Goal: Task Accomplishment & Management: Manage account settings

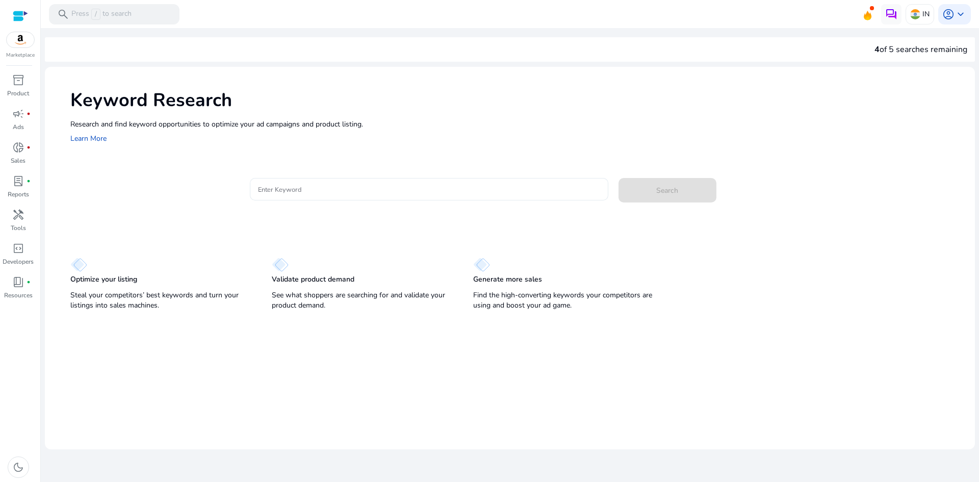
click at [292, 192] on input "Enter Keyword" at bounding box center [429, 189] width 342 height 11
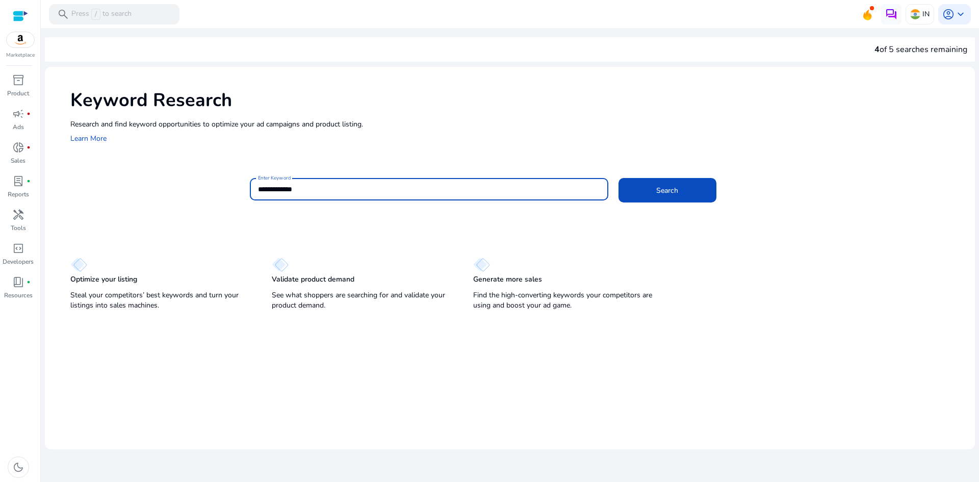
type input "**********"
click at [618, 178] on button "Search" at bounding box center [667, 190] width 98 height 24
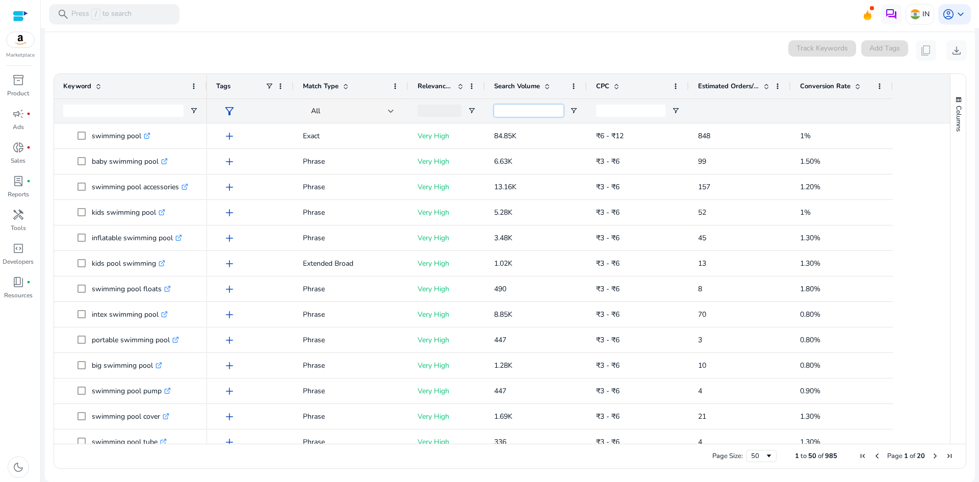
click at [535, 114] on input "Search Volume Filter Input" at bounding box center [528, 111] width 69 height 12
click at [572, 110] on span "Open Filter Menu" at bounding box center [574, 111] width 8 height 8
type input "***"
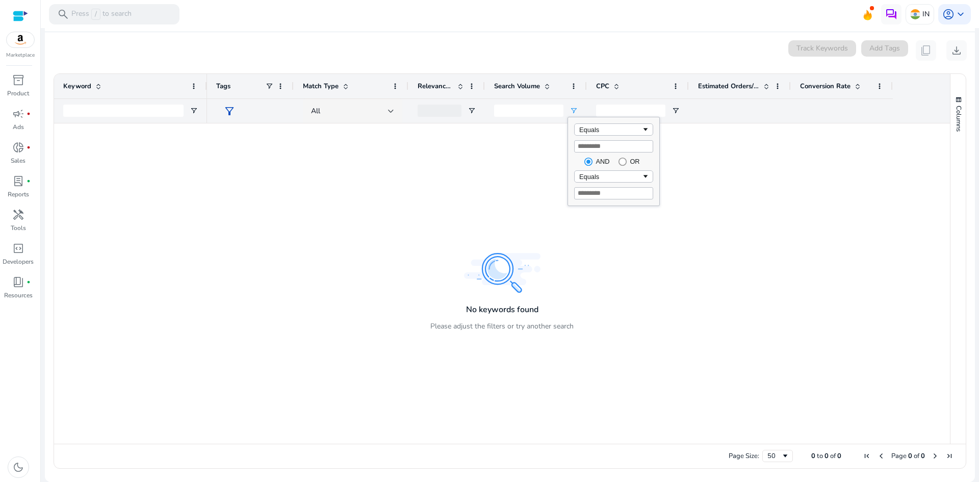
type input "*"
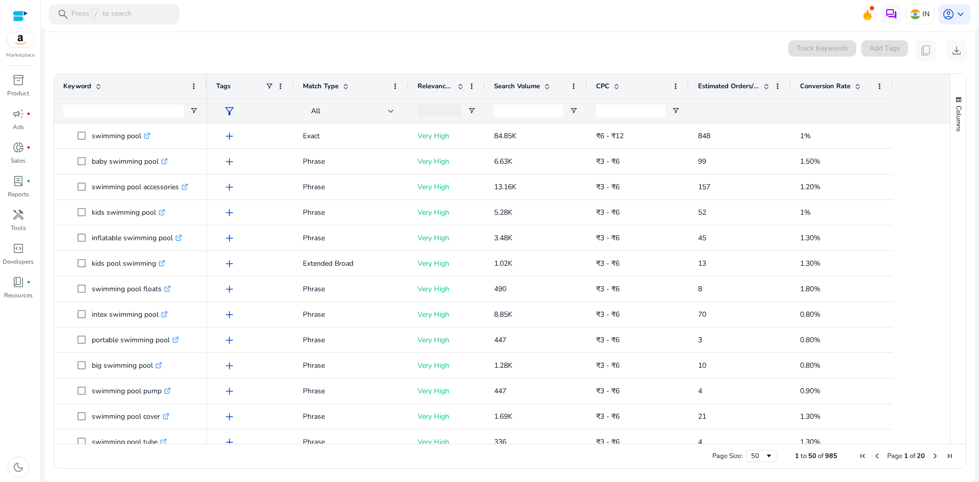
click at [514, 58] on div "0 keyword(s) selected Track Keywords Add Tags content_copy download" at bounding box center [510, 50] width 914 height 20
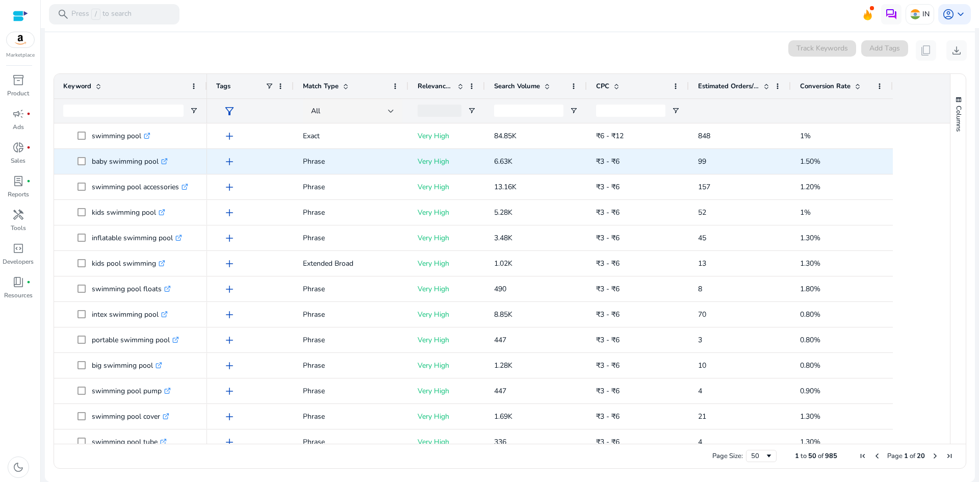
scroll to position [81, 0]
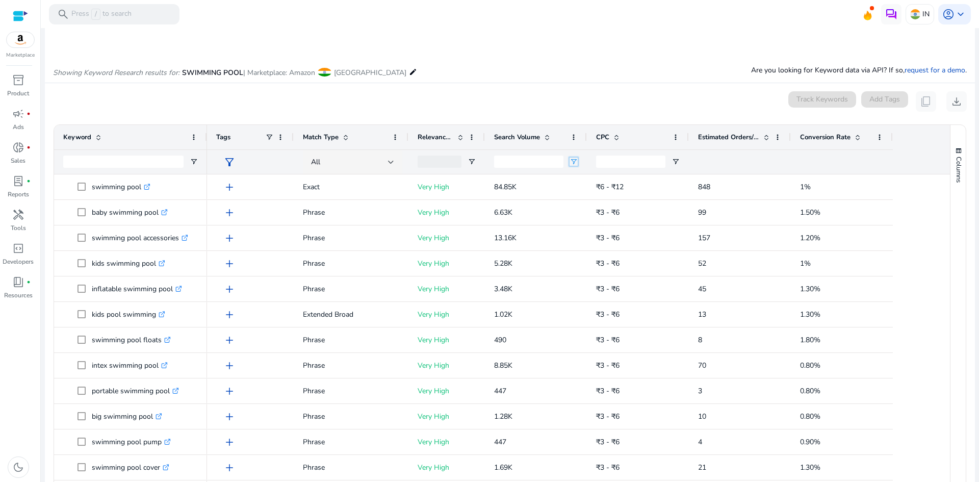
click at [575, 163] on span "Open Filter Menu" at bounding box center [574, 162] width 8 height 8
click at [592, 179] on div "Equals" at bounding box center [610, 181] width 62 height 8
click at [585, 198] on input "Filter Value" at bounding box center [613, 197] width 79 height 12
type input "*"
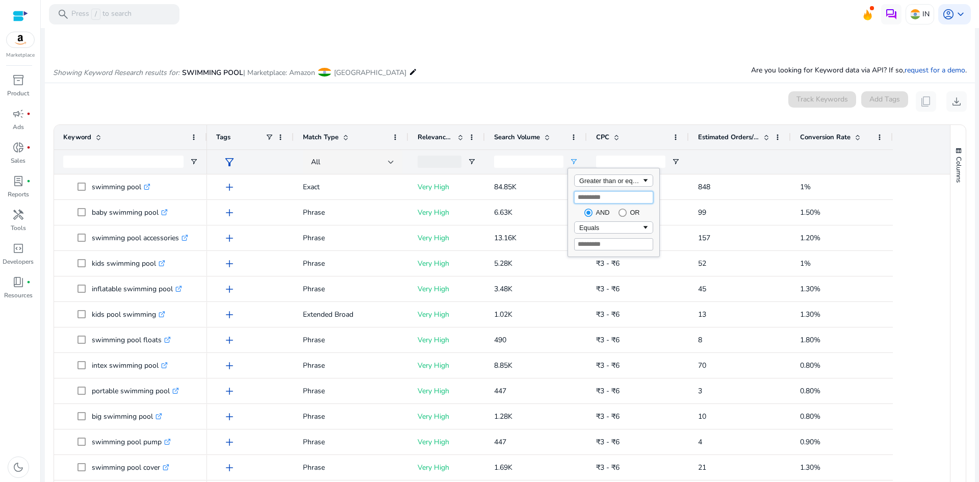
type input "*"
click at [601, 242] on input "Filter Value" at bounding box center [613, 244] width 79 height 12
click at [623, 158] on input "CPC Filter Input" at bounding box center [630, 162] width 69 height 12
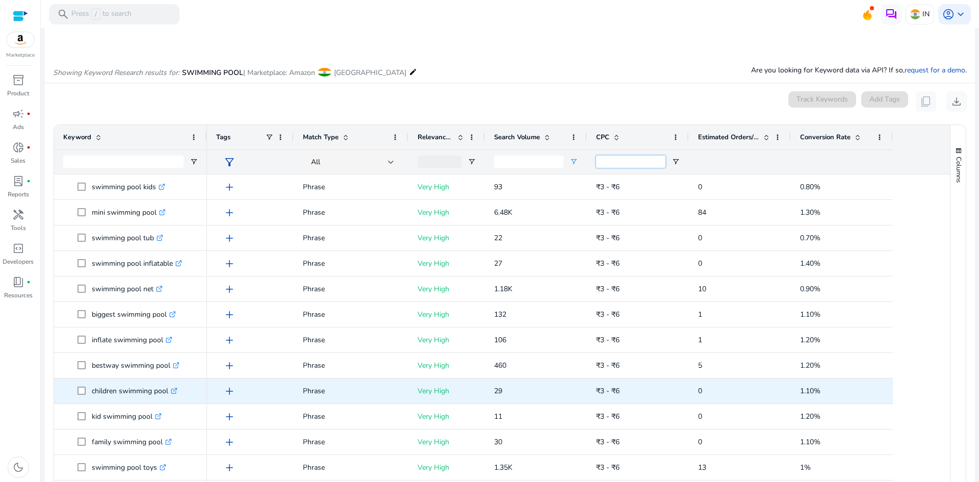
scroll to position [507, 0]
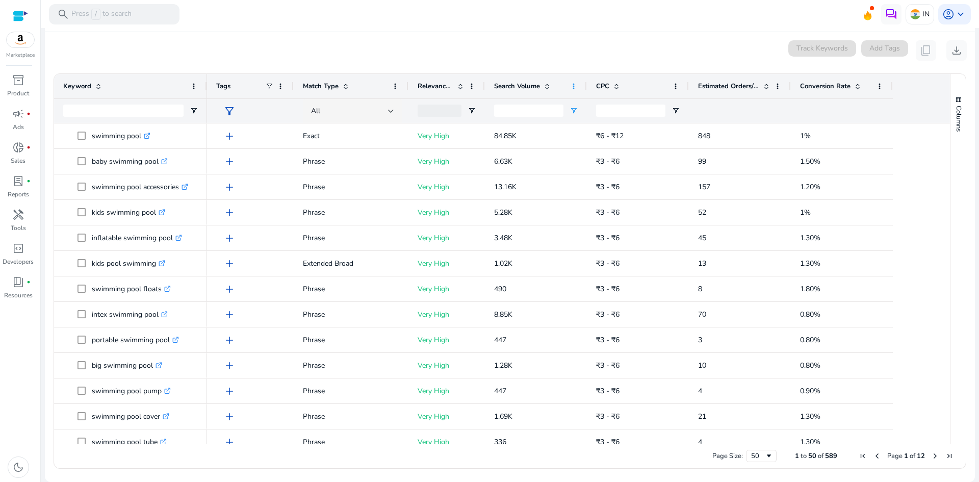
click at [572, 84] on span at bounding box center [574, 86] width 8 height 8
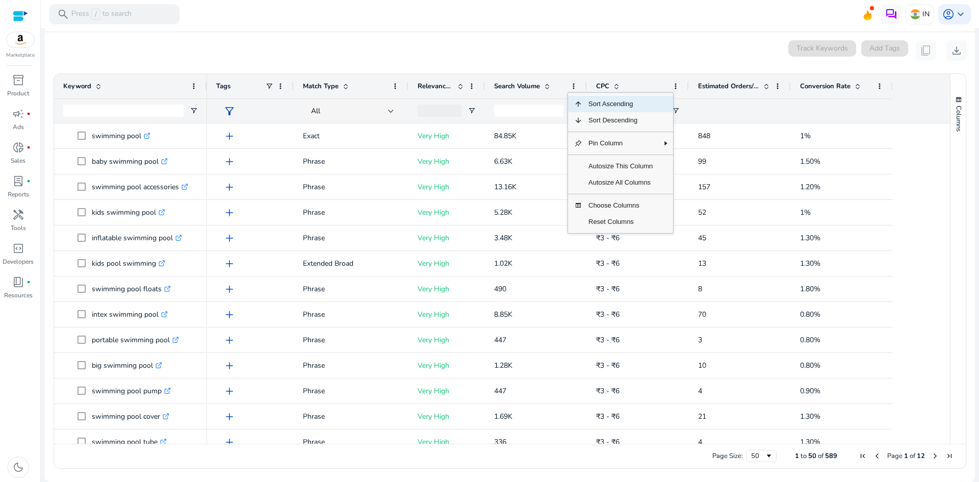
click at [602, 104] on span "Sort Ascending" at bounding box center [620, 104] width 76 height 16
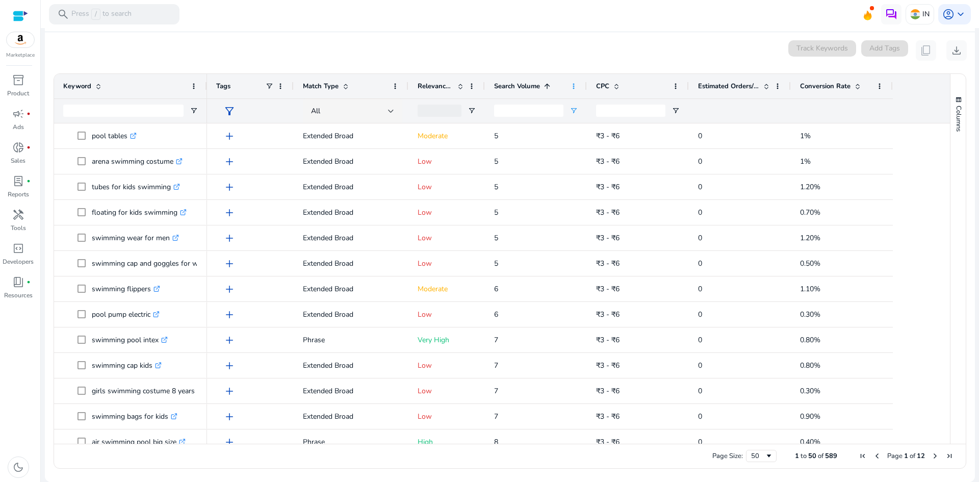
click at [572, 83] on span at bounding box center [574, 86] width 8 height 8
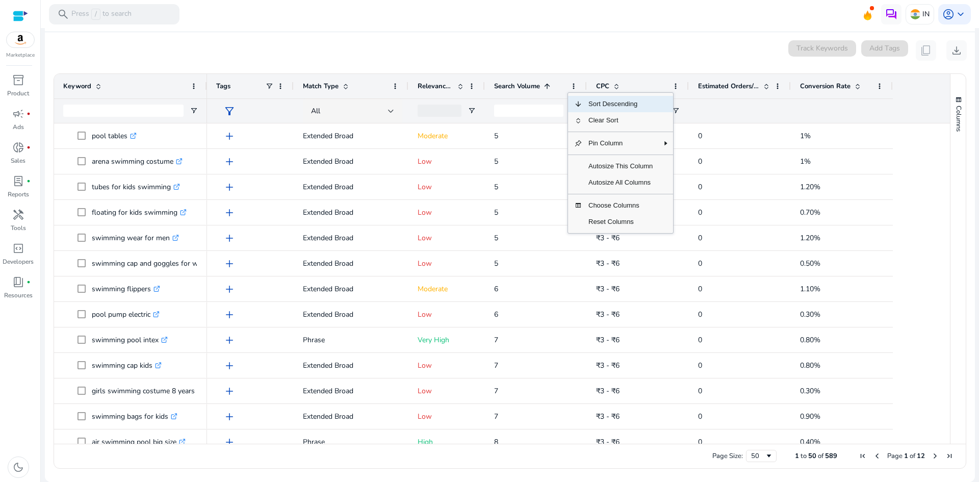
click at [605, 104] on span "Sort Descending" at bounding box center [620, 104] width 76 height 16
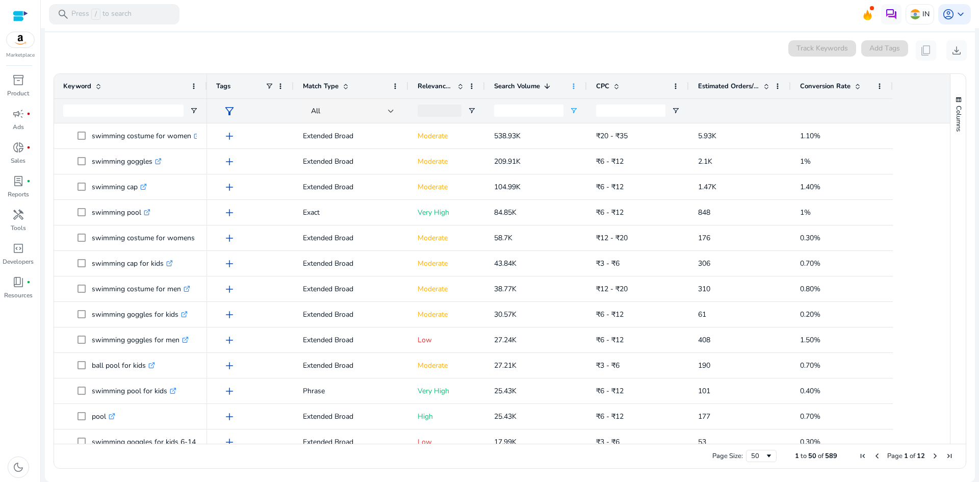
click at [573, 89] on span at bounding box center [574, 86] width 8 height 8
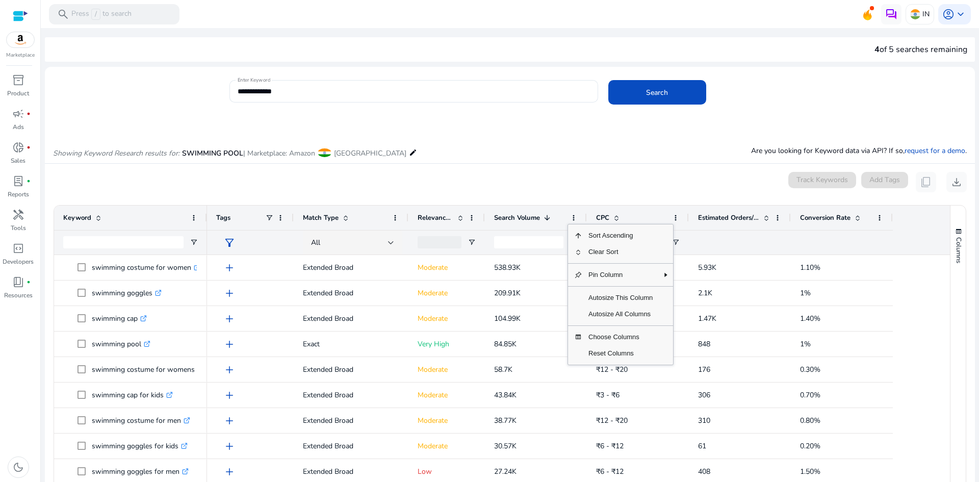
click at [540, 176] on div "0 keyword(s) selected Track Keywords Add Tags content_copy download" at bounding box center [510, 182] width 914 height 20
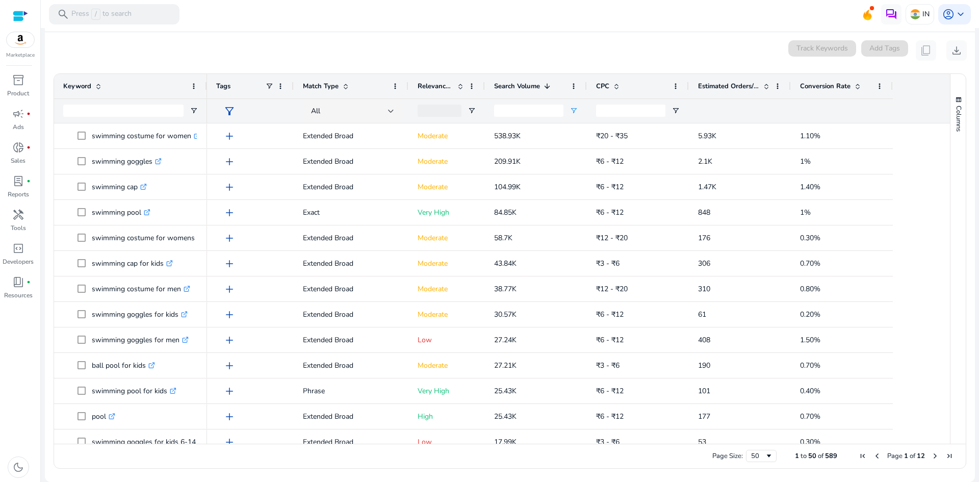
click at [420, 465] on div "Page Size: 50 1 to 50 of 589 Page 1 of 12" at bounding box center [510, 456] width 912 height 24
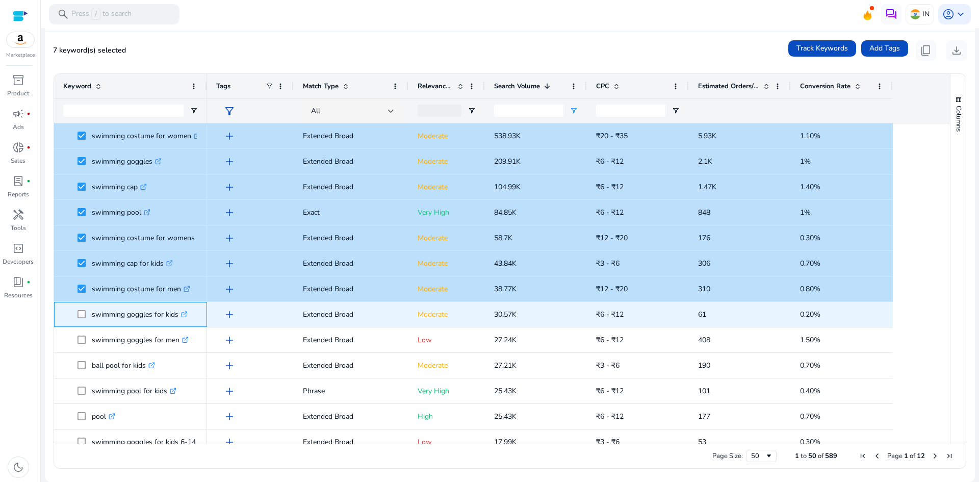
click at [87, 317] on span at bounding box center [84, 314] width 14 height 21
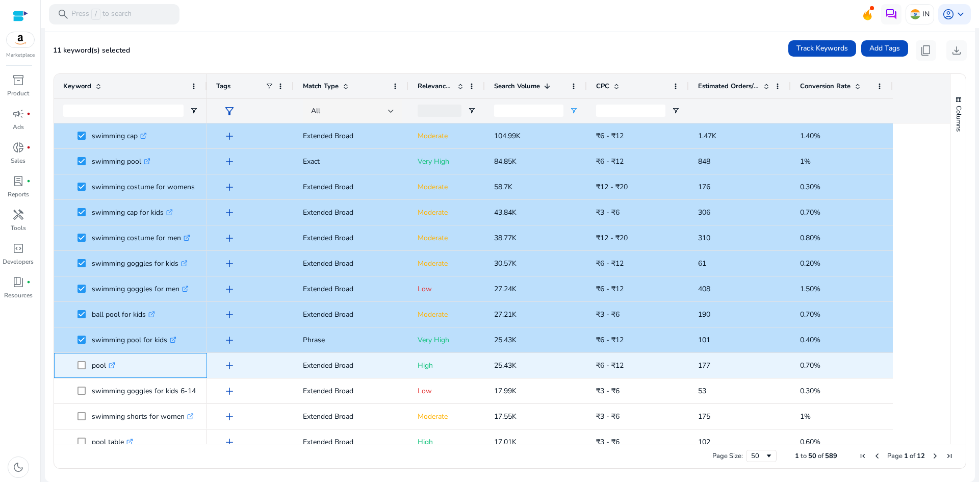
click at [86, 357] on span at bounding box center [84, 365] width 14 height 21
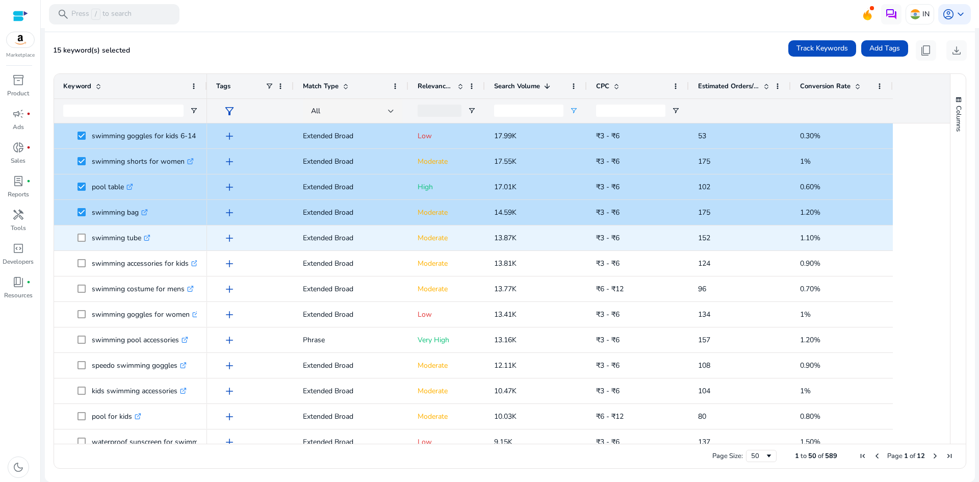
click at [88, 247] on span at bounding box center [84, 237] width 14 height 21
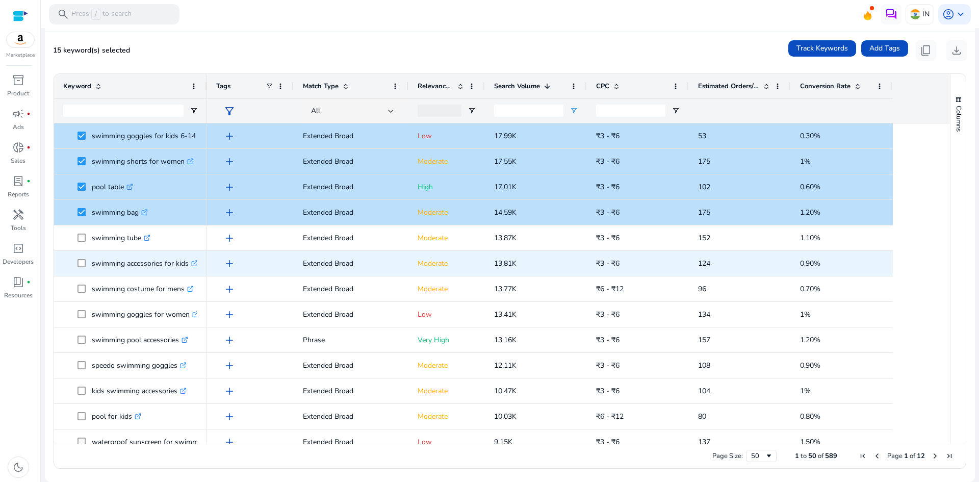
drag, startPoint x: 86, startPoint y: 266, endPoint x: 86, endPoint y: 274, distance: 8.2
click at [86, 266] on span at bounding box center [84, 263] width 14 height 21
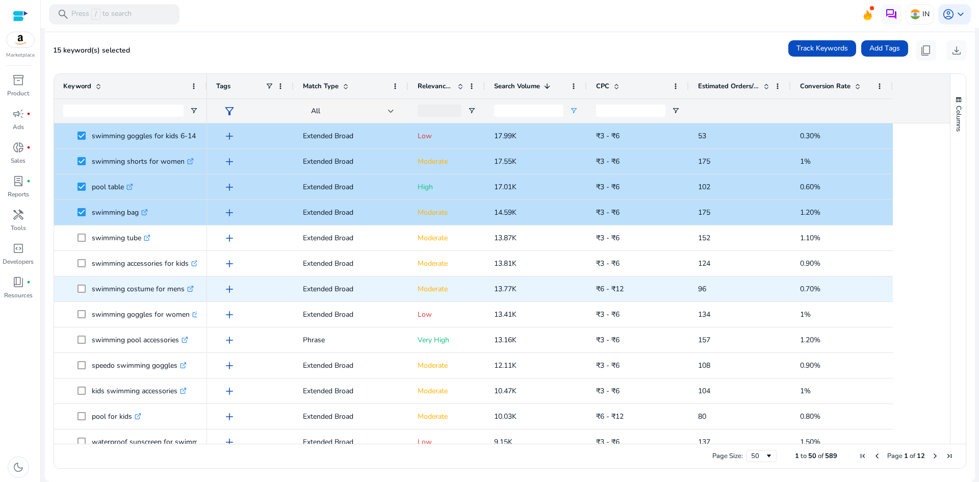
click at [87, 312] on span at bounding box center [84, 314] width 14 height 21
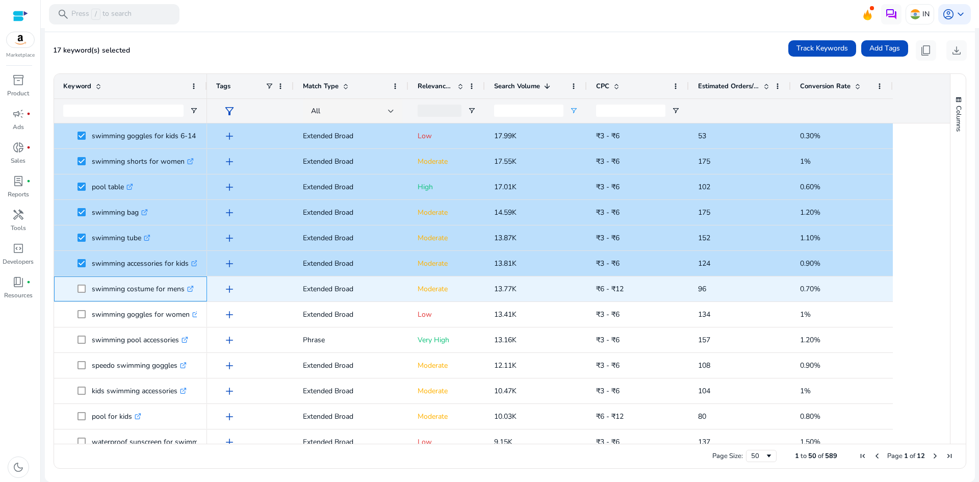
click at [76, 283] on span "swimming costume for mens .st0{fill:#2c8af8}" at bounding box center [130, 288] width 135 height 21
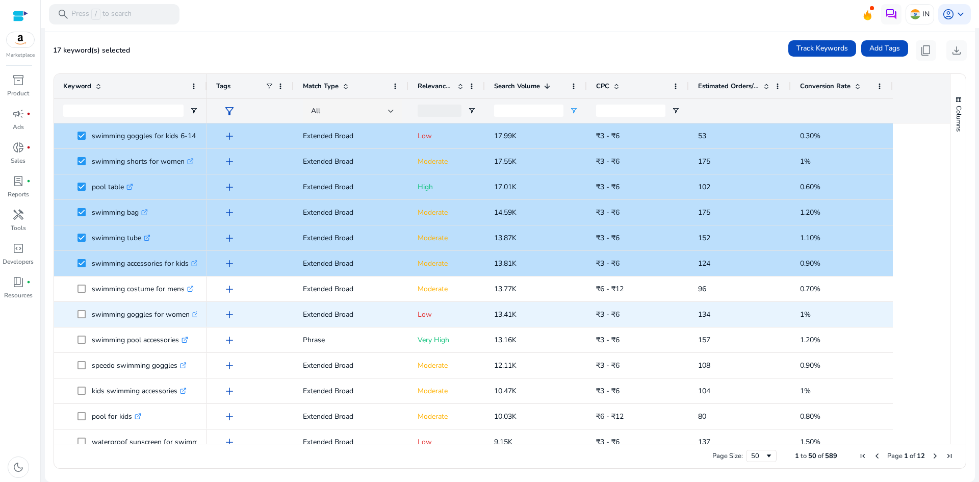
click at [83, 320] on span at bounding box center [84, 314] width 14 height 21
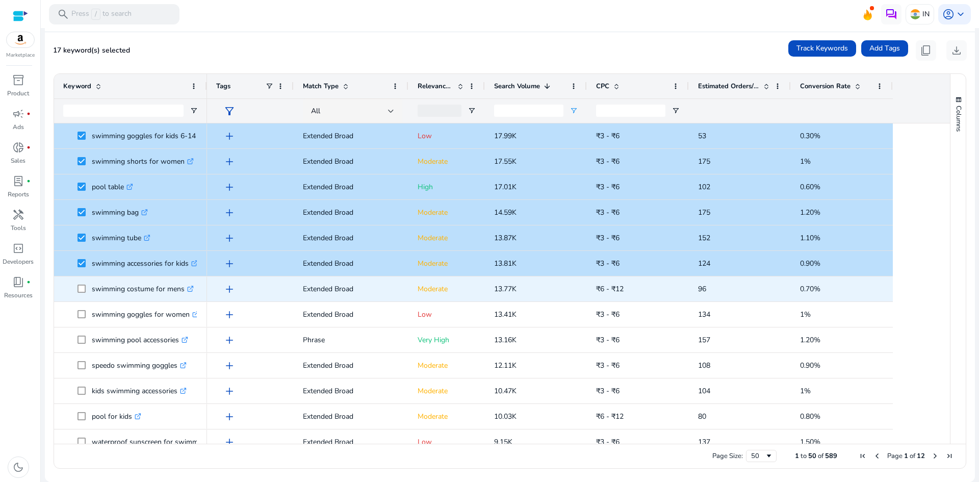
click at [86, 286] on span at bounding box center [84, 288] width 14 height 21
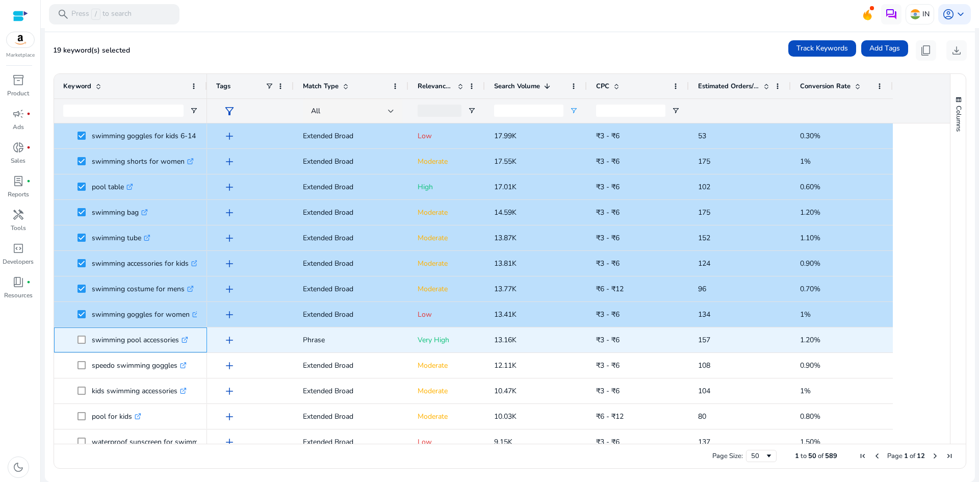
click at [77, 340] on span "swimming pool accessories .st0{fill:#2c8af8}" at bounding box center [130, 339] width 135 height 21
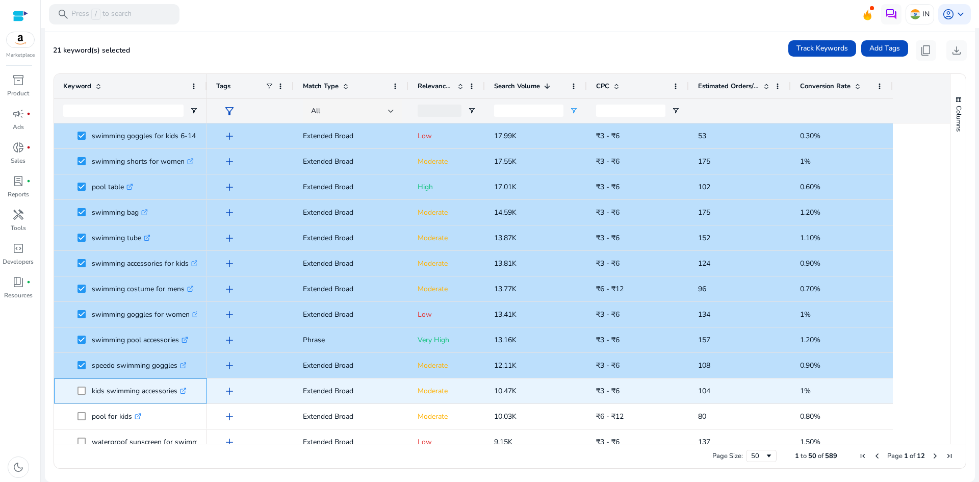
click at [89, 396] on span at bounding box center [84, 390] width 14 height 21
click at [88, 390] on span at bounding box center [84, 390] width 14 height 21
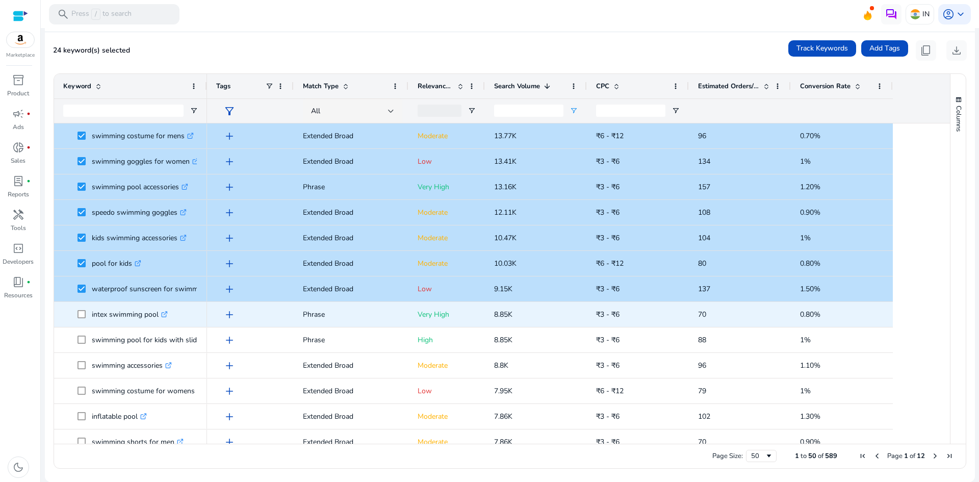
click at [76, 317] on span "intex swimming pool .st0{fill:#2c8af8}" at bounding box center [130, 314] width 135 height 21
click at [88, 311] on span at bounding box center [84, 314] width 14 height 21
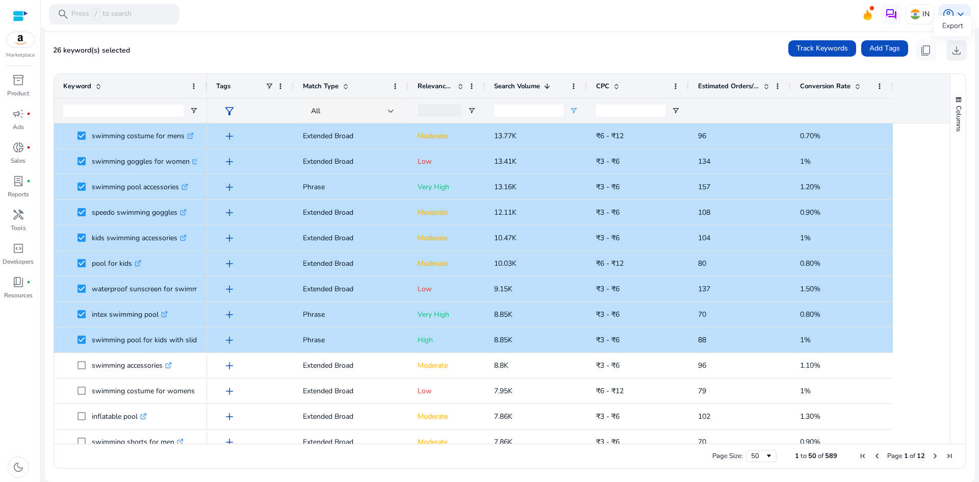
click at [956, 45] on span "download" at bounding box center [956, 50] width 12 height 12
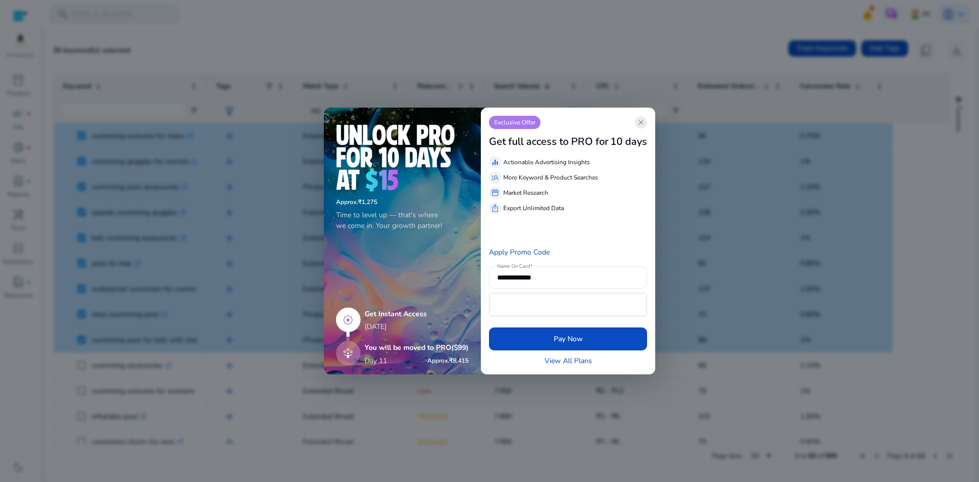
click at [642, 120] on span "close" at bounding box center [641, 122] width 8 height 8
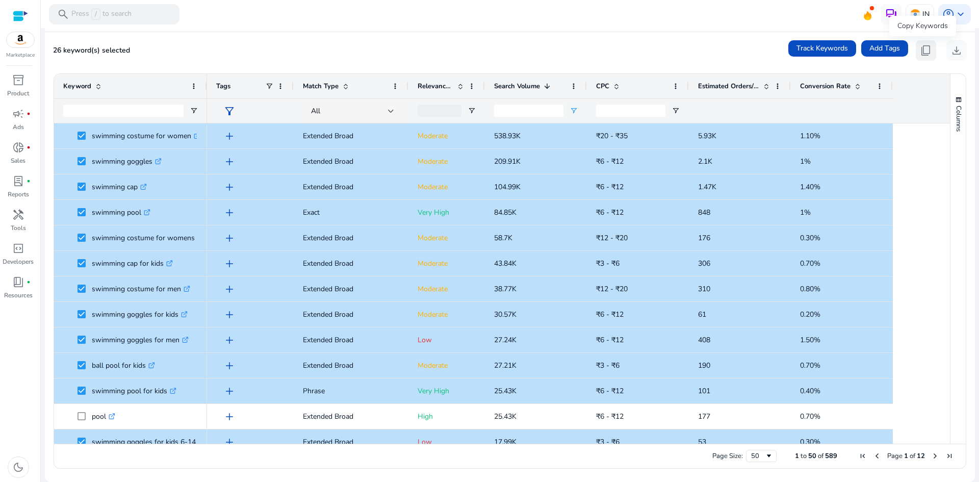
click at [916, 57] on button "content_copy" at bounding box center [926, 50] width 20 height 20
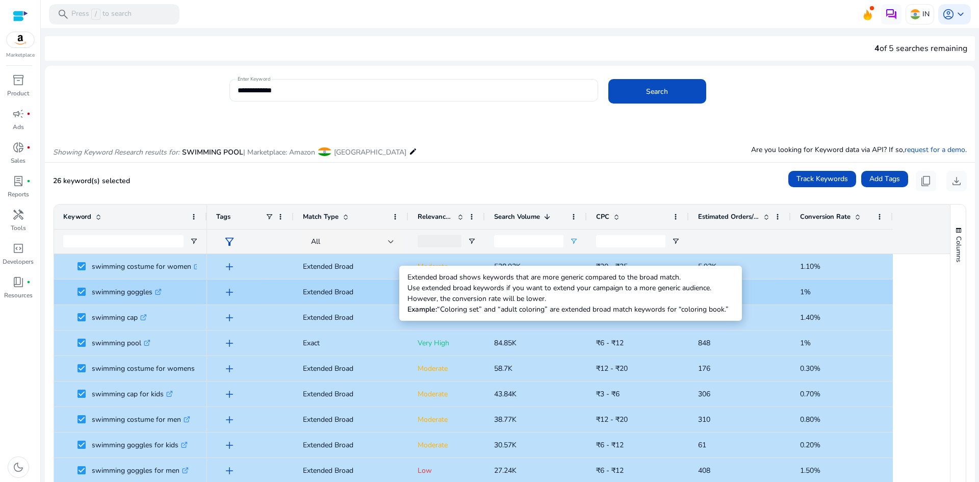
scroll to position [0, 0]
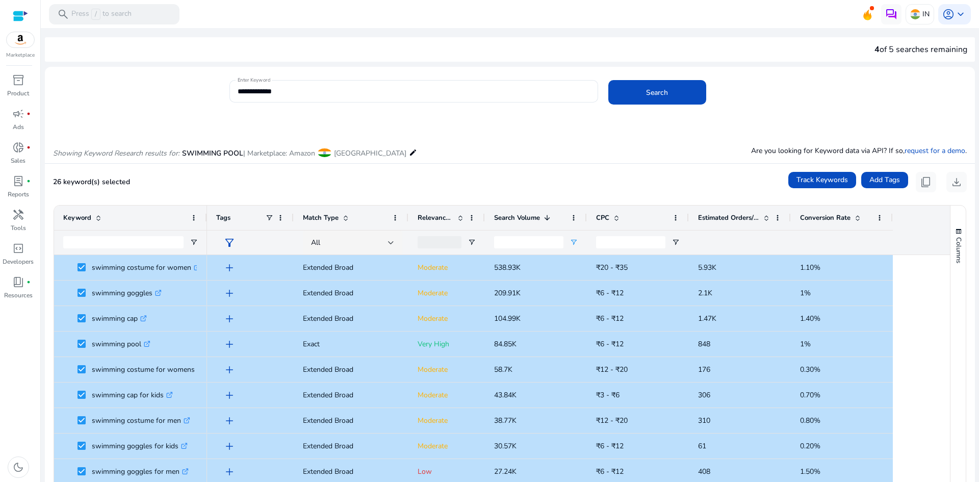
click at [423, 160] on div "Showing Keyword Research results for: SWIMMING POOL | Marketplace: Amazon India…" at bounding box center [510, 142] width 930 height 42
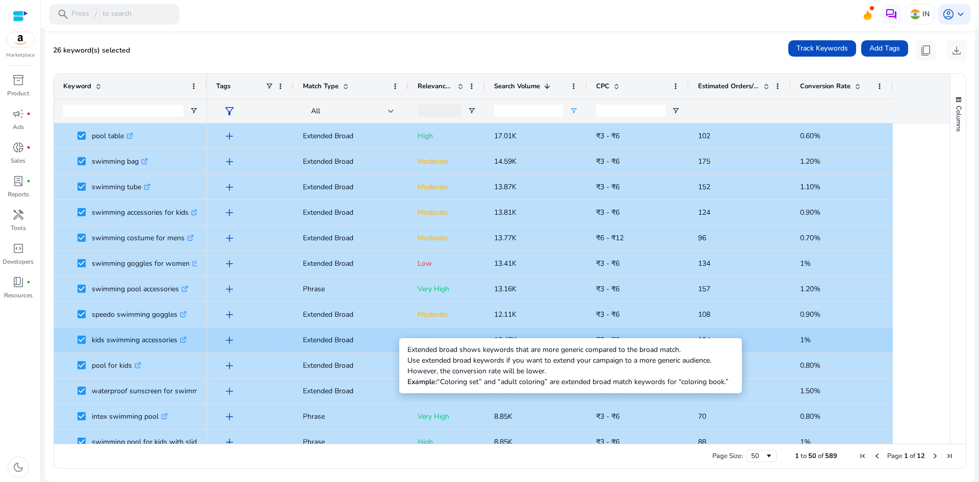
scroll to position [255, 0]
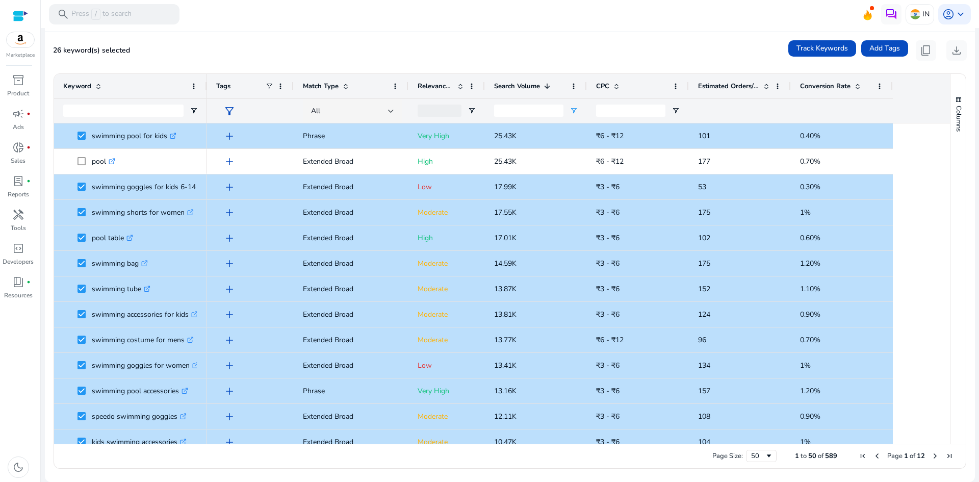
click at [970, 275] on ag-grid-angular "Press SPACE to select this row. Drag here to set row groups Drag here to set co…" at bounding box center [509, 270] width 929 height 405
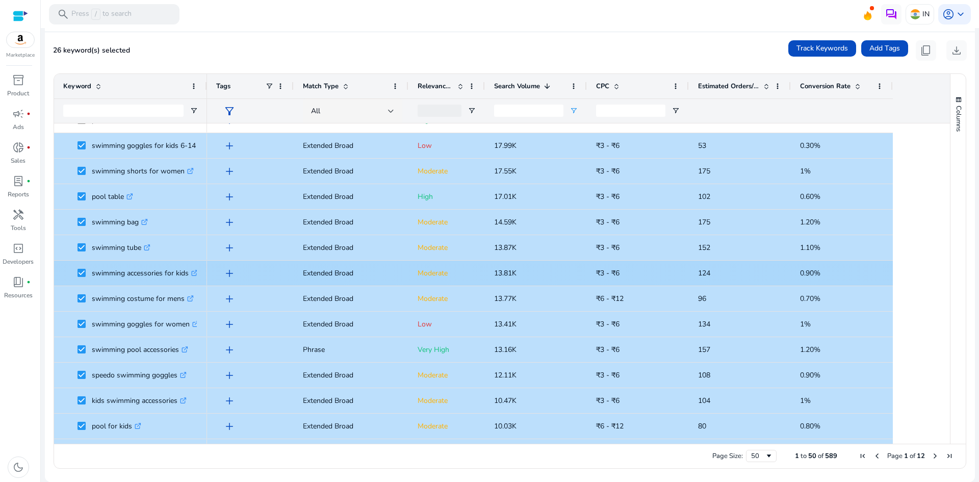
scroll to position [306, 0]
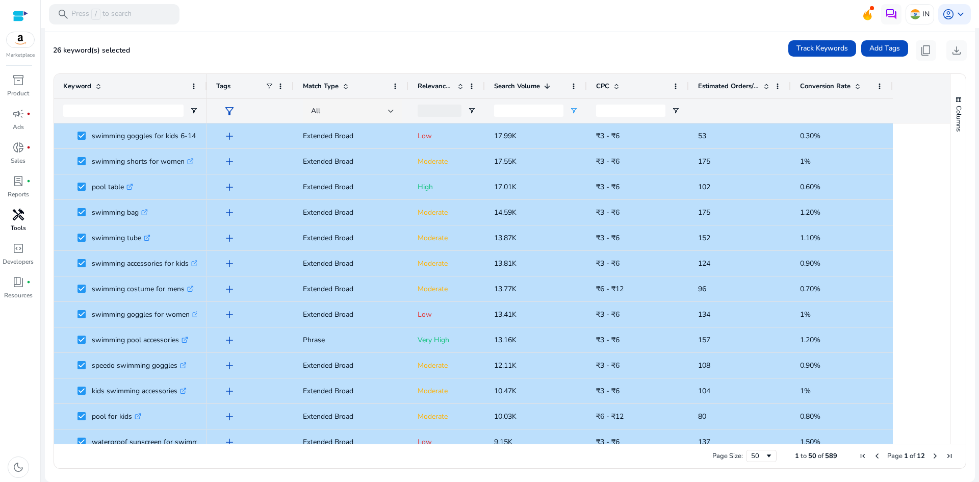
click at [14, 231] on p "Tools" at bounding box center [18, 227] width 15 height 9
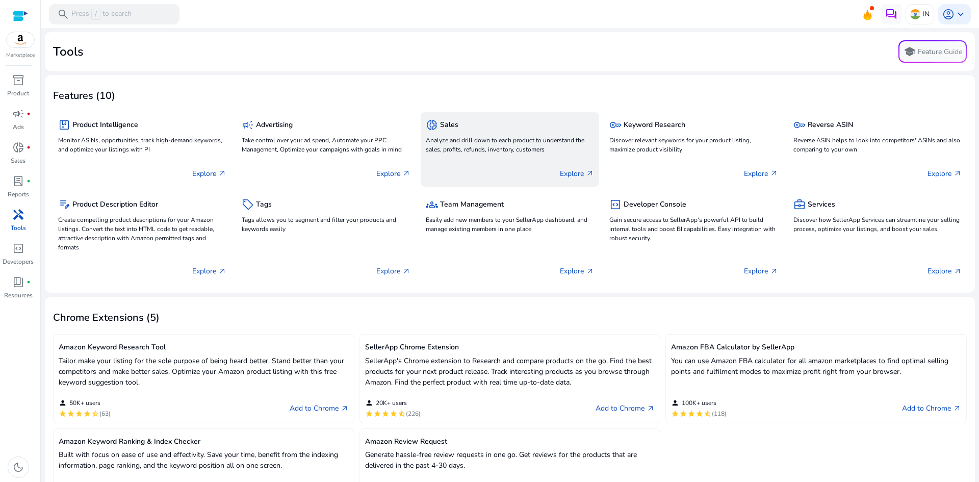
click at [500, 174] on div "Explore arrow_outward" at bounding box center [510, 169] width 168 height 25
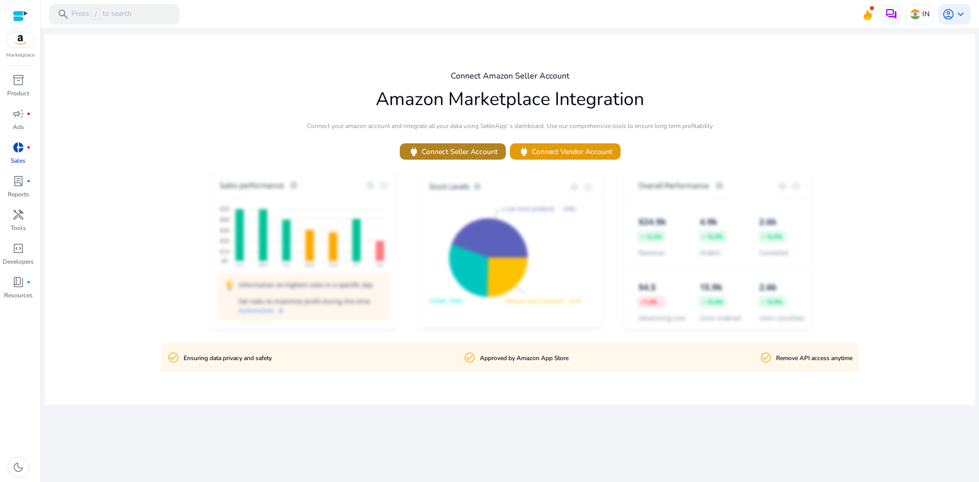
click at [439, 152] on span "power Connect Seller Account" at bounding box center [453, 152] width 90 height 12
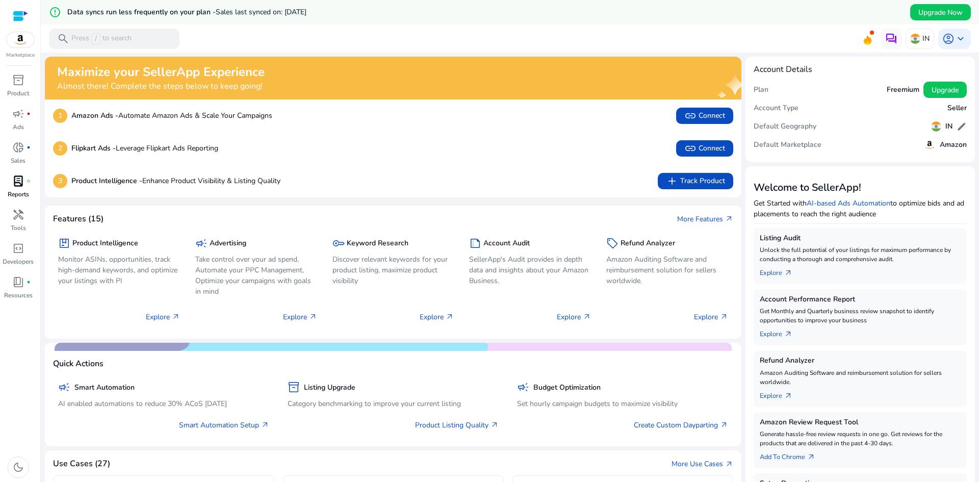
click at [28, 174] on div "lab_profile fiber_manual_record" at bounding box center [18, 181] width 29 height 16
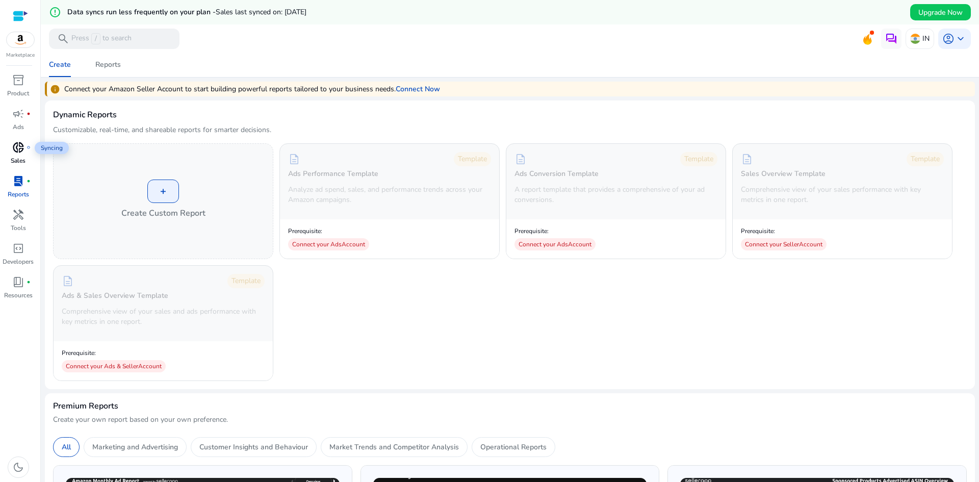
click at [15, 147] on span "donut_small" at bounding box center [18, 147] width 12 height 12
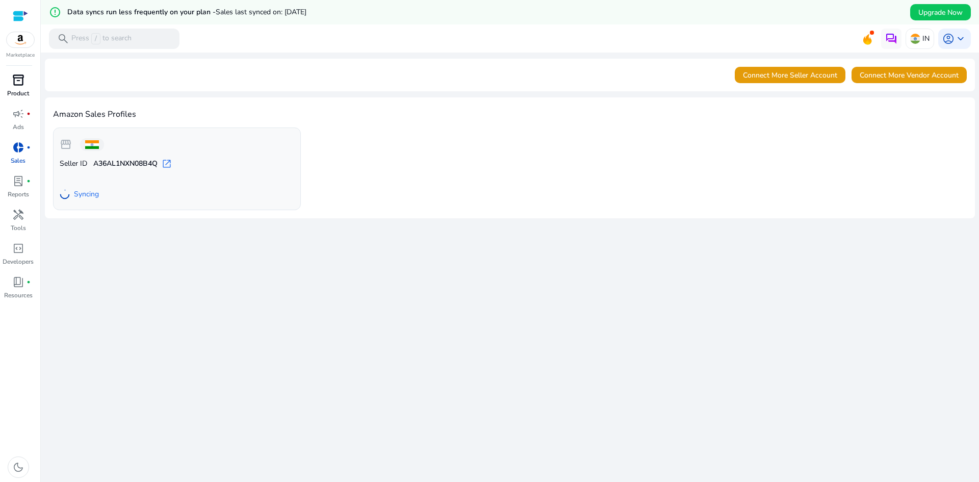
click at [8, 81] on div "inventory_2" at bounding box center [18, 80] width 29 height 16
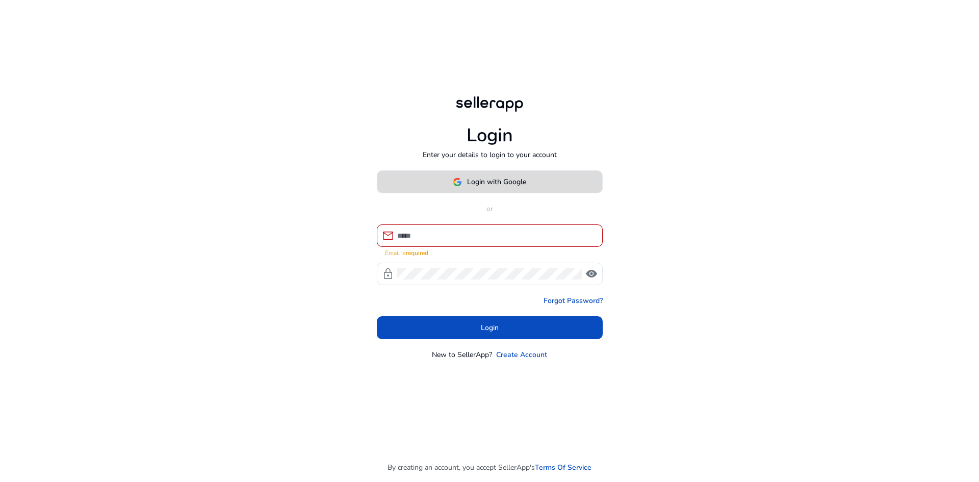
click at [473, 187] on span "Login with Google" at bounding box center [496, 181] width 59 height 11
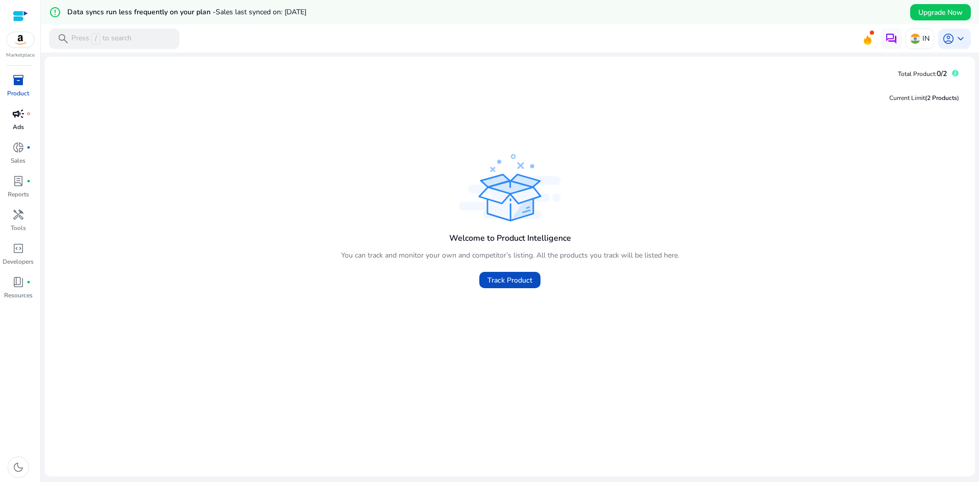
click at [20, 108] on span "campaign" at bounding box center [18, 114] width 12 height 12
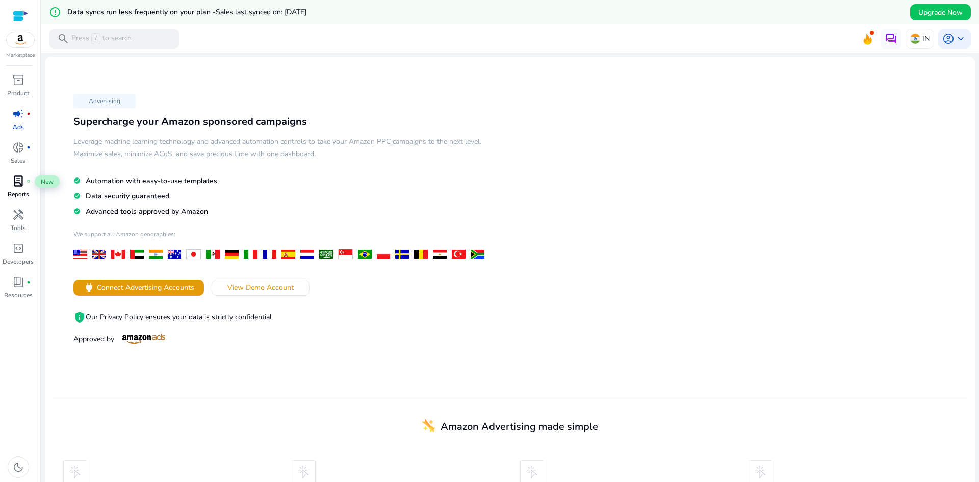
click at [16, 183] on span "lab_profile" at bounding box center [18, 181] width 12 height 12
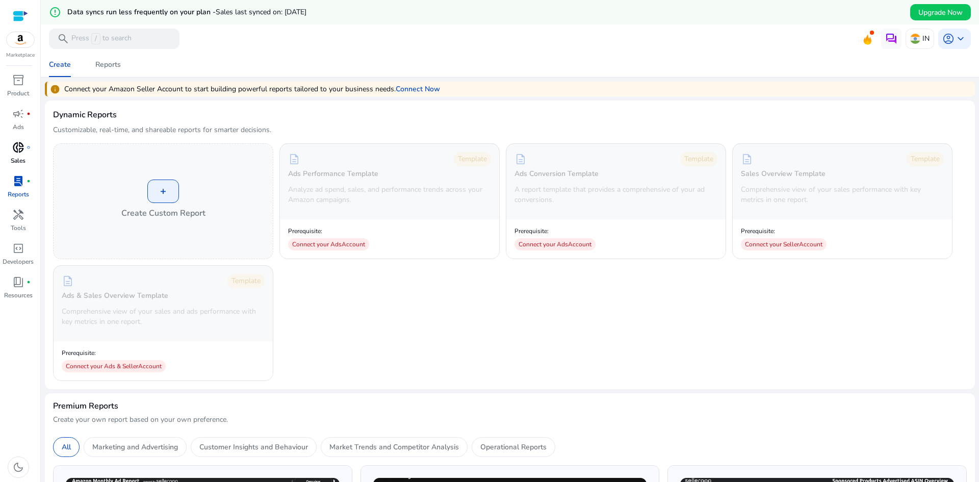
click at [27, 152] on div "donut_small fiber_manual_record" at bounding box center [18, 147] width 29 height 16
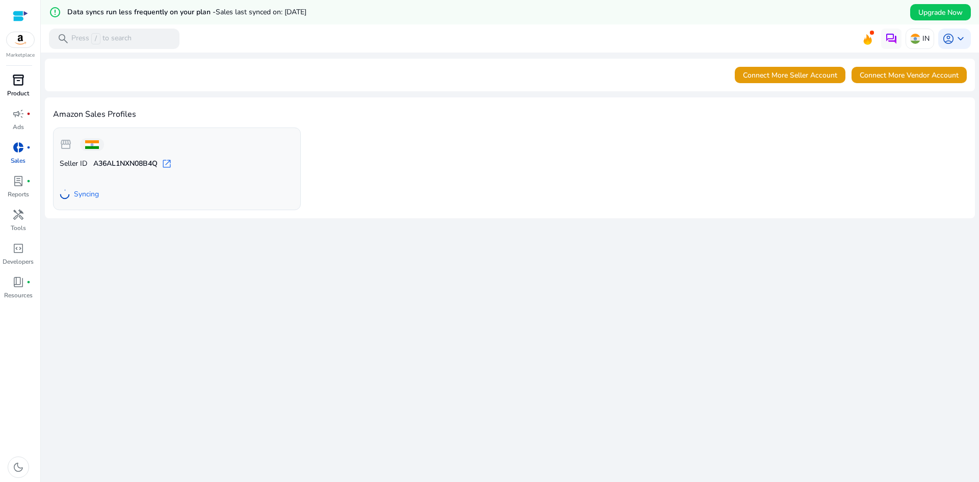
click at [19, 91] on p "Product" at bounding box center [18, 93] width 22 height 9
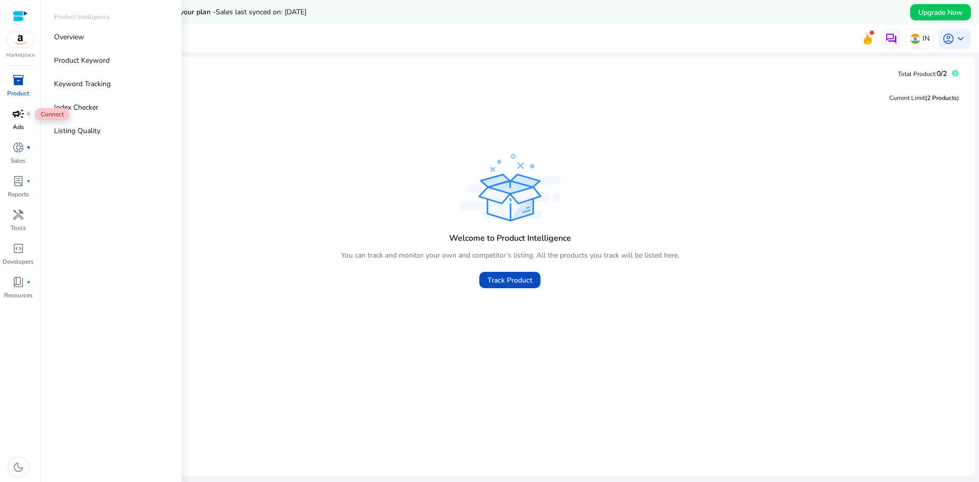
click at [12, 113] on span "campaign" at bounding box center [18, 114] width 12 height 12
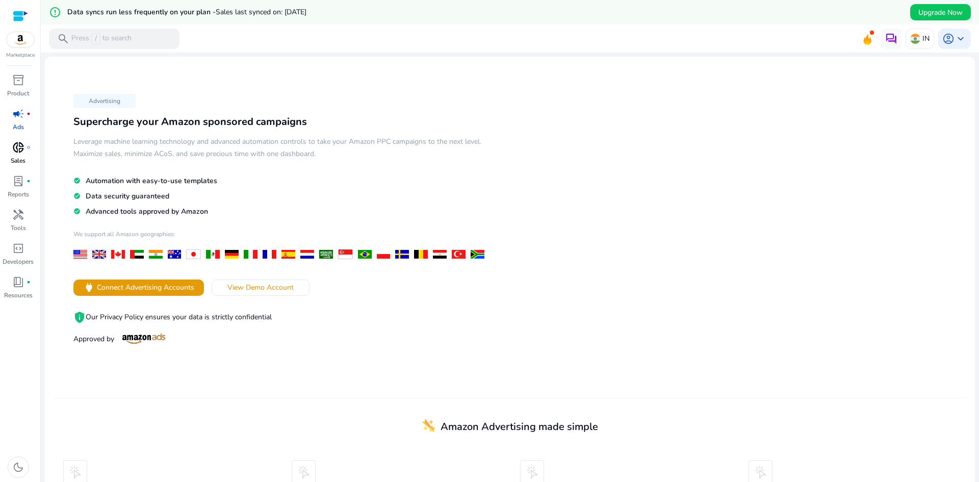
click at [18, 141] on span "donut_small" at bounding box center [18, 147] width 12 height 12
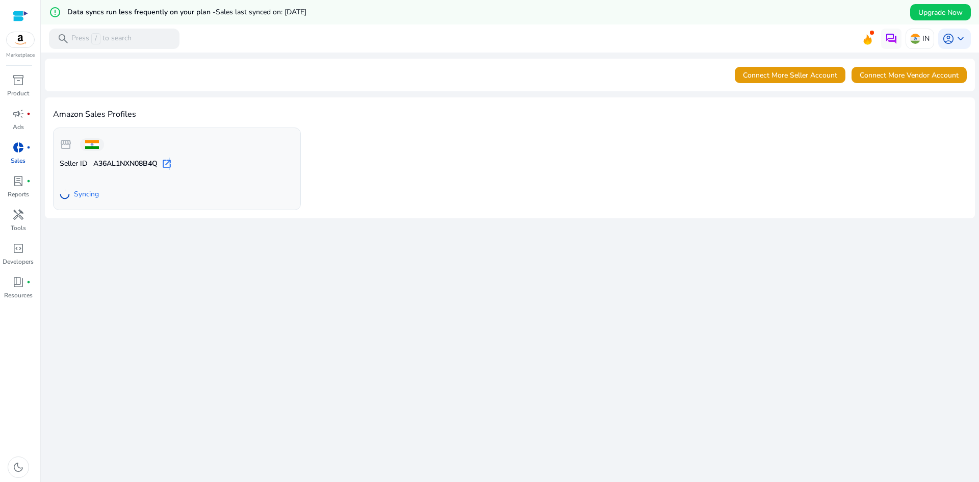
click at [171, 165] on span "open_in_new" at bounding box center [167, 164] width 10 height 10
click at [31, 109] on div "campaign fiber_manual_record" at bounding box center [18, 114] width 29 height 16
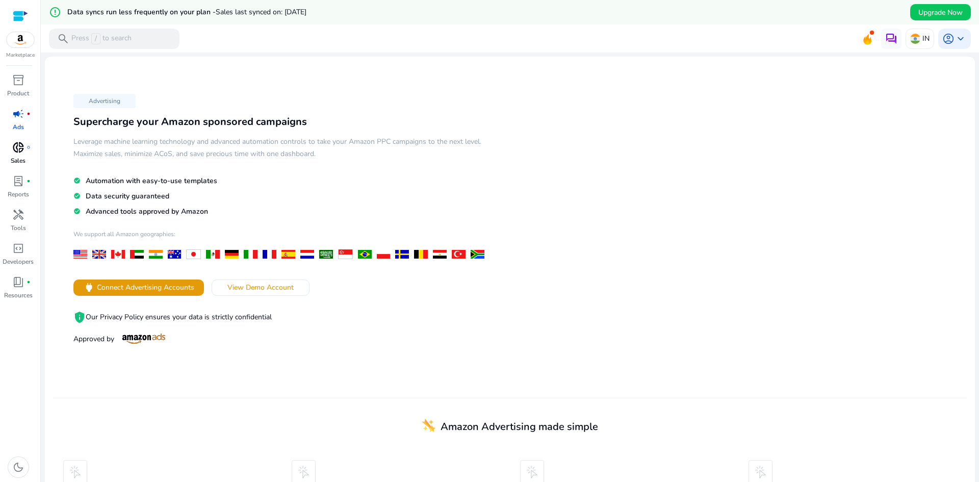
click at [23, 168] on link "donut_small fiber_manual_record Sales" at bounding box center [18, 156] width 36 height 34
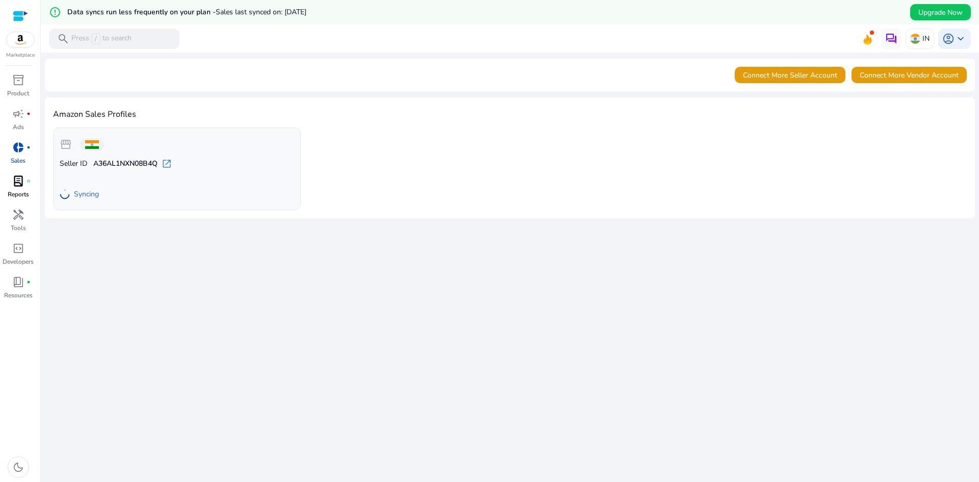
click at [24, 180] on span "lab_profile" at bounding box center [18, 181] width 12 height 12
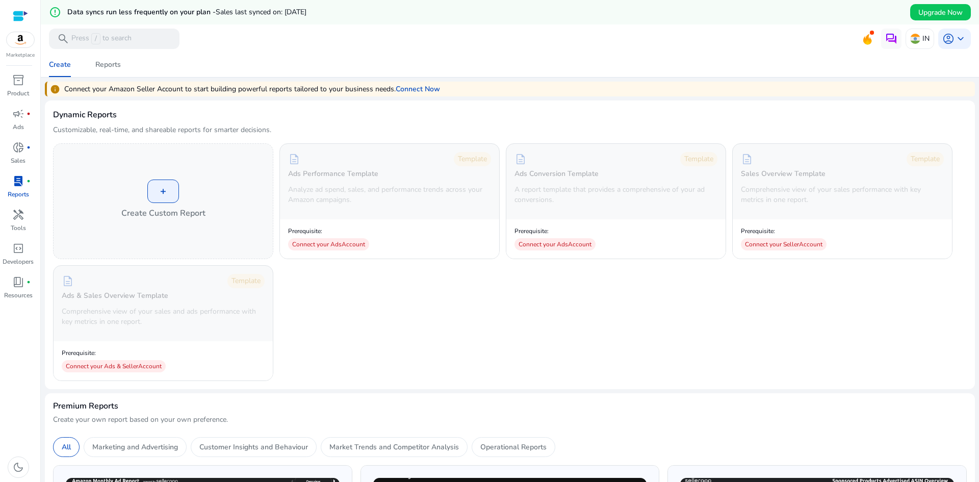
click at [24, 40] on img at bounding box center [21, 39] width 28 height 15
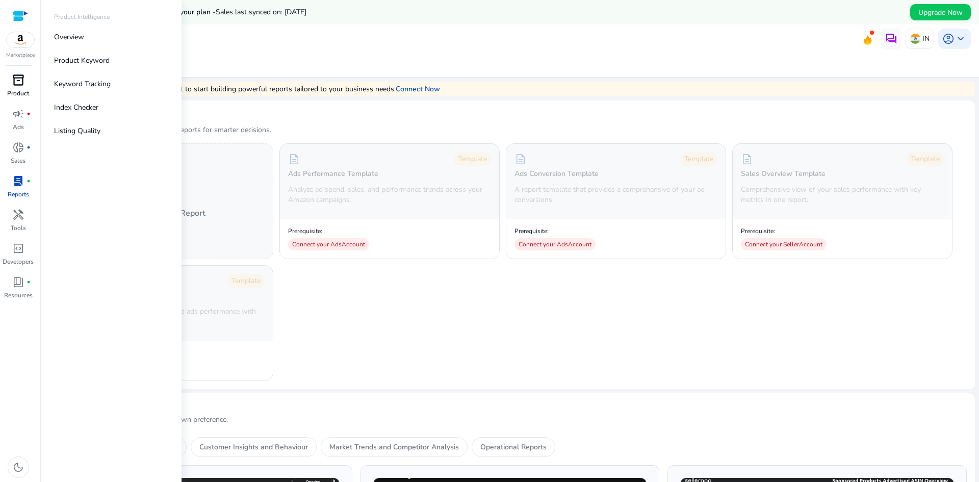
click at [20, 79] on span "inventory_2" at bounding box center [18, 80] width 12 height 12
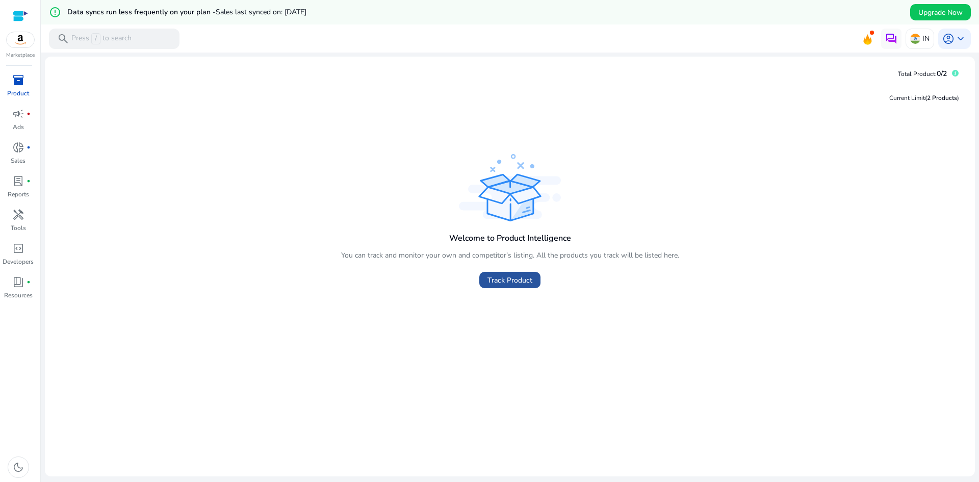
click at [506, 279] on span "Track Product" at bounding box center [509, 280] width 45 height 11
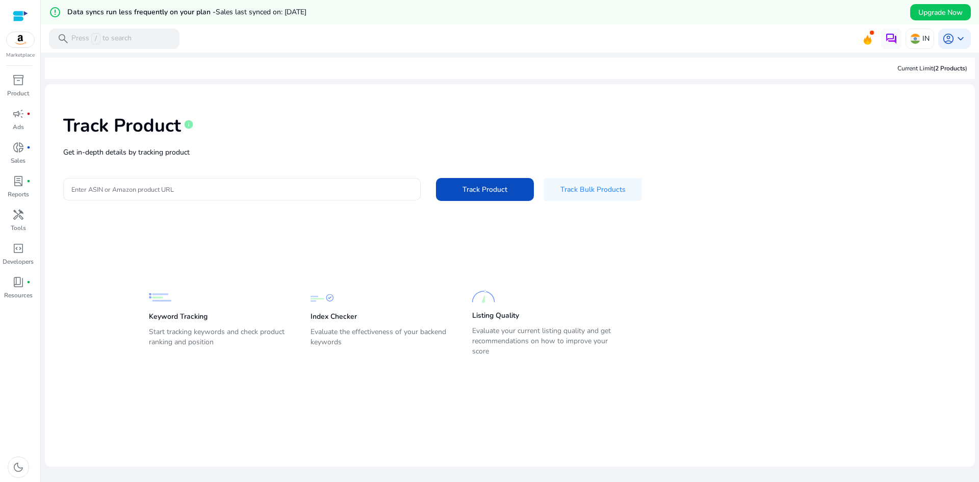
click at [98, 190] on input "Enter ASIN or Amazon product URL" at bounding box center [241, 189] width 341 height 11
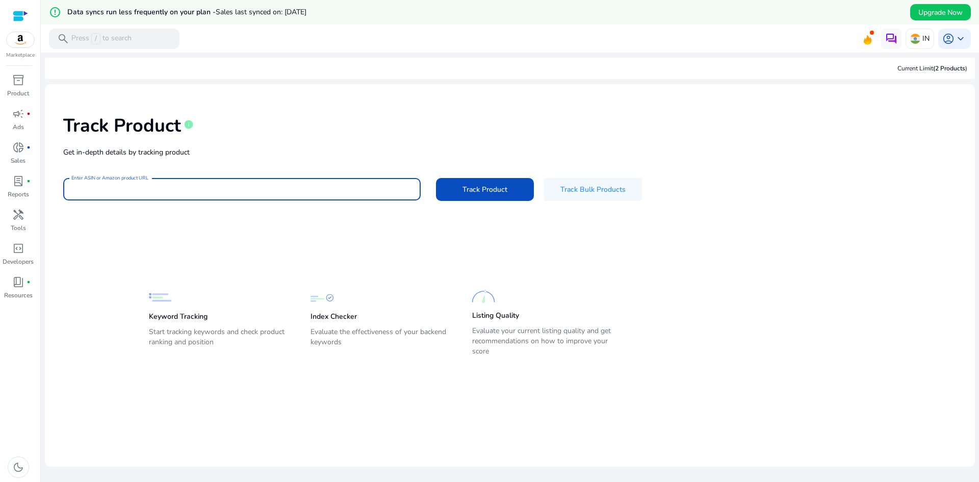
paste input "**********"
click at [488, 188] on span "Track Product" at bounding box center [484, 189] width 45 height 11
type input "**********"
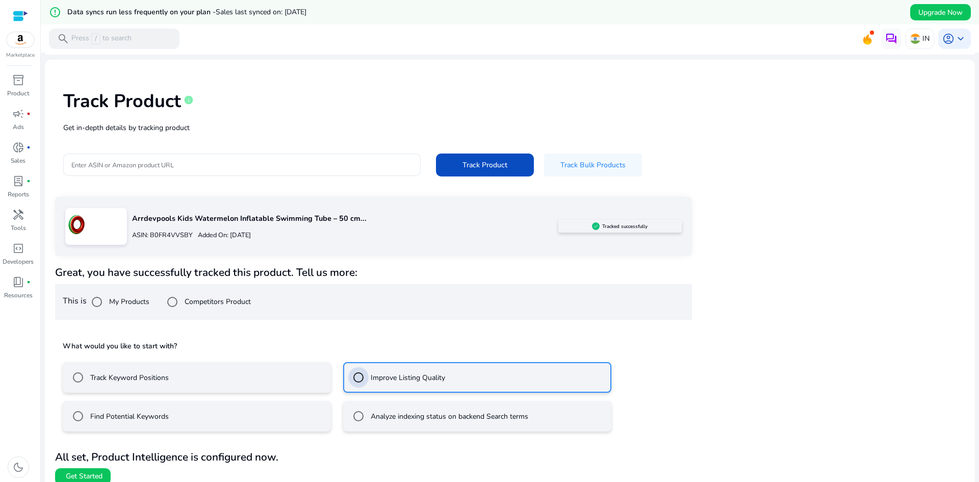
scroll to position [35, 0]
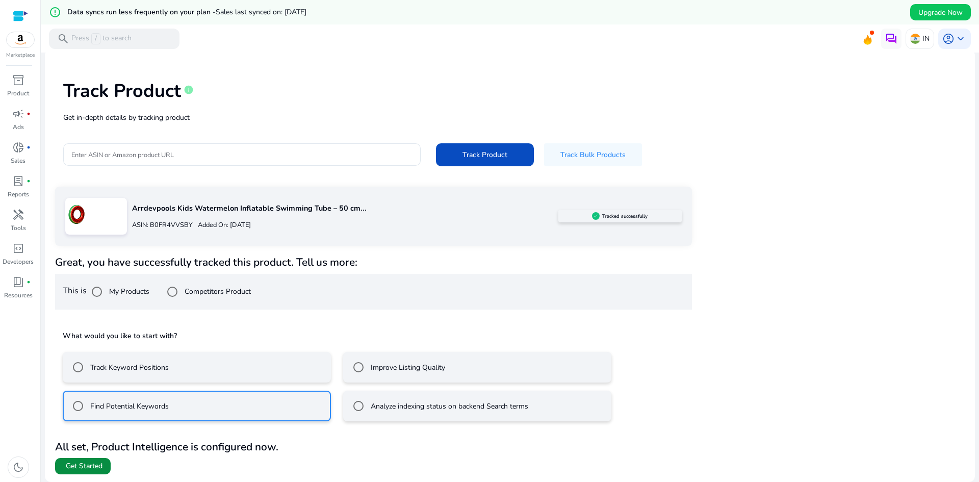
click at [96, 463] on span "Get Started" at bounding box center [84, 466] width 37 height 10
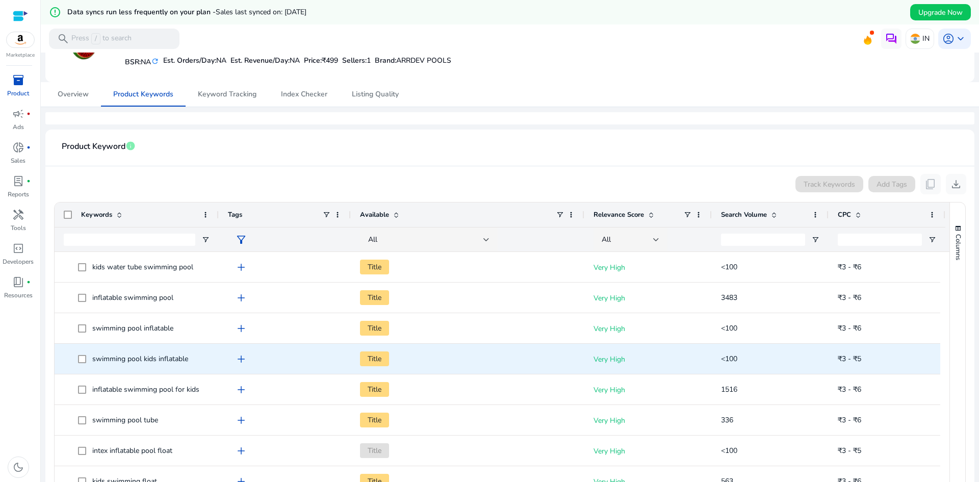
scroll to position [102, 0]
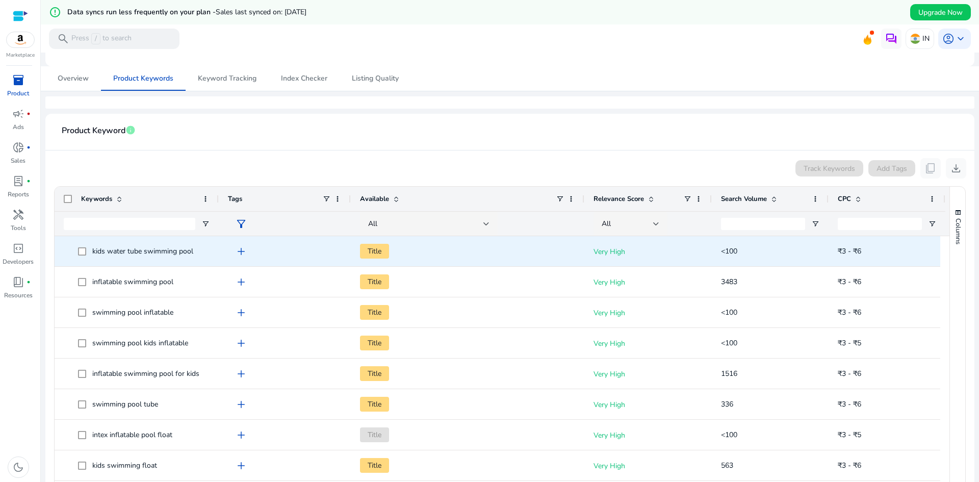
click at [240, 252] on span "add" at bounding box center [241, 251] width 12 height 12
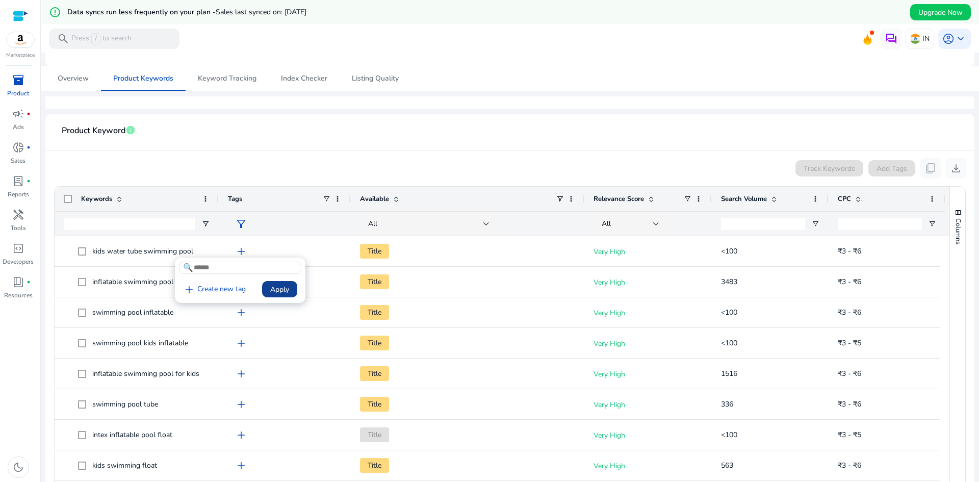
click at [290, 292] on span at bounding box center [279, 289] width 35 height 24
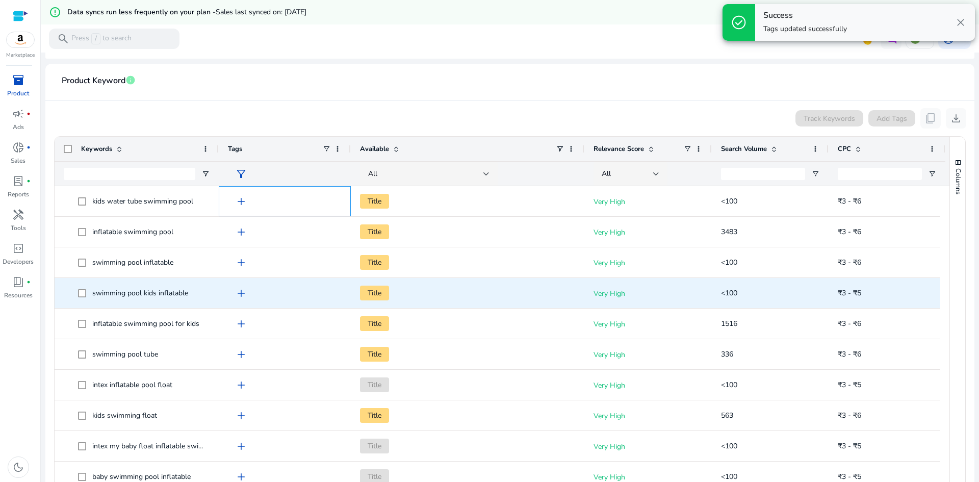
scroll to position [153, 0]
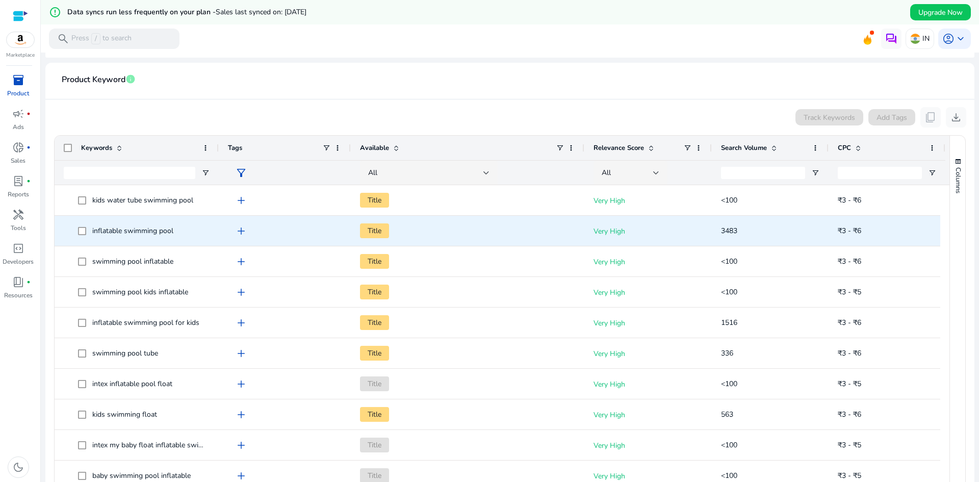
click at [240, 236] on span "add" at bounding box center [241, 231] width 12 height 12
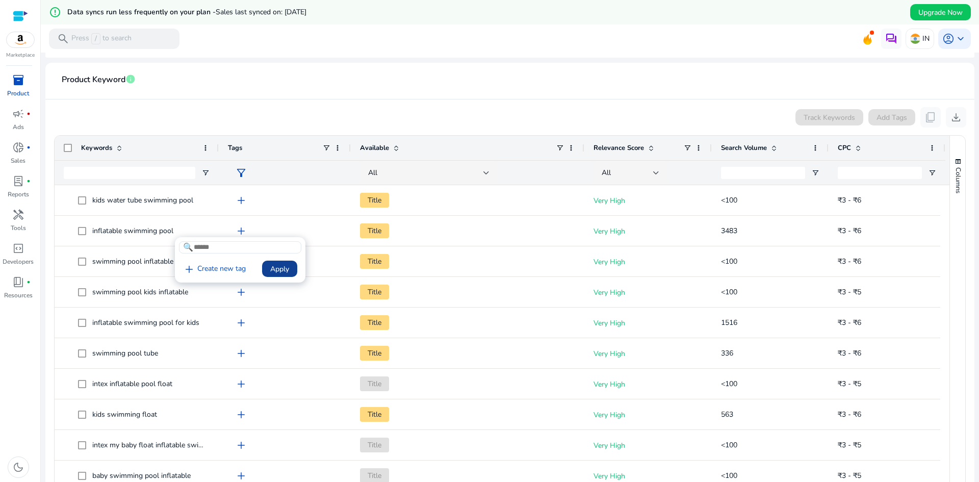
click at [288, 275] on span at bounding box center [279, 268] width 35 height 24
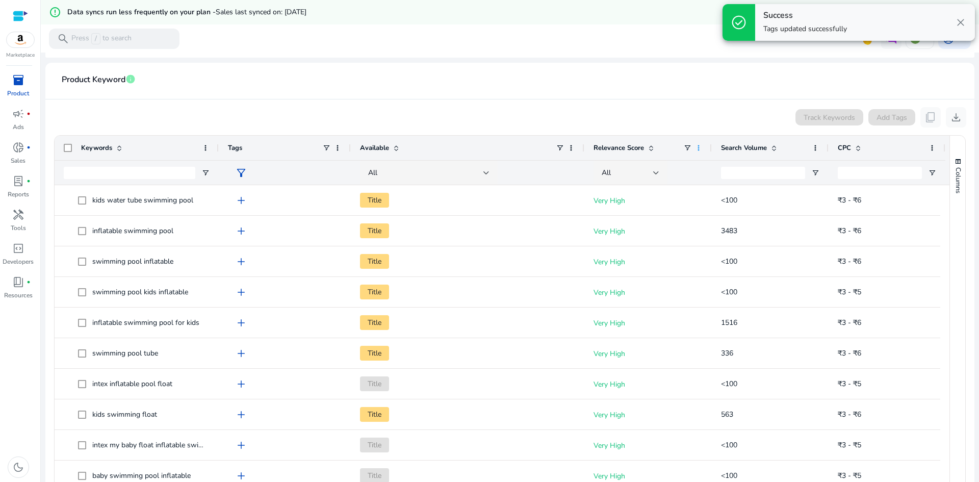
click at [696, 149] on span at bounding box center [698, 148] width 8 height 8
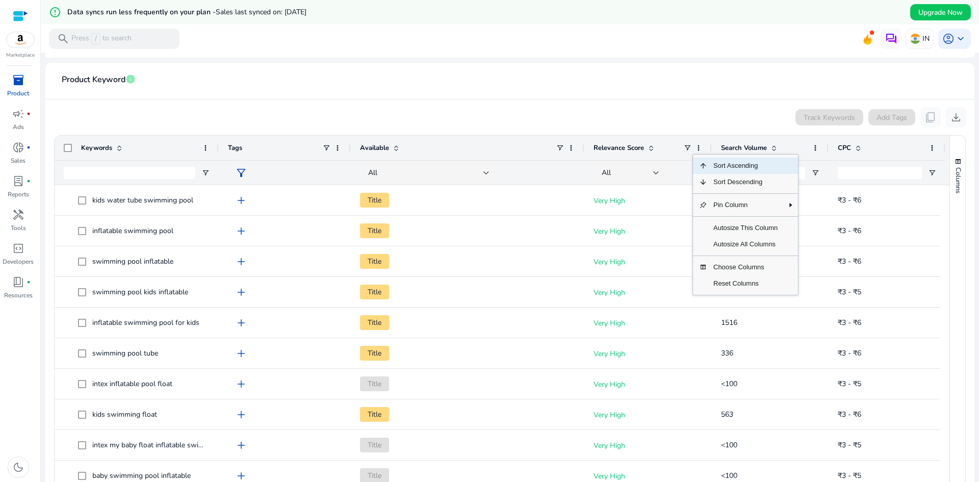
click at [723, 167] on span "Sort Ascending" at bounding box center [745, 166] width 76 height 16
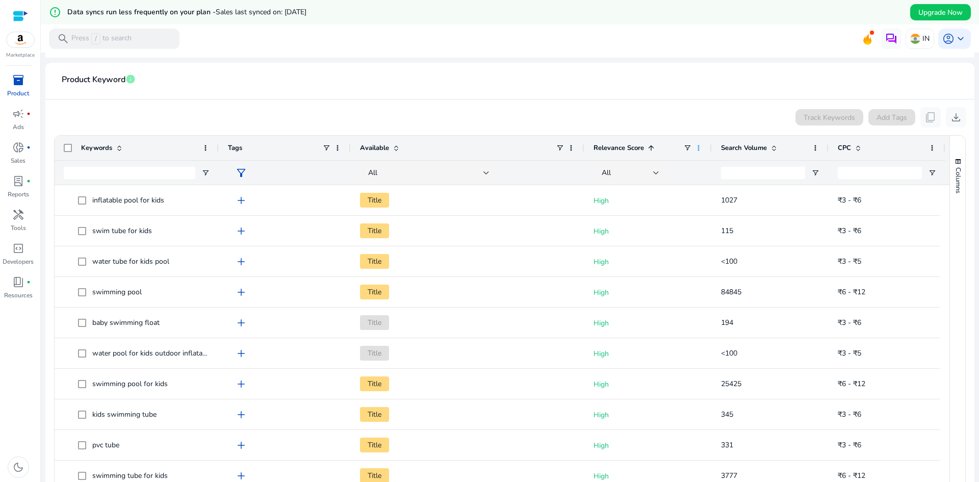
click at [701, 146] on span at bounding box center [698, 148] width 8 height 8
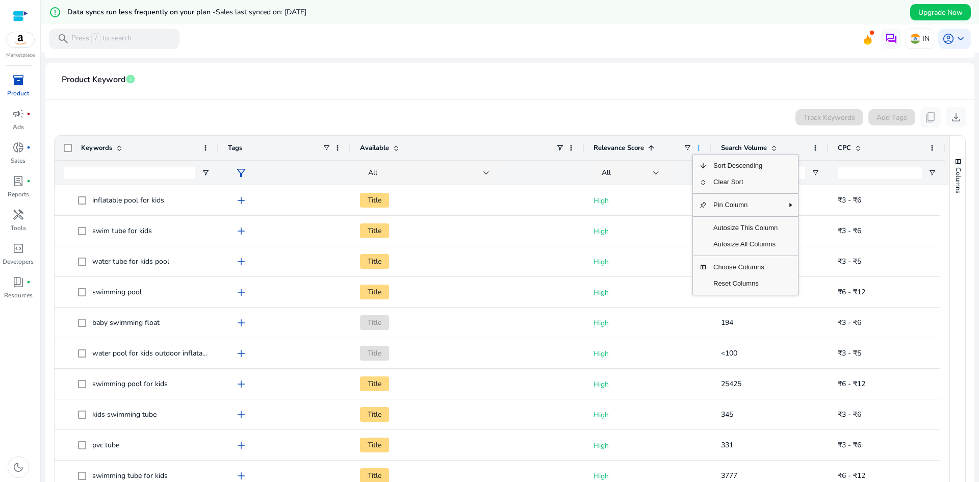
click at [699, 145] on span at bounding box center [698, 148] width 8 height 8
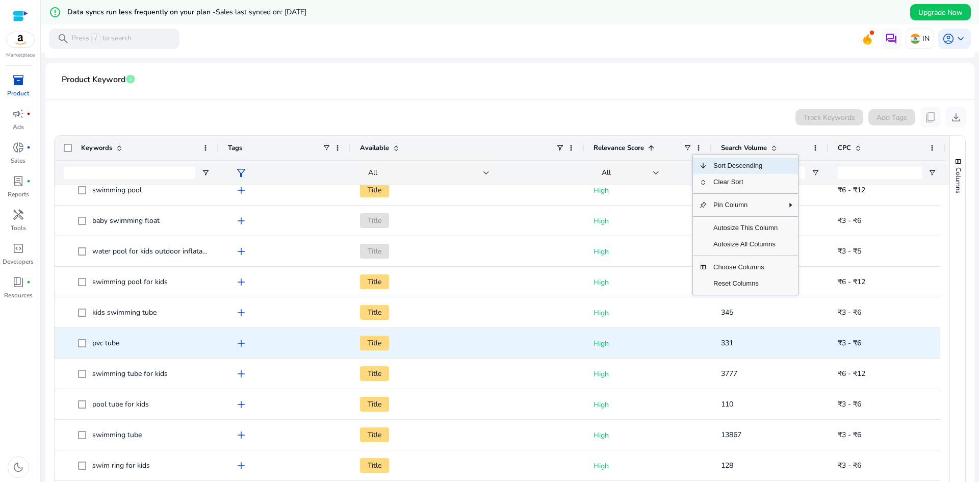
scroll to position [102, 0]
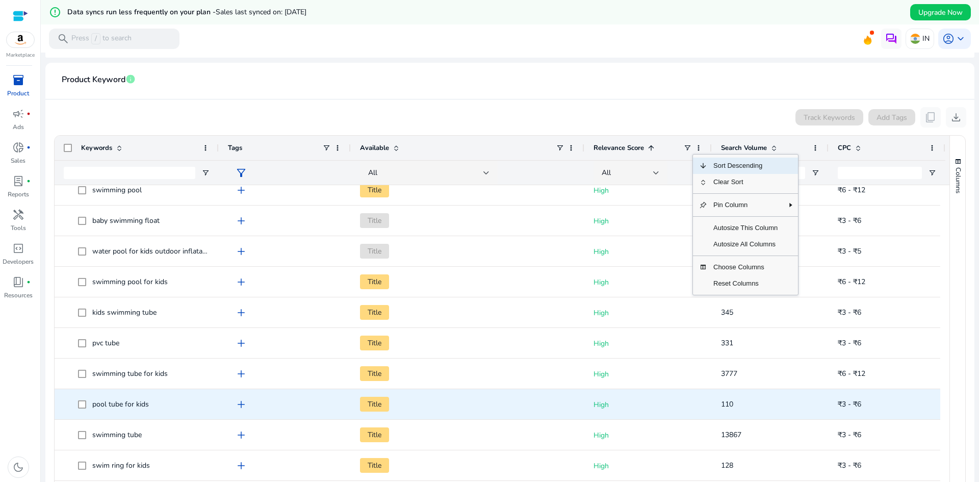
click at [742, 416] on div "110" at bounding box center [770, 404] width 98 height 29
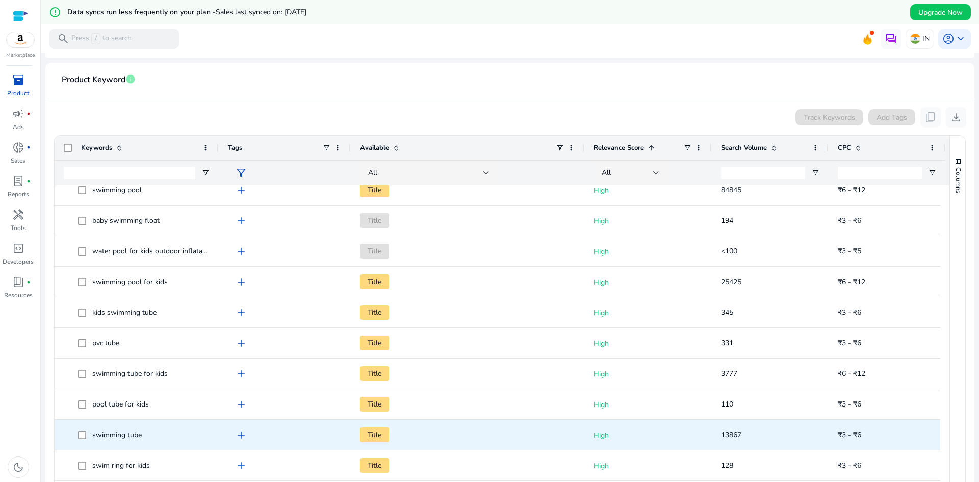
click at [242, 429] on span "add" at bounding box center [241, 435] width 12 height 12
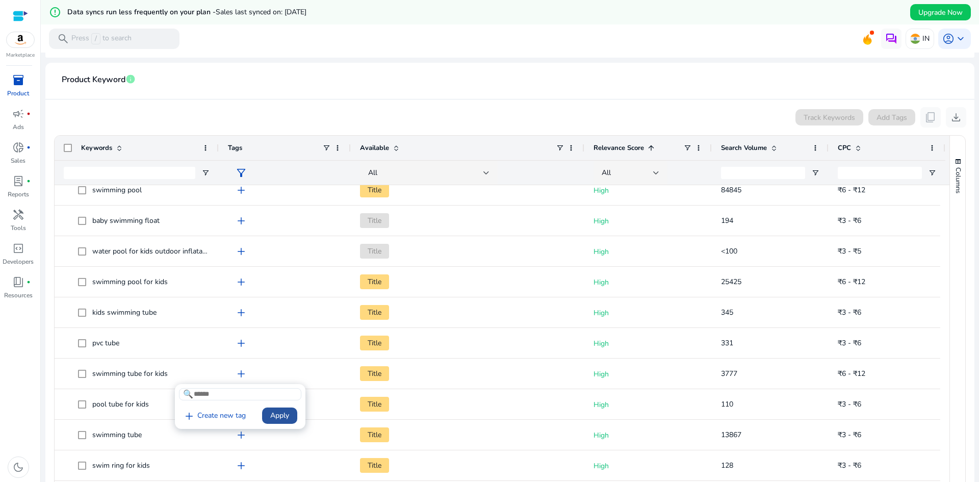
click at [289, 419] on span at bounding box center [279, 415] width 35 height 24
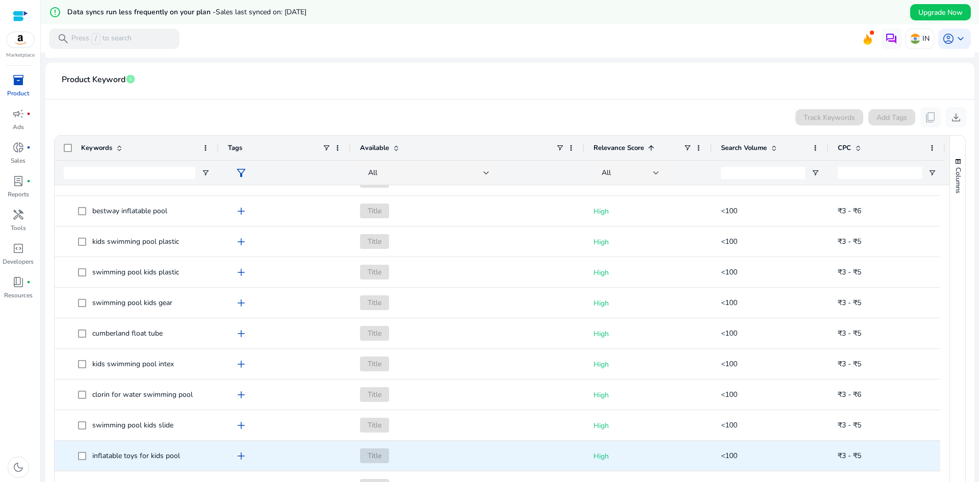
scroll to position [408, 0]
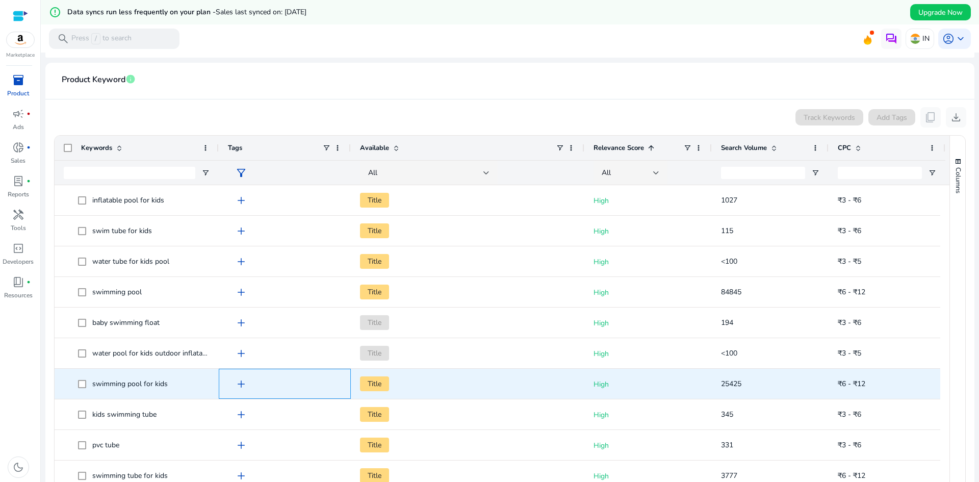
click at [242, 386] on span "add" at bounding box center [241, 384] width 12 height 12
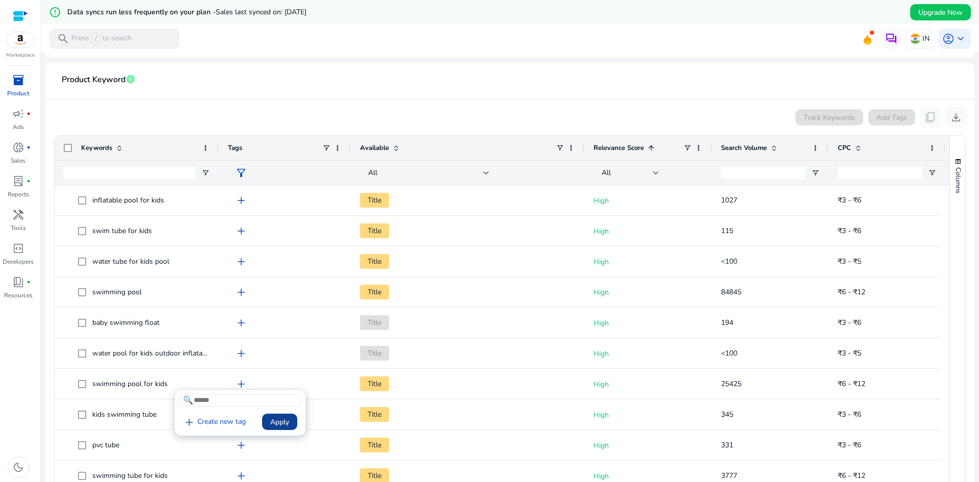
click at [275, 422] on span "Apply" at bounding box center [279, 422] width 19 height 11
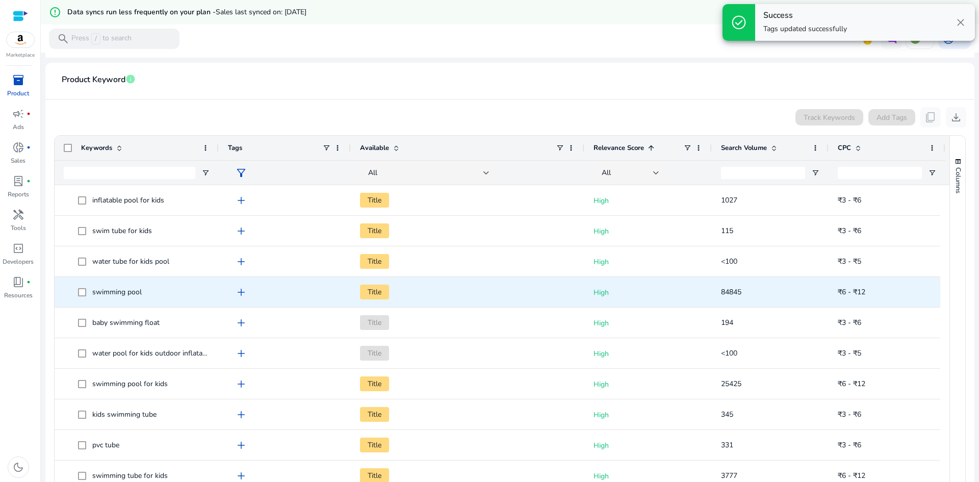
click at [242, 292] on span "add" at bounding box center [241, 292] width 12 height 12
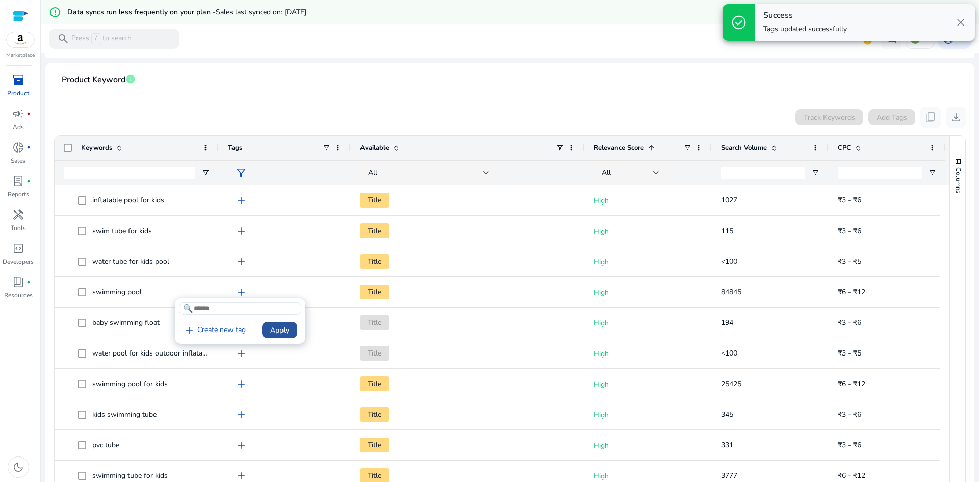
click at [272, 331] on span "Apply" at bounding box center [279, 330] width 19 height 11
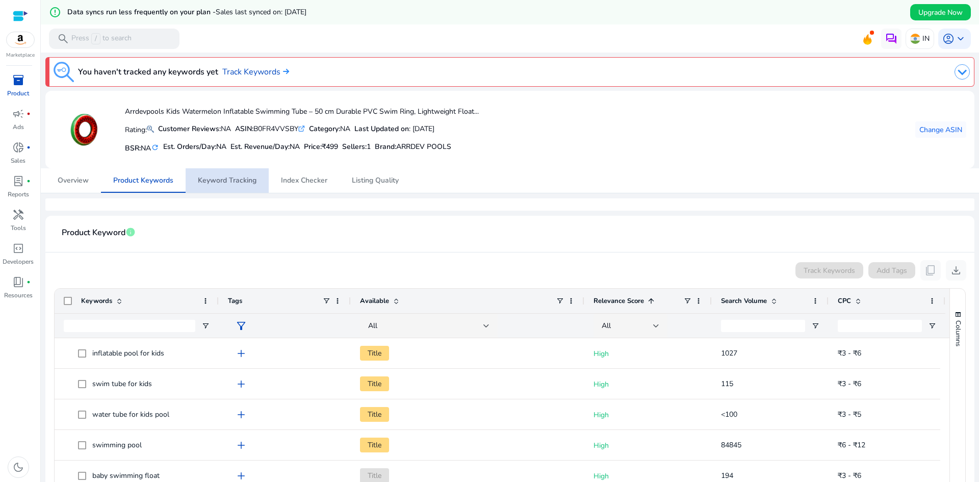
click at [232, 177] on span "Keyword Tracking" at bounding box center [227, 180] width 59 height 7
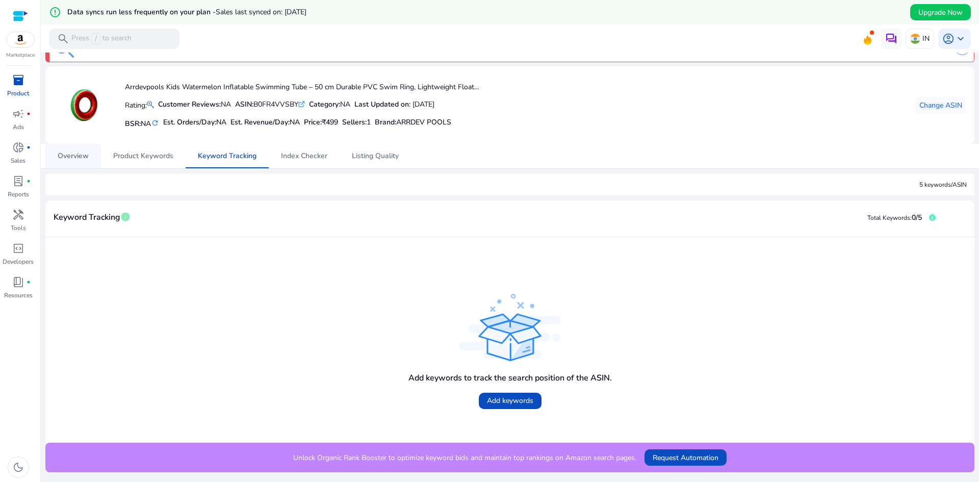
click at [73, 158] on span "Overview" at bounding box center [73, 155] width 31 height 7
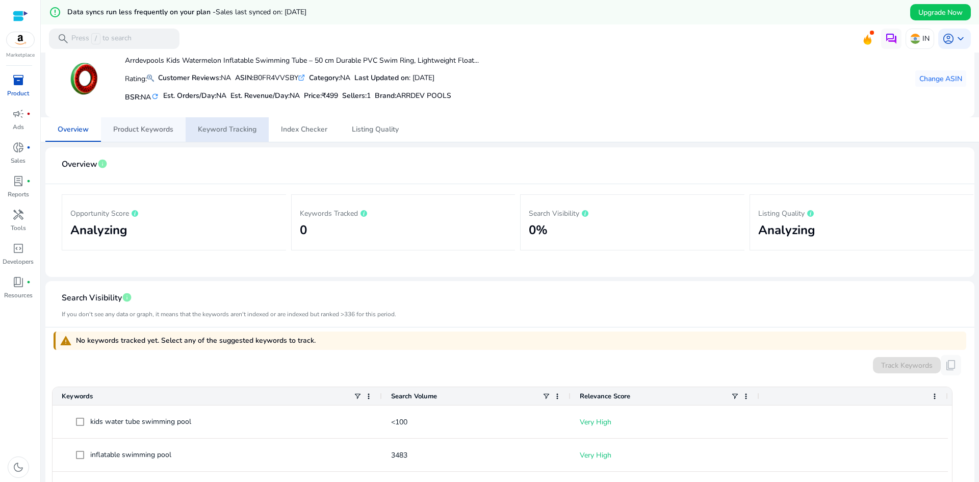
click at [131, 136] on span "Product Keywords" at bounding box center [143, 129] width 60 height 24
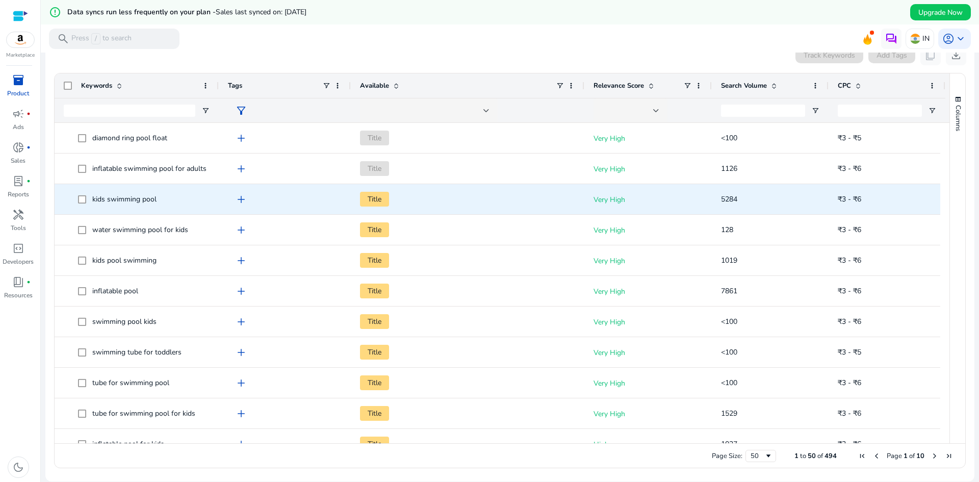
click at [237, 196] on span "add" at bounding box center [241, 199] width 12 height 12
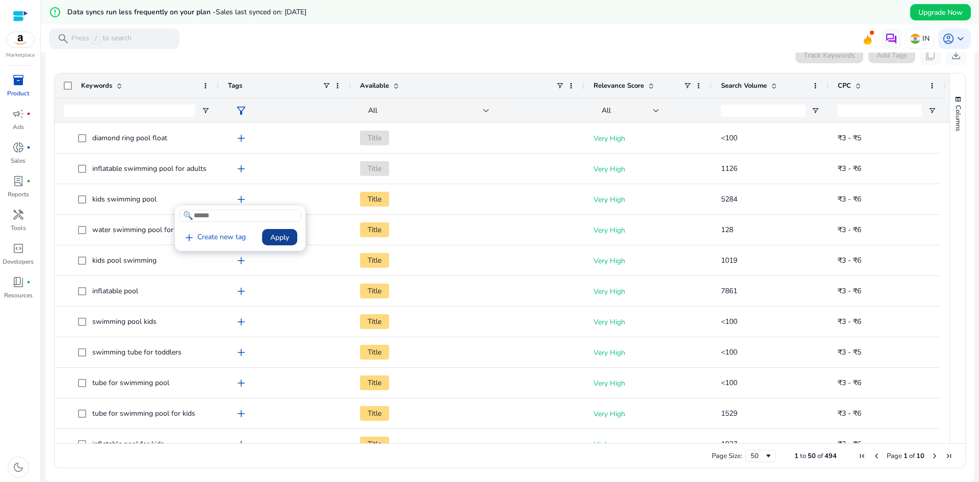
click at [272, 236] on span "Apply" at bounding box center [279, 237] width 19 height 11
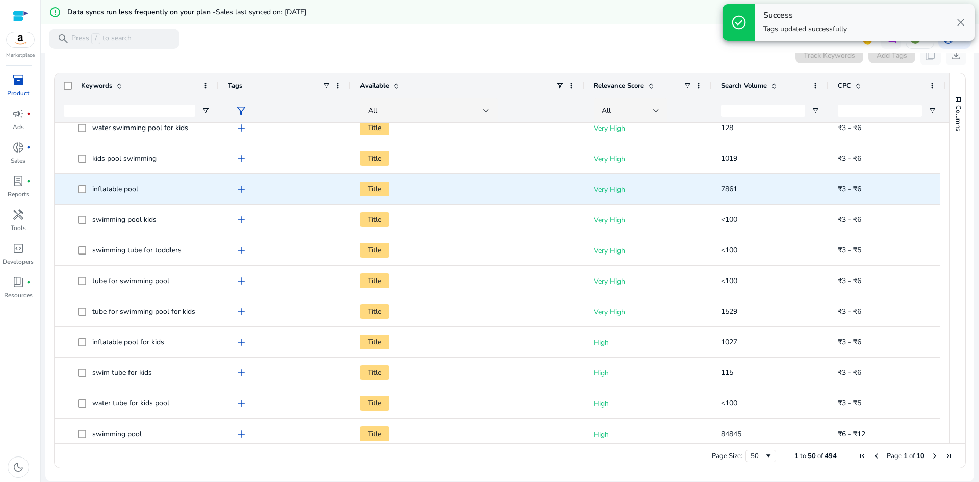
click at [245, 192] on span "add" at bounding box center [241, 189] width 12 height 12
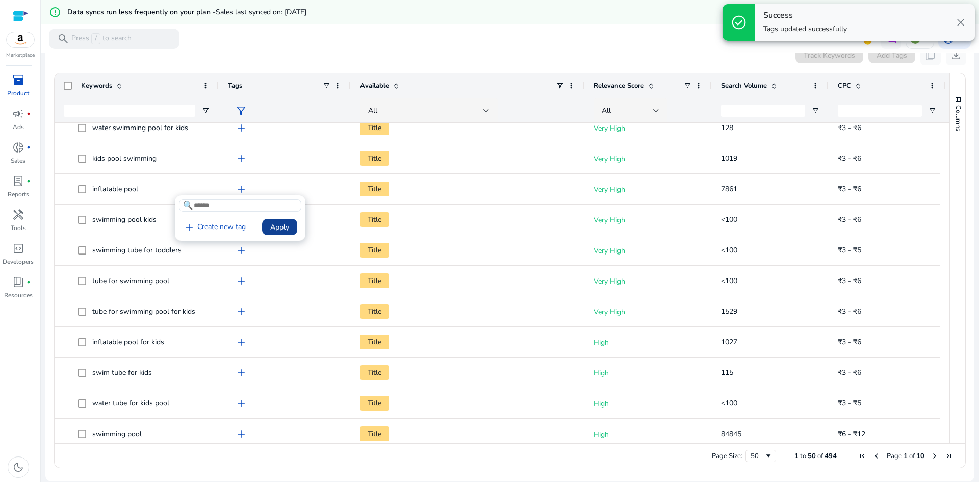
click at [291, 224] on span at bounding box center [279, 227] width 35 height 24
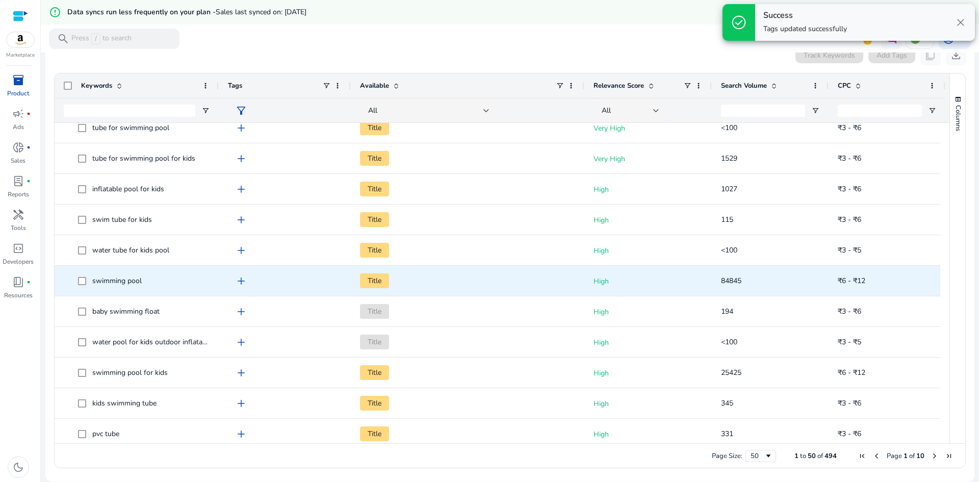
click at [236, 279] on span "add" at bounding box center [241, 281] width 12 height 12
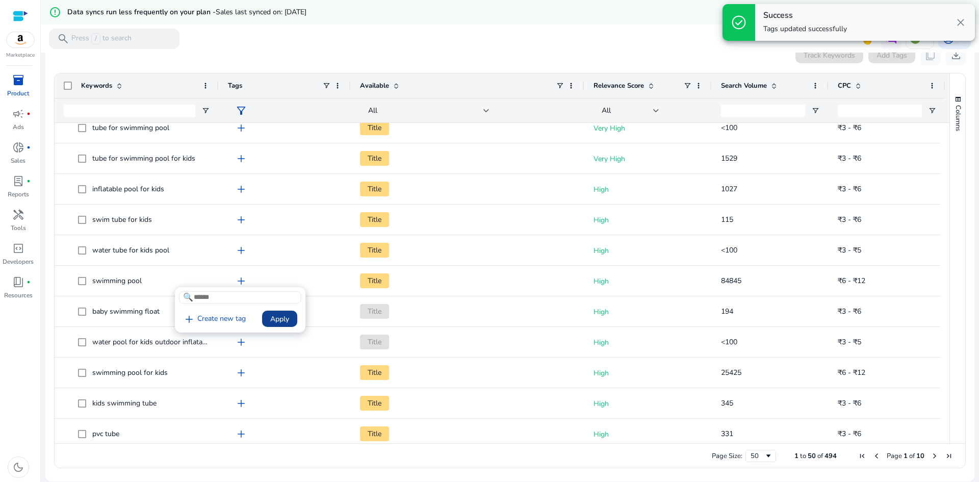
click at [277, 318] on span "Apply" at bounding box center [279, 319] width 19 height 11
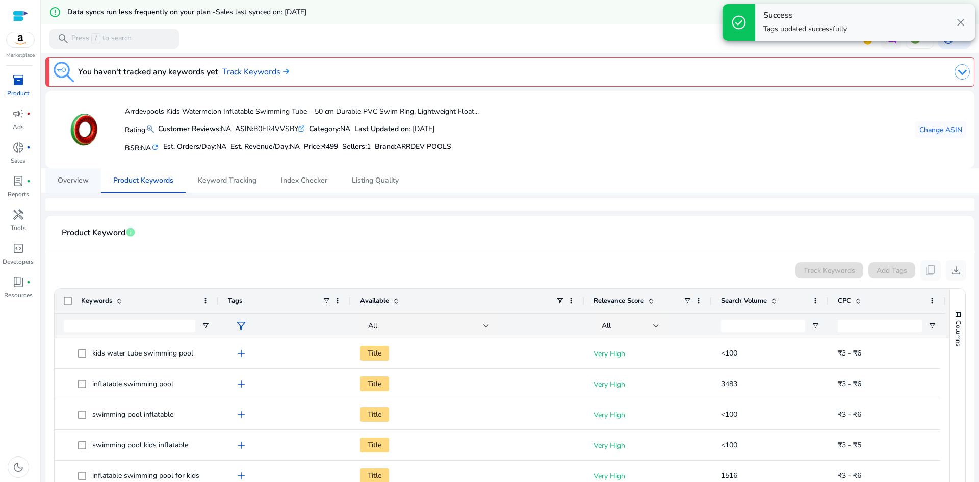
click at [67, 177] on span "Overview" at bounding box center [73, 180] width 31 height 7
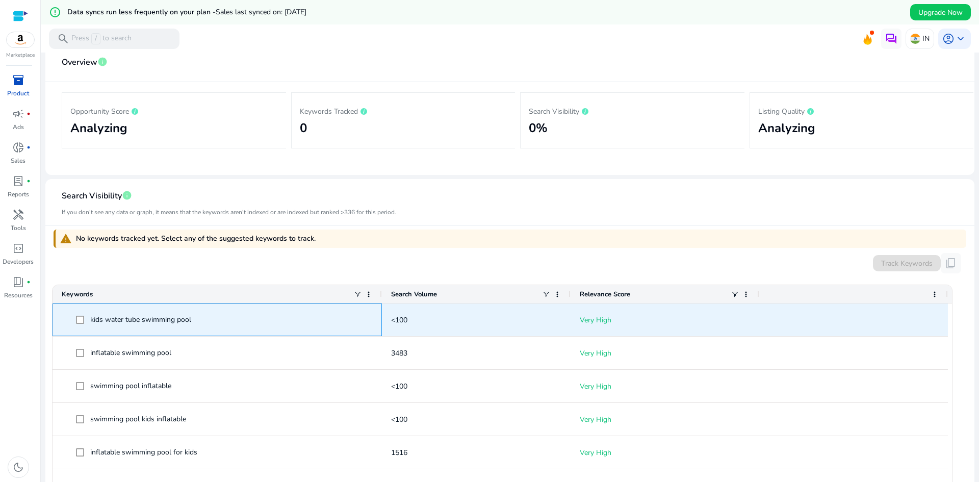
click at [117, 322] on span "kids water tube swimming pool" at bounding box center [140, 320] width 101 height 10
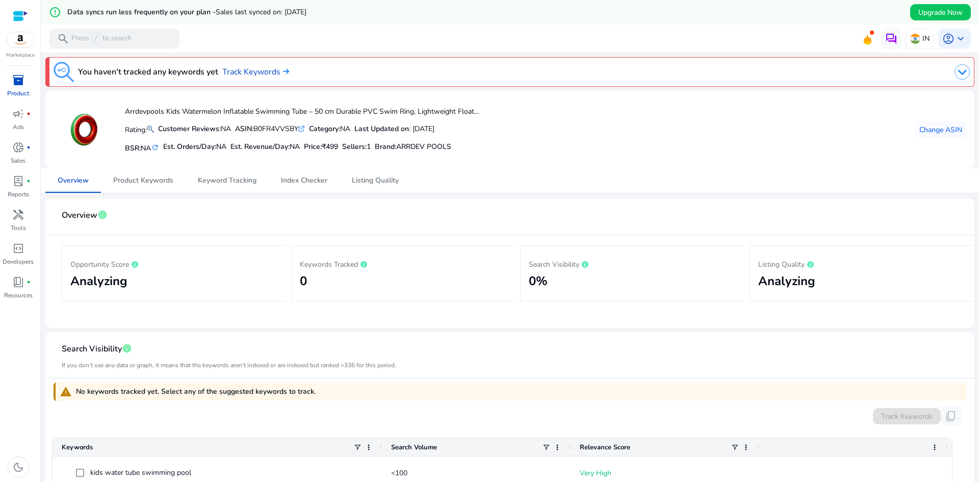
click at [358, 280] on h2 "0" at bounding box center [404, 281] width 208 height 15
click at [365, 263] on icon at bounding box center [364, 265] width 2 height 4
click at [305, 183] on span "Index Checker" at bounding box center [304, 180] width 46 height 7
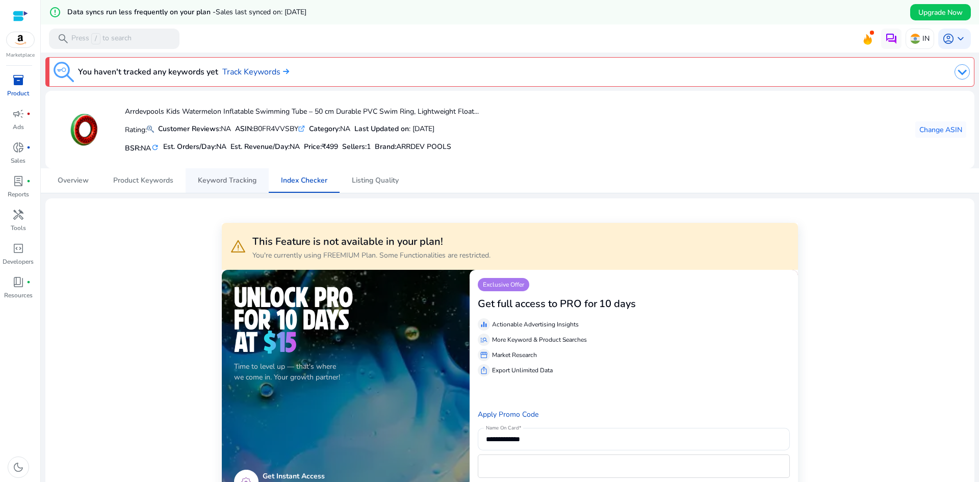
click at [211, 186] on span "Keyword Tracking" at bounding box center [227, 180] width 59 height 24
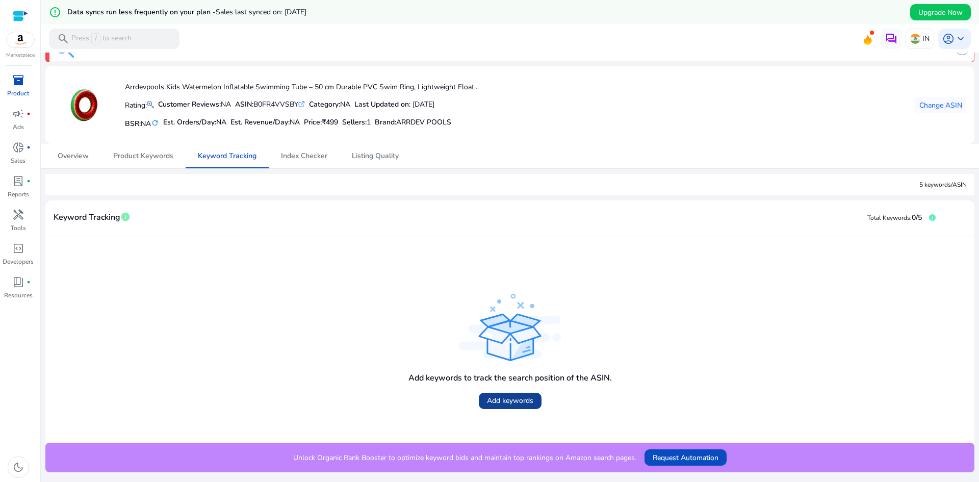
click at [521, 400] on span "Add keywords" at bounding box center [510, 400] width 46 height 11
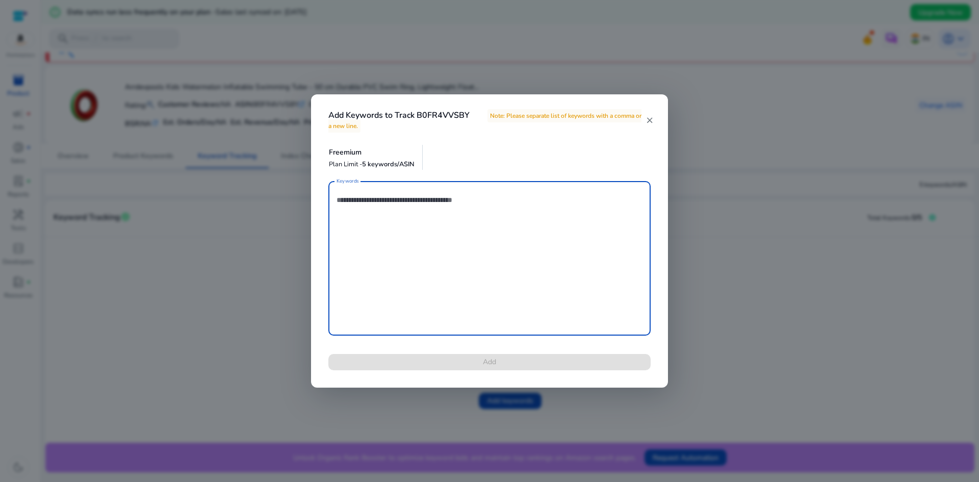
click at [652, 120] on mat-icon "close" at bounding box center [649, 120] width 8 height 9
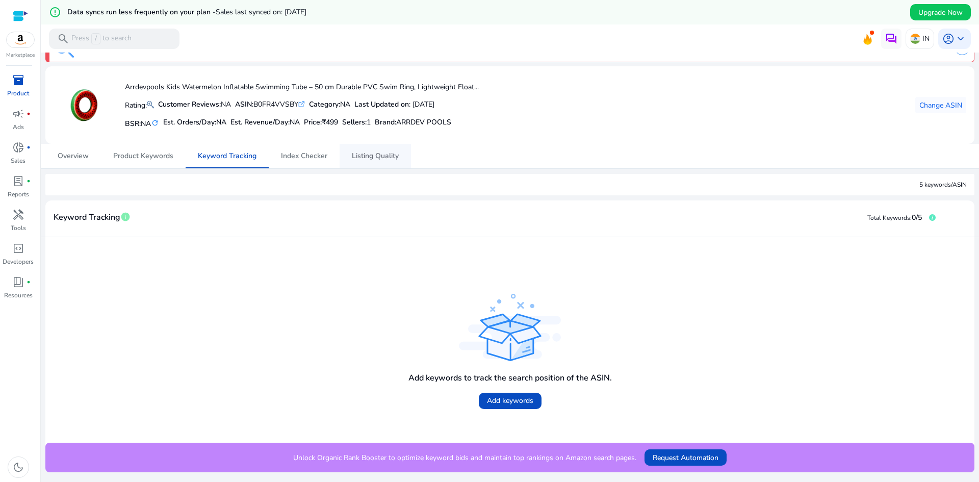
click at [371, 158] on span "Listing Quality" at bounding box center [375, 155] width 47 height 7
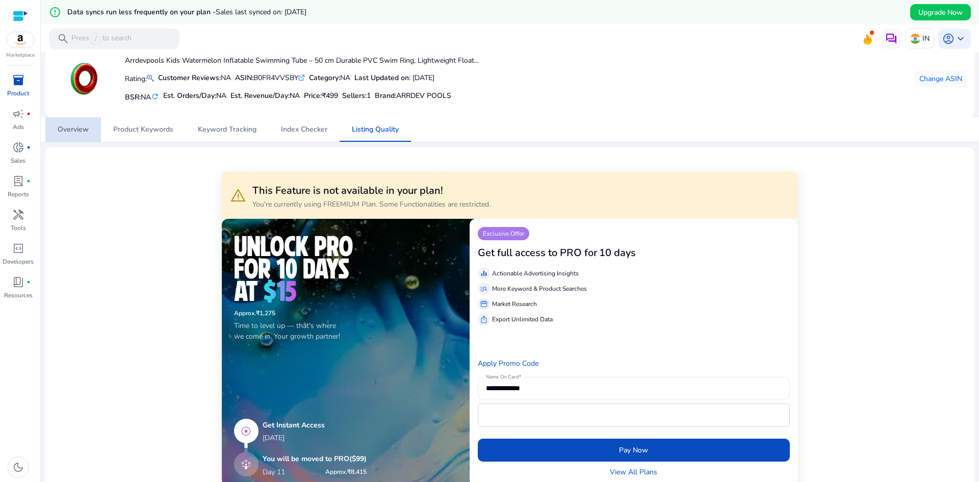
click at [64, 137] on span "Overview" at bounding box center [73, 129] width 31 height 24
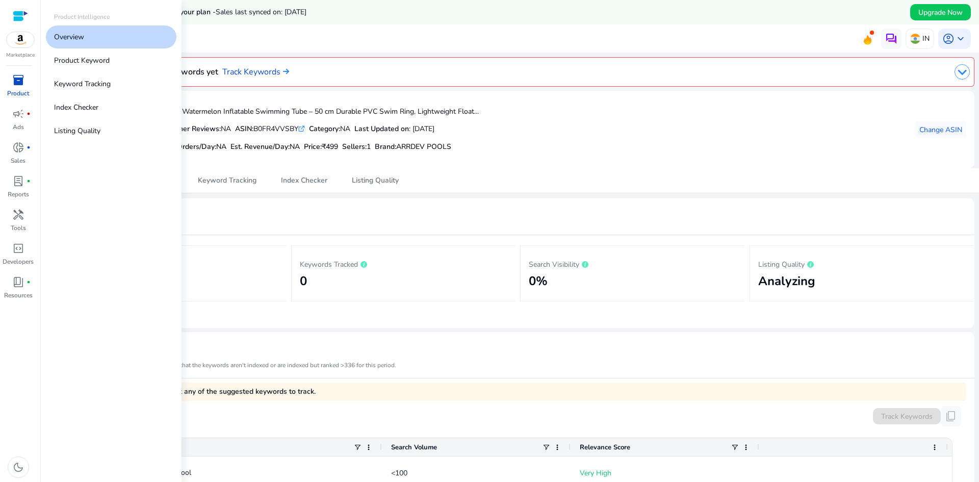
click at [22, 84] on span "inventory_2" at bounding box center [18, 80] width 12 height 12
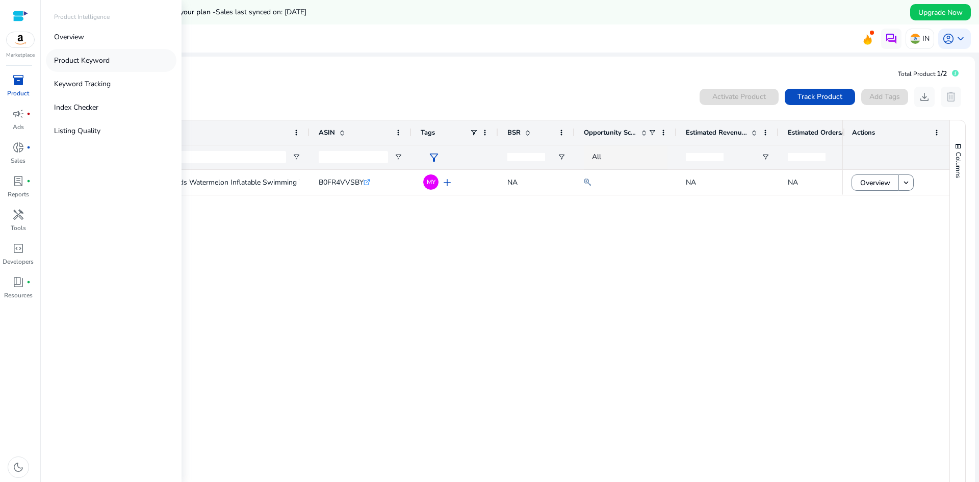
click at [111, 62] on link "Product Keyword" at bounding box center [111, 60] width 131 height 23
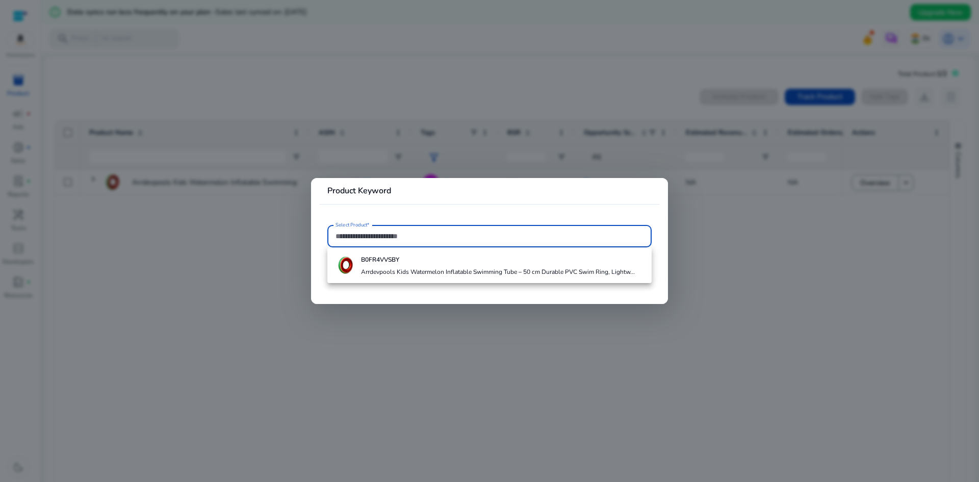
paste input "**********"
type input "**********"
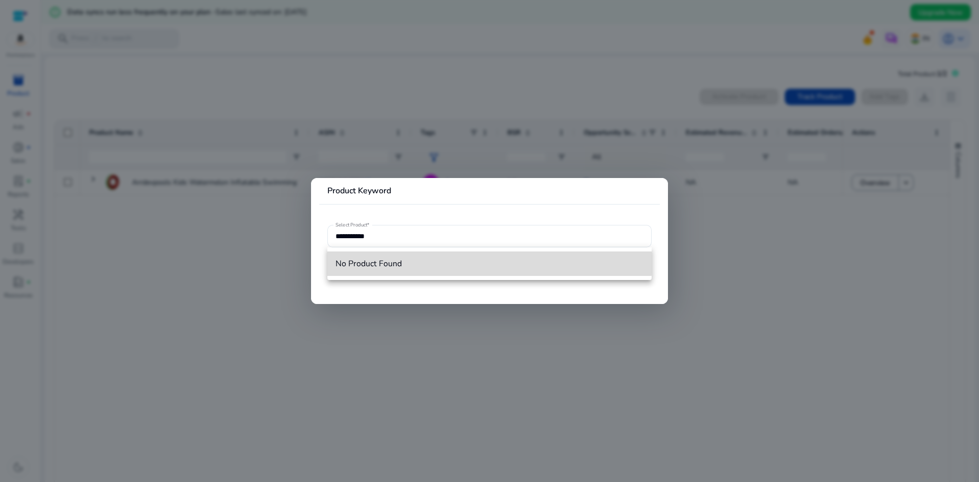
click at [401, 257] on mat-option "No Product Found" at bounding box center [489, 263] width 324 height 24
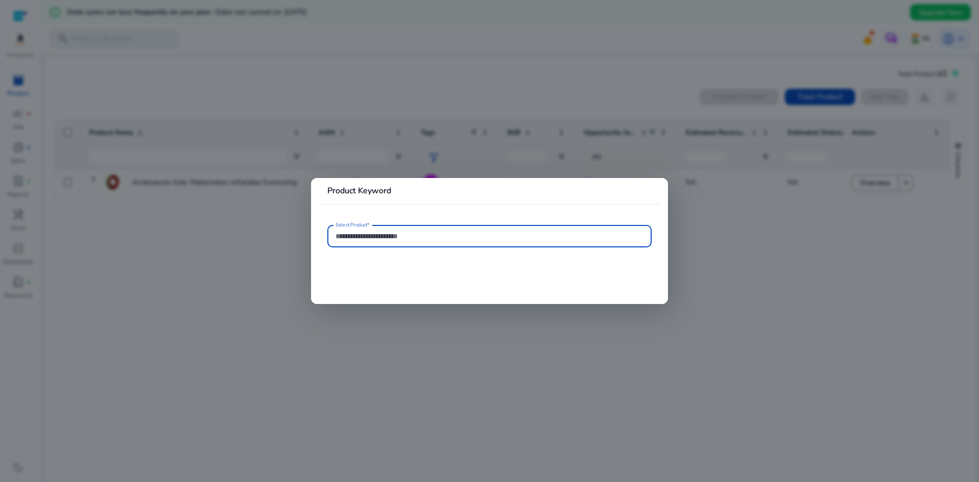
click at [359, 237] on input "Select Product*" at bounding box center [489, 235] width 308 height 11
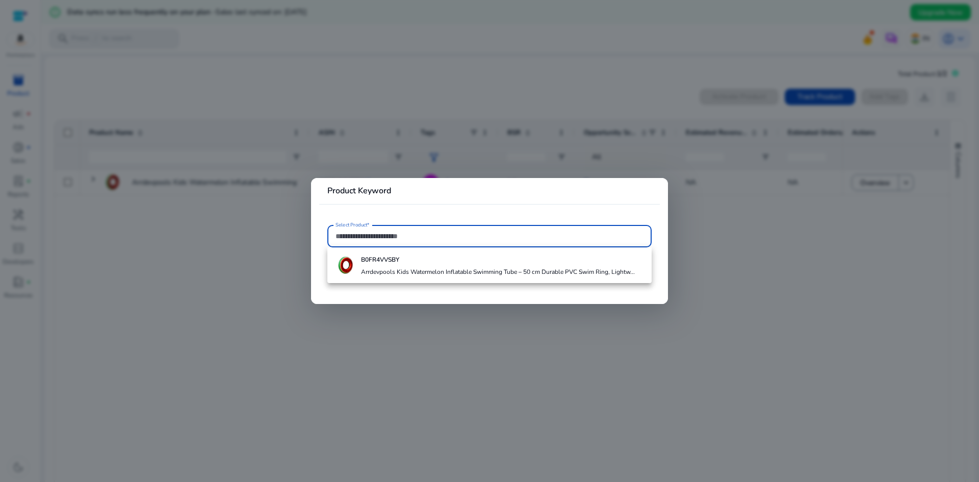
paste input "**********"
type input "**********"
click at [413, 311] on div at bounding box center [489, 241] width 979 height 482
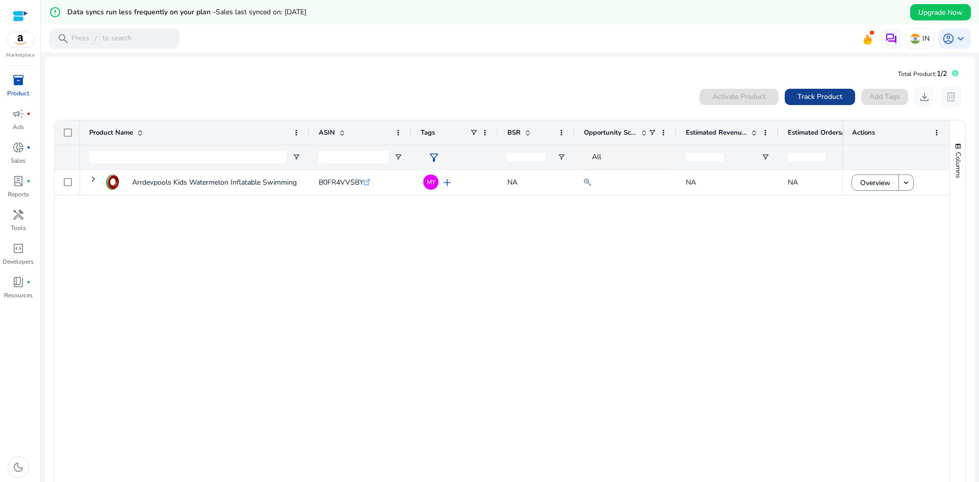
click at [813, 99] on span "Track Product" at bounding box center [819, 96] width 45 height 11
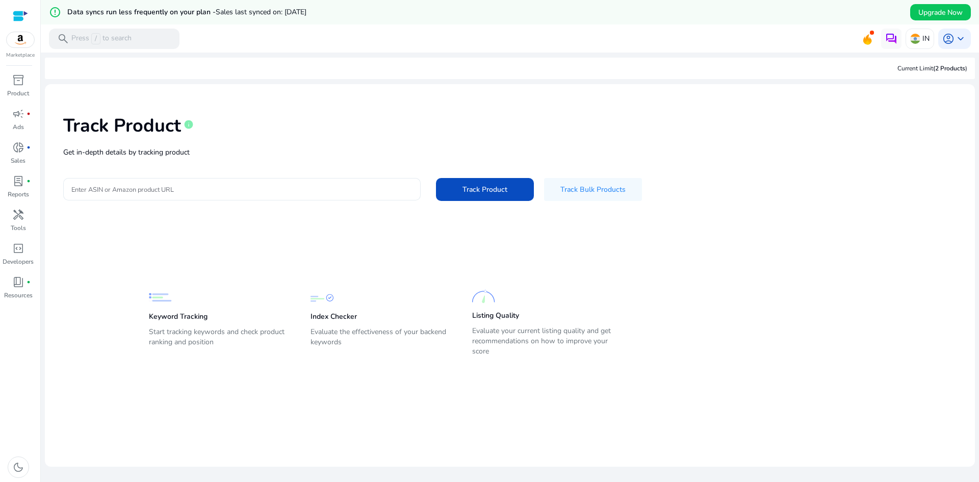
click at [198, 187] on input "Enter ASIN or Amazon product URL" at bounding box center [241, 189] width 341 height 11
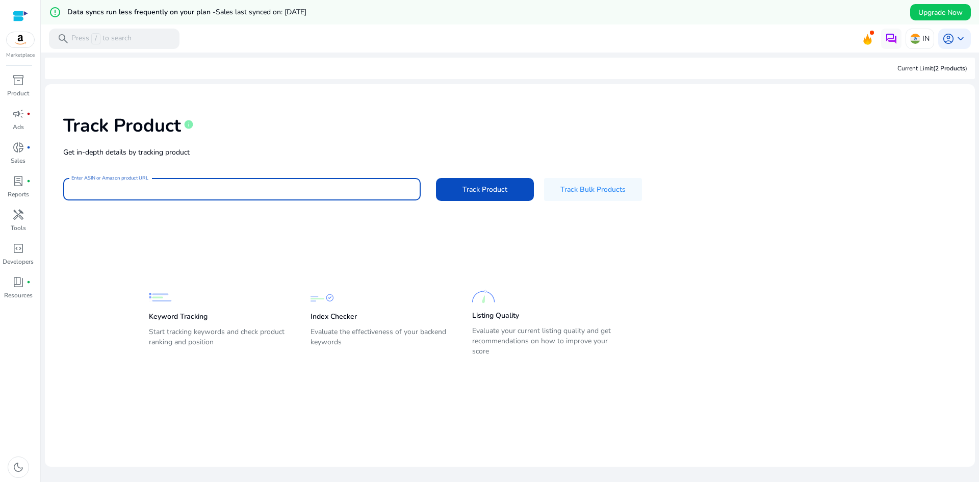
paste input "**********"
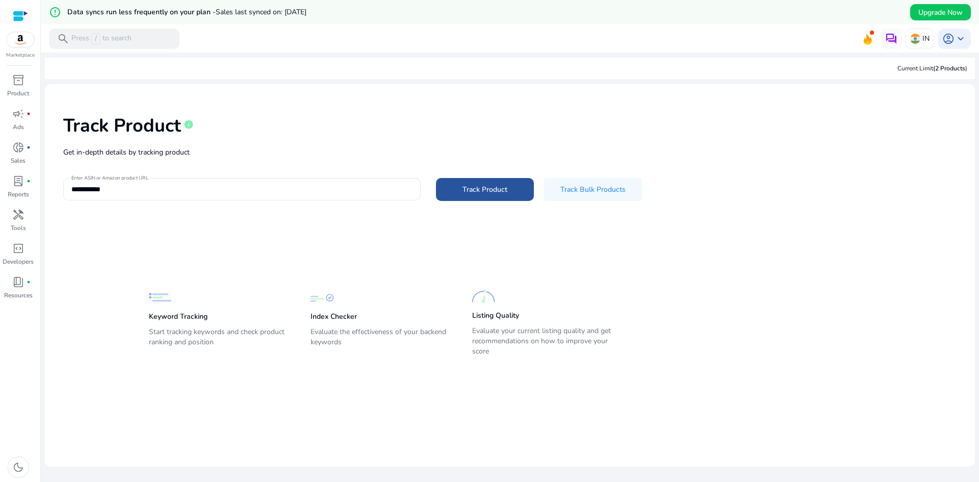
click at [463, 180] on span at bounding box center [485, 189] width 98 height 24
type input "**********"
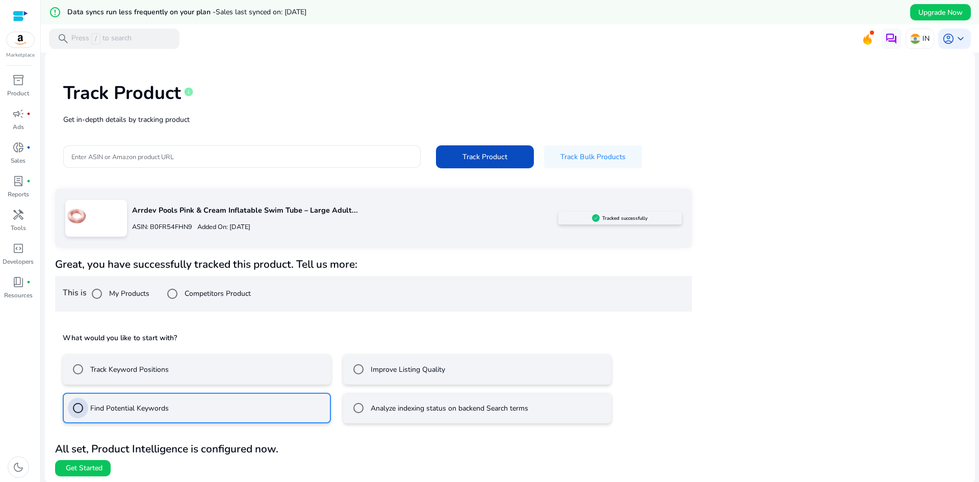
scroll to position [35, 0]
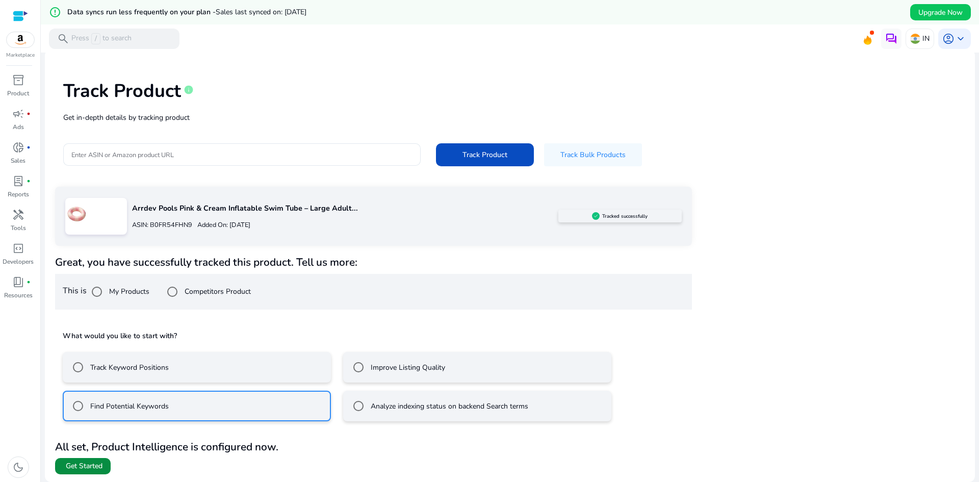
click at [93, 472] on span at bounding box center [83, 466] width 56 height 24
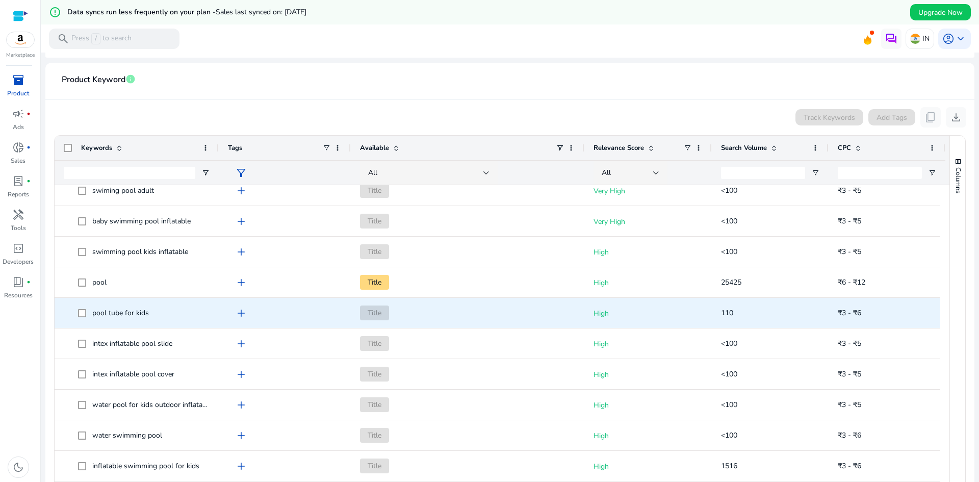
scroll to position [714, 0]
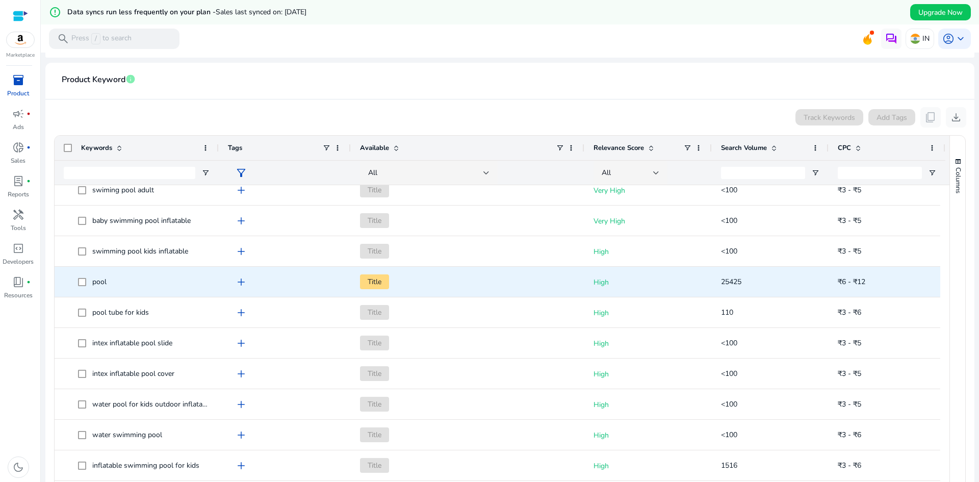
click at [245, 282] on span "add" at bounding box center [241, 282] width 12 height 12
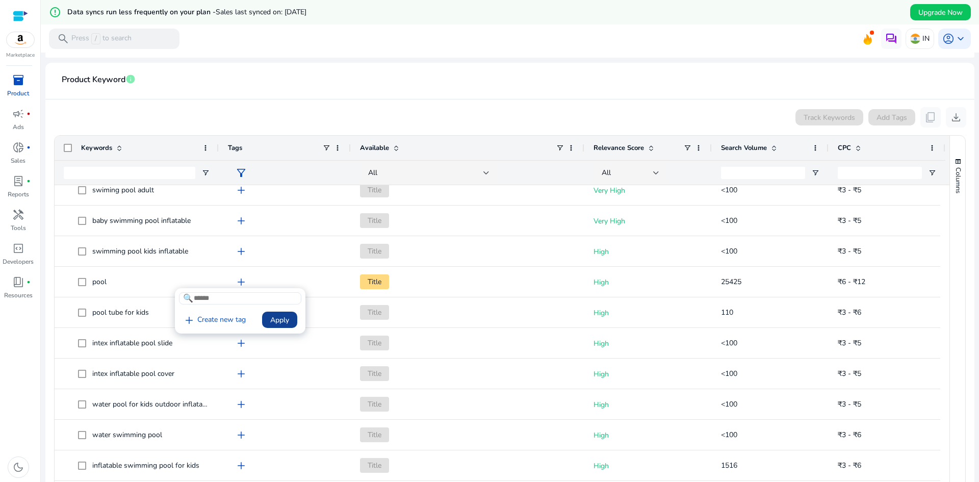
click at [282, 321] on span "Apply" at bounding box center [279, 320] width 19 height 11
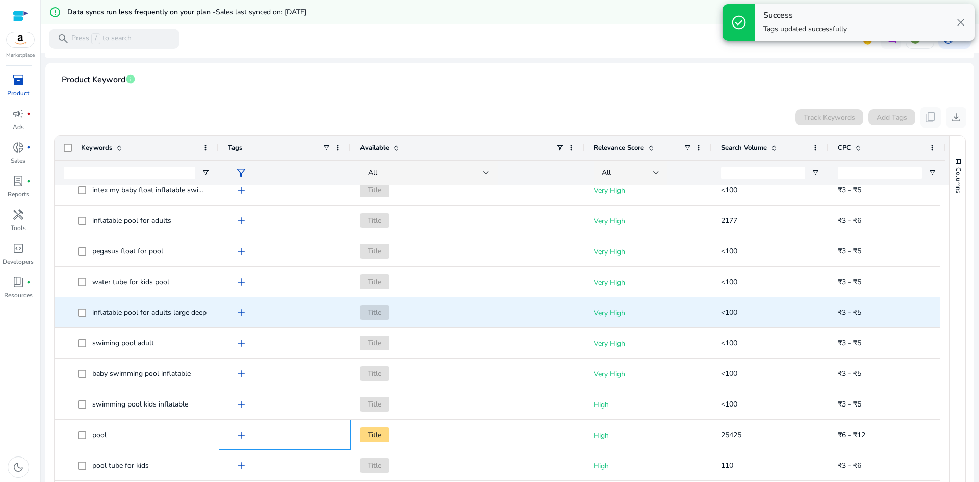
scroll to position [510, 0]
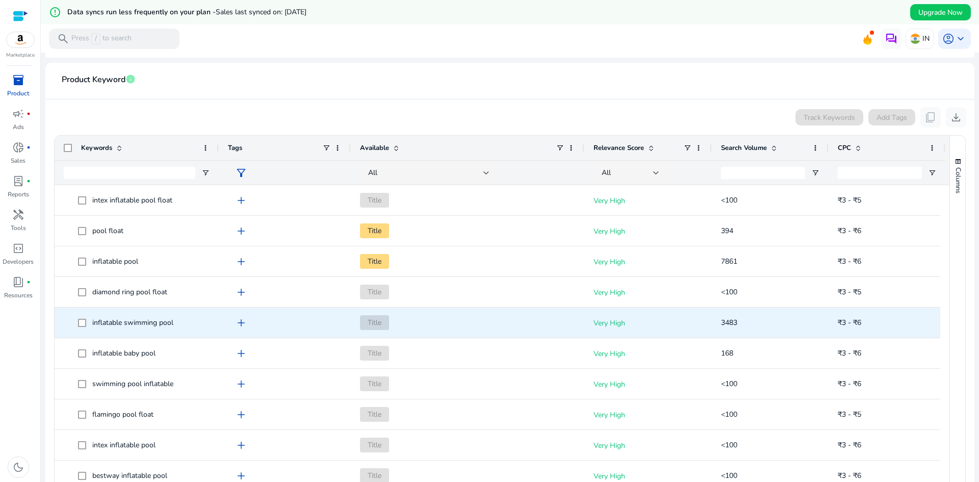
click at [238, 325] on span "add" at bounding box center [241, 323] width 12 height 12
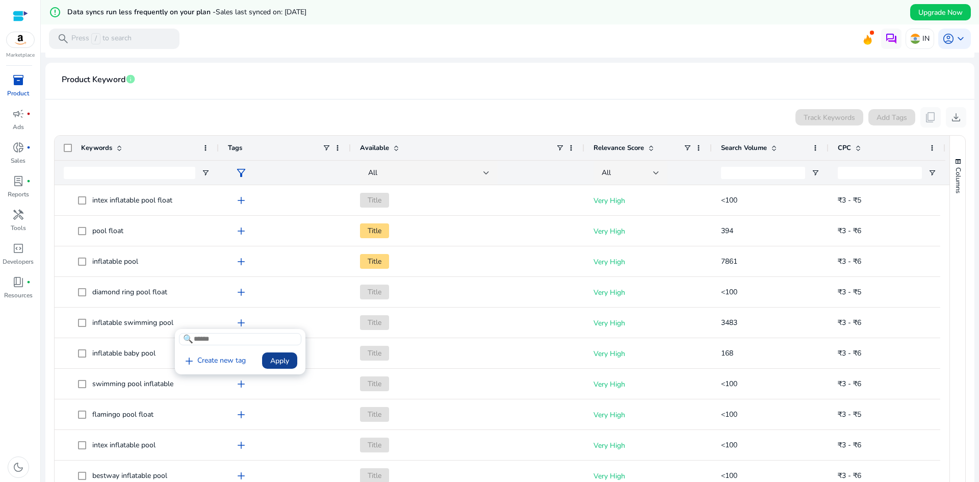
click at [281, 363] on span "Apply" at bounding box center [279, 360] width 19 height 11
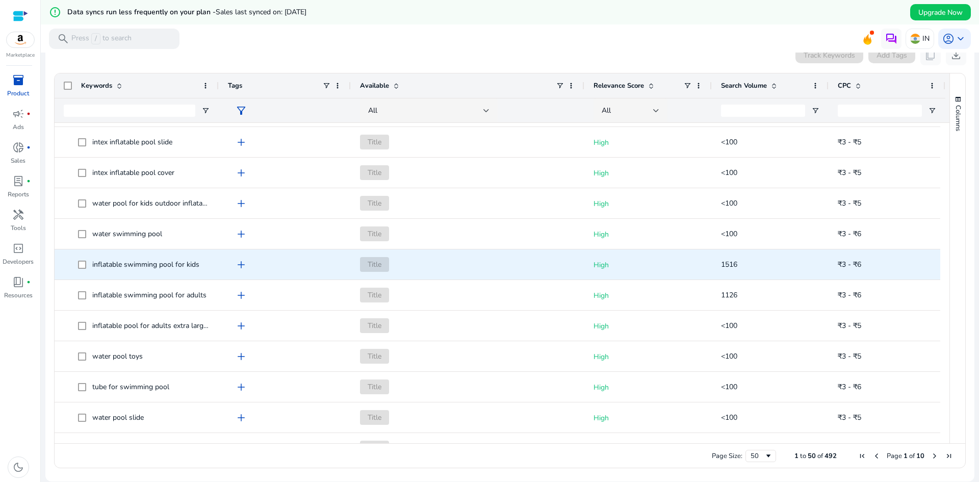
click at [237, 265] on span "add" at bounding box center [241, 264] width 12 height 12
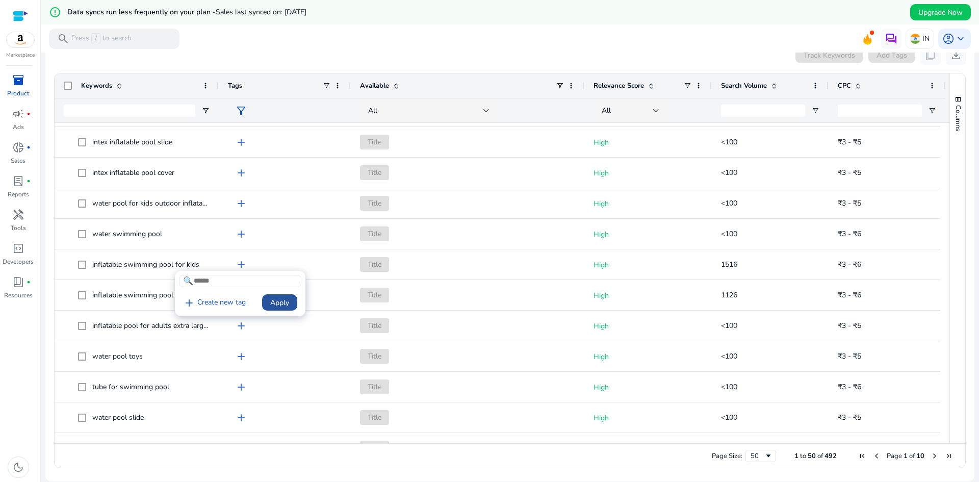
click at [283, 302] on span "Apply" at bounding box center [279, 302] width 19 height 11
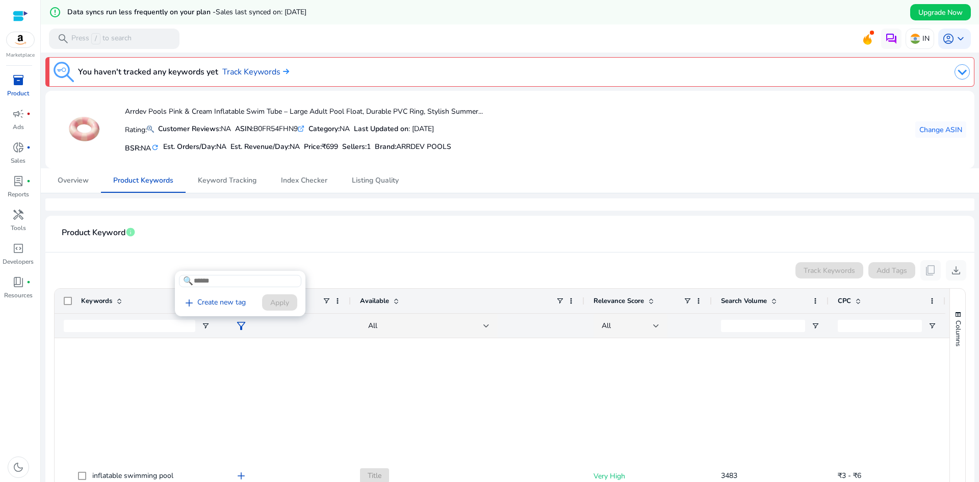
scroll to position [852, 0]
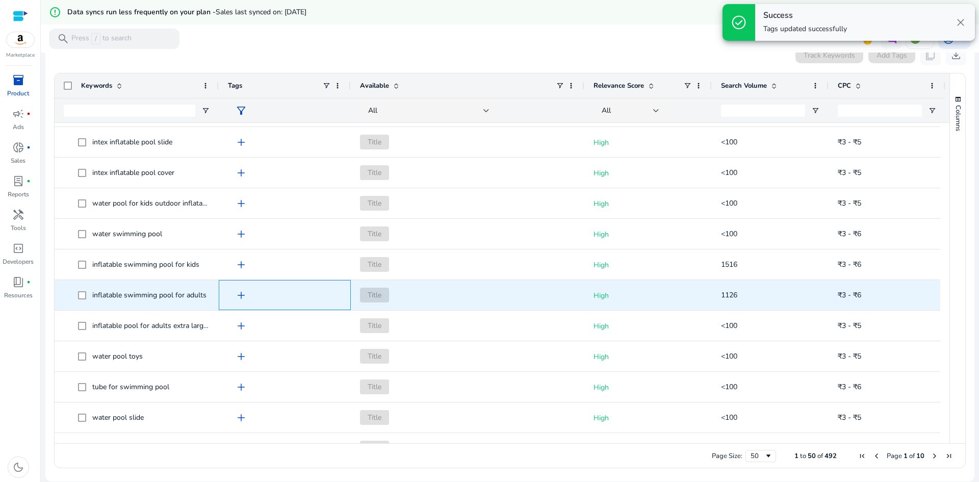
click at [244, 294] on span "add" at bounding box center [241, 295] width 12 height 12
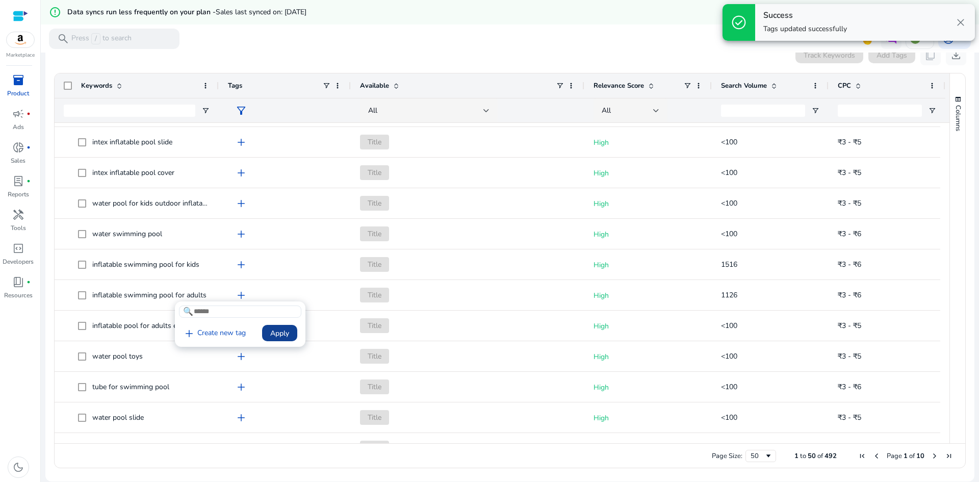
click at [287, 325] on span at bounding box center [279, 333] width 35 height 24
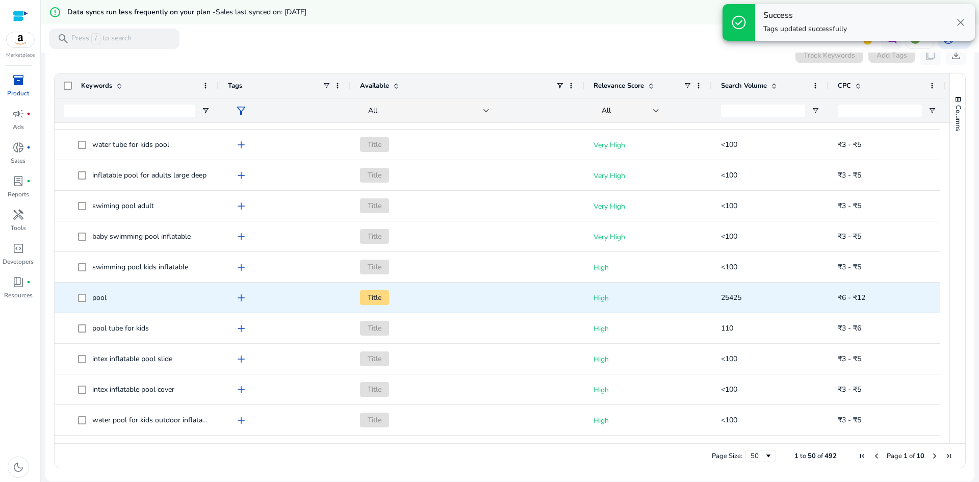
scroll to position [0, 0]
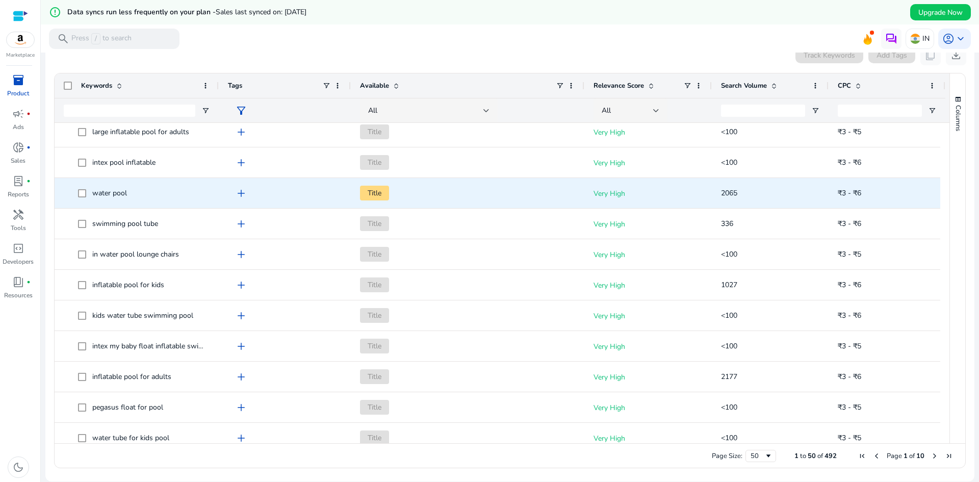
click at [245, 193] on span "add" at bounding box center [241, 193] width 12 height 12
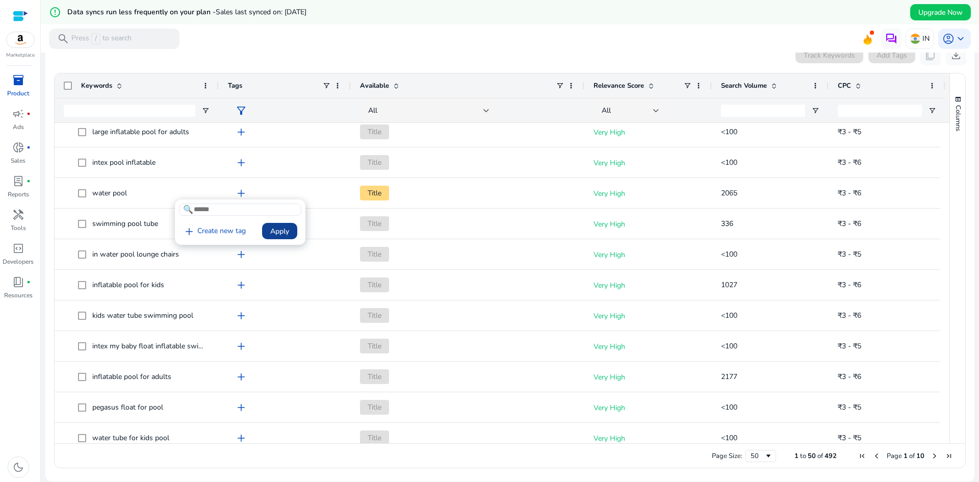
click at [274, 230] on span "Apply" at bounding box center [279, 231] width 19 height 11
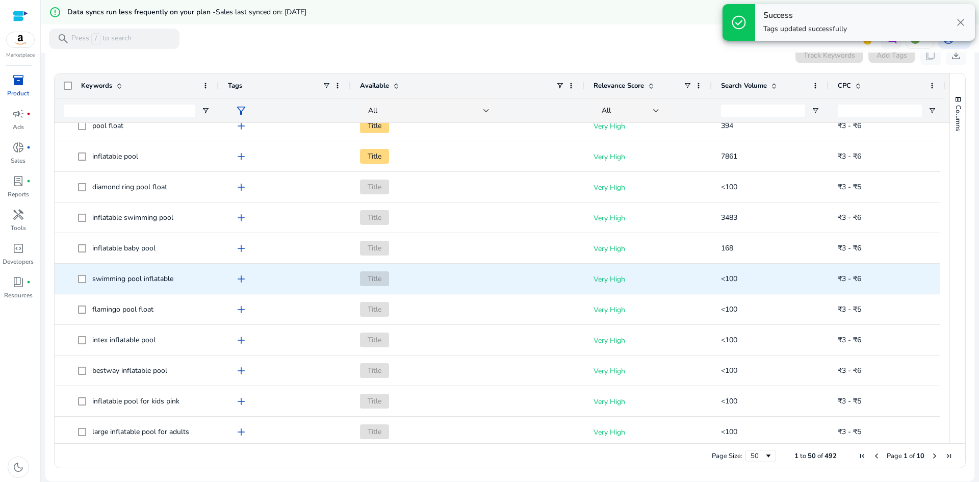
scroll to position [5, 0]
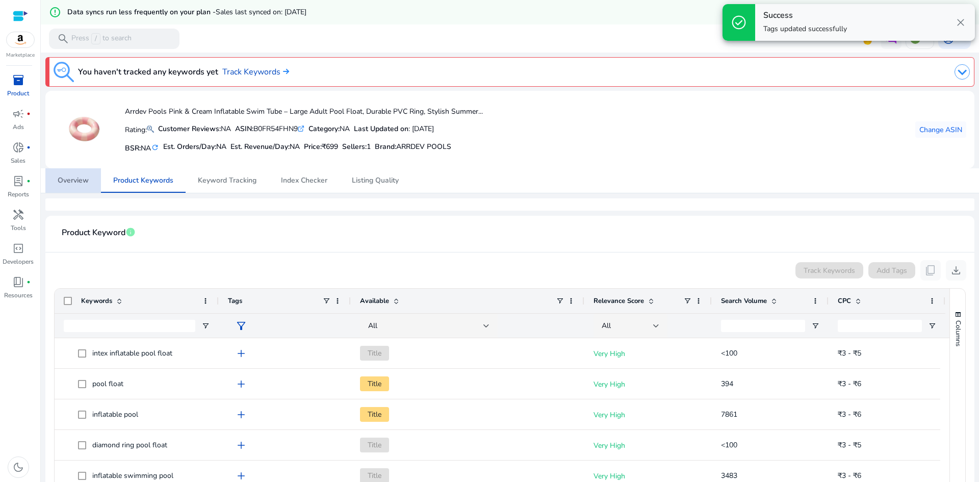
click at [78, 184] on span "Overview" at bounding box center [73, 180] width 31 height 7
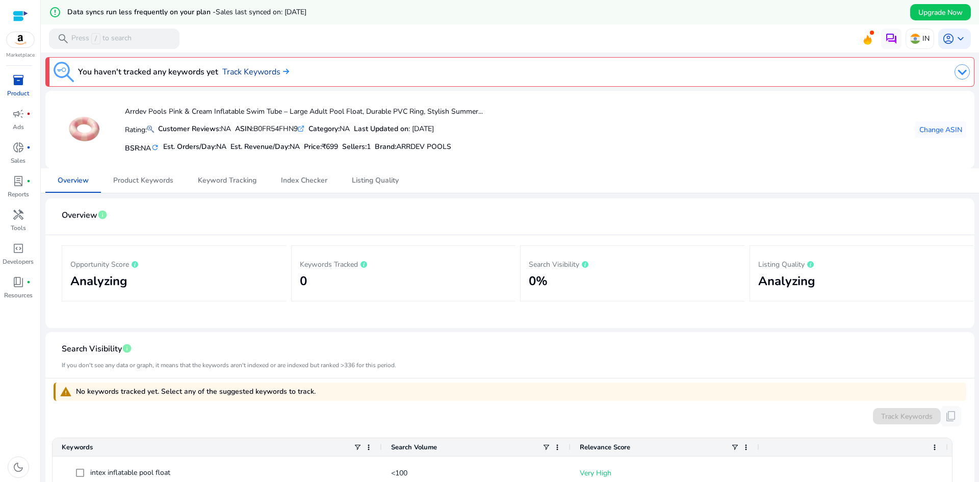
click at [269, 69] on link "Track Keywords" at bounding box center [255, 72] width 67 height 12
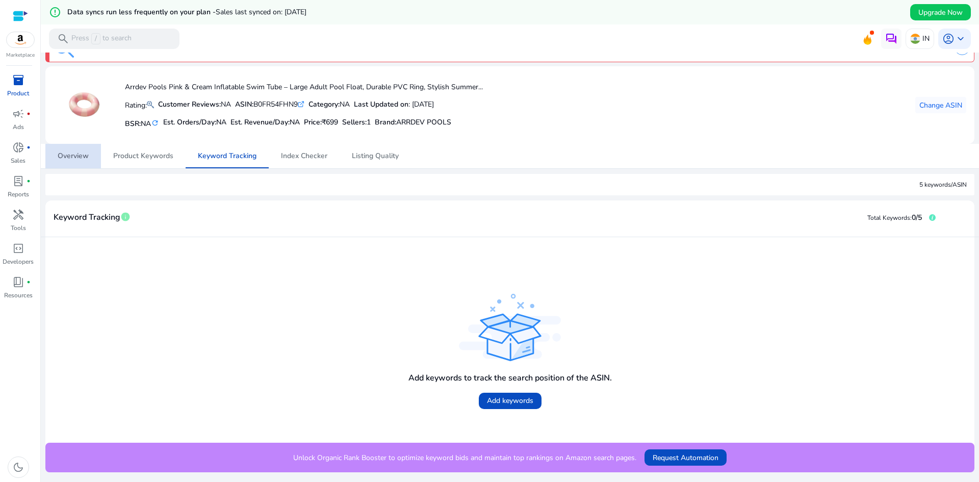
click at [76, 162] on span "Overview" at bounding box center [73, 156] width 31 height 24
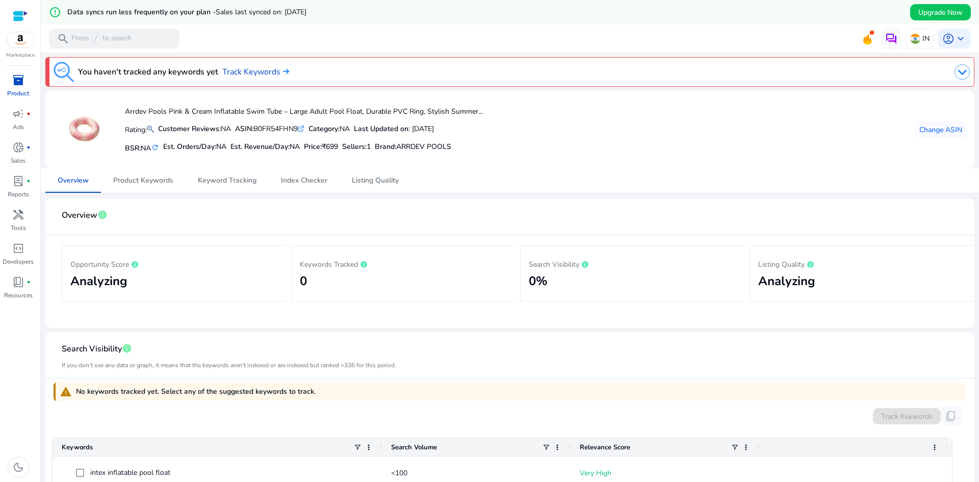
click at [19, 77] on span "inventory_2" at bounding box center [18, 80] width 12 height 12
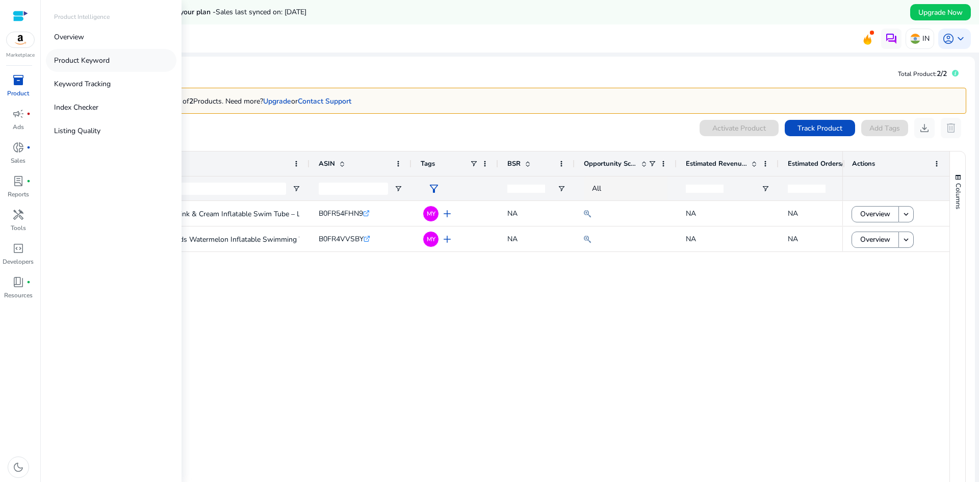
click at [111, 65] on link "Product Keyword" at bounding box center [111, 60] width 131 height 23
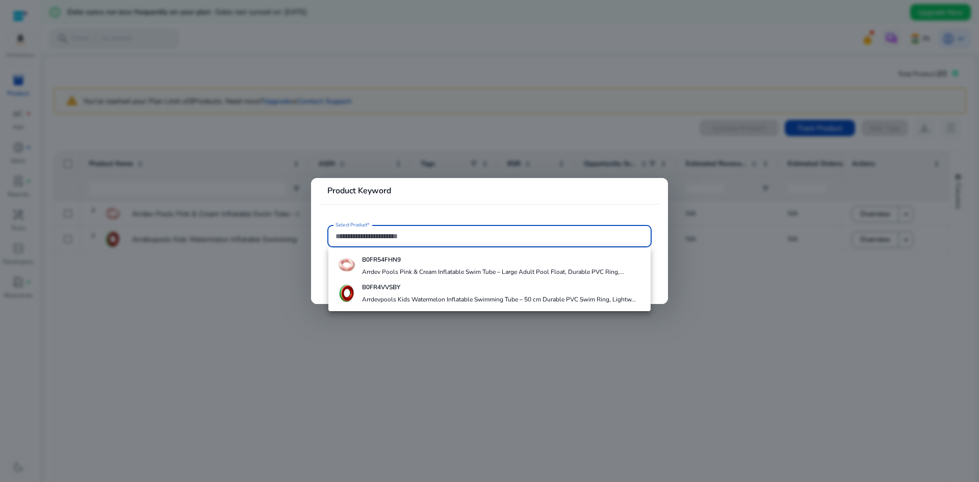
click at [518, 365] on div at bounding box center [489, 241] width 979 height 482
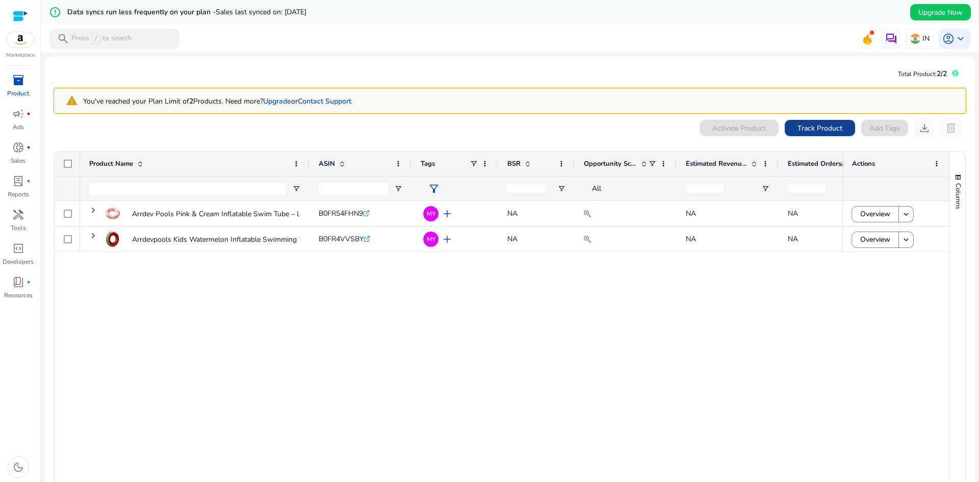
click at [805, 133] on span "Track Product" at bounding box center [819, 128] width 45 height 11
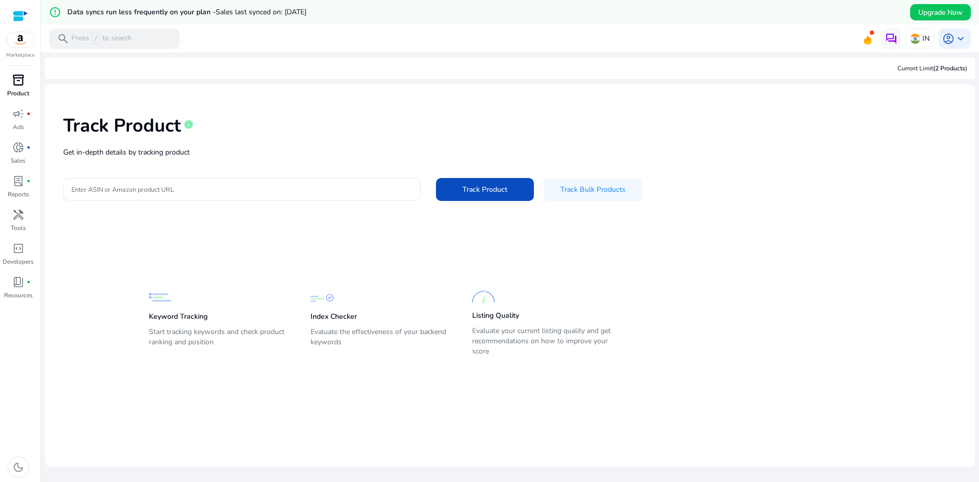
click at [14, 82] on span "inventory_2" at bounding box center [18, 80] width 12 height 12
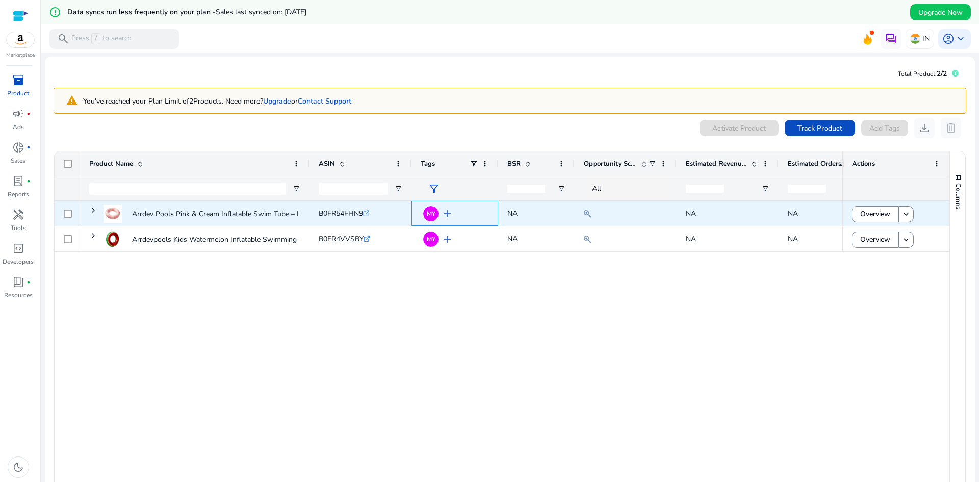
click at [445, 214] on span "add" at bounding box center [447, 214] width 12 height 12
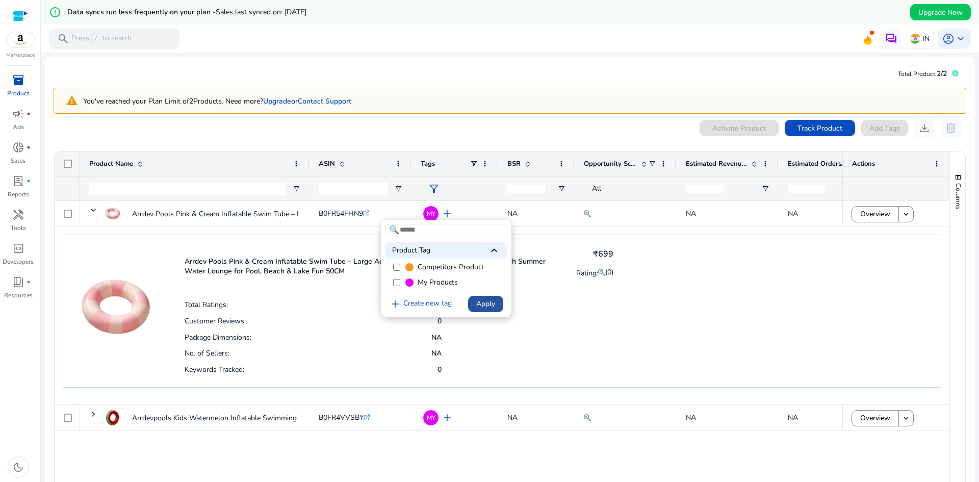
click at [488, 297] on span at bounding box center [485, 304] width 35 height 24
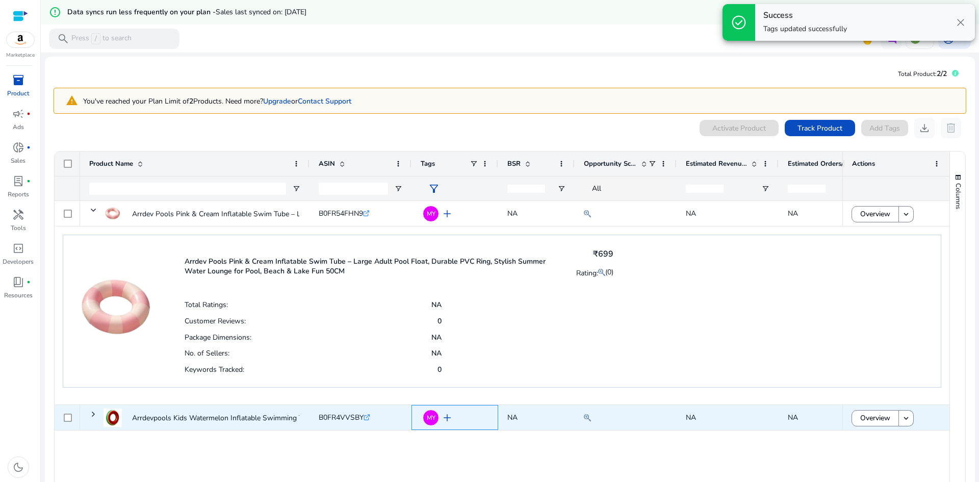
click at [444, 423] on span "add" at bounding box center [447, 417] width 12 height 12
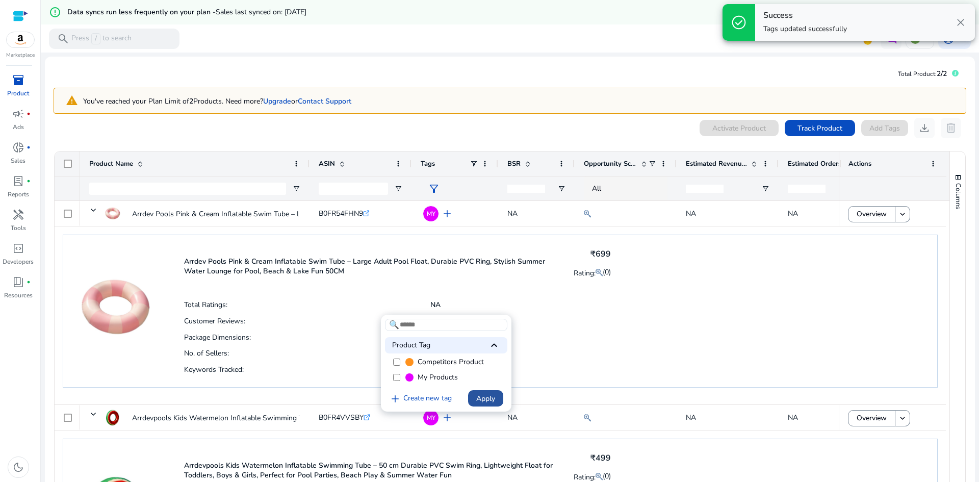
click at [480, 399] on span "Apply" at bounding box center [485, 398] width 19 height 11
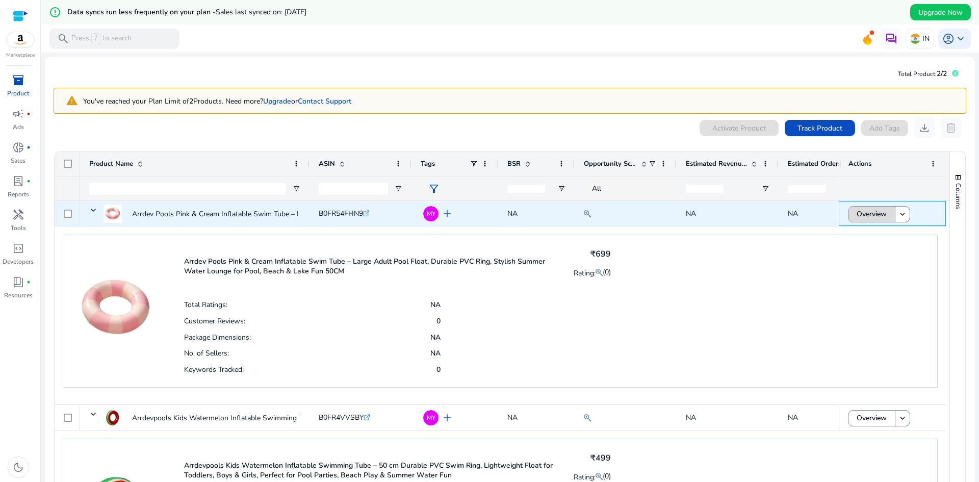
click at [882, 210] on span "Overview" at bounding box center [872, 213] width 30 height 21
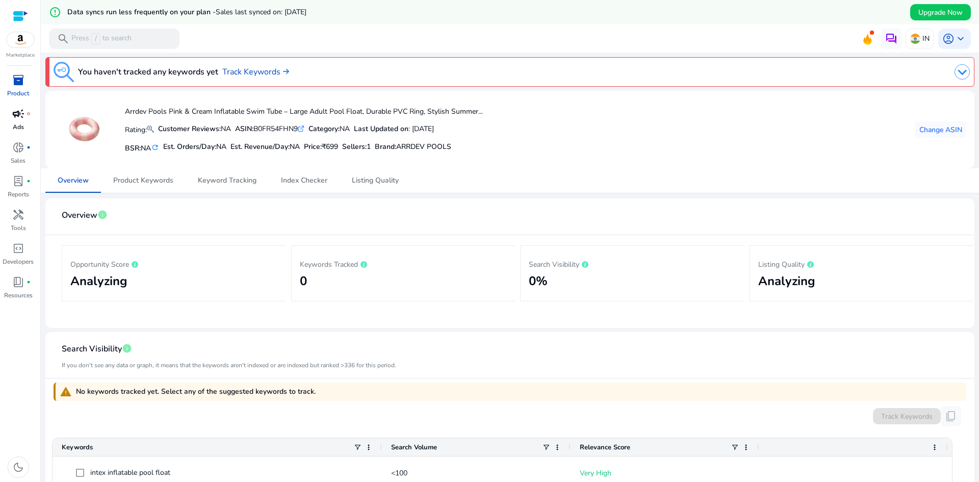
click at [20, 130] on p "Ads" at bounding box center [18, 126] width 11 height 9
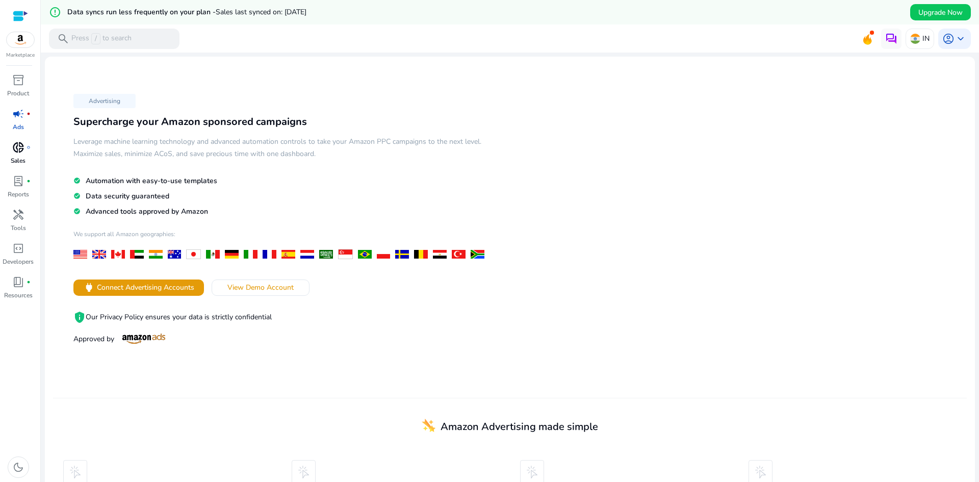
click at [19, 145] on span "donut_small" at bounding box center [18, 147] width 12 height 12
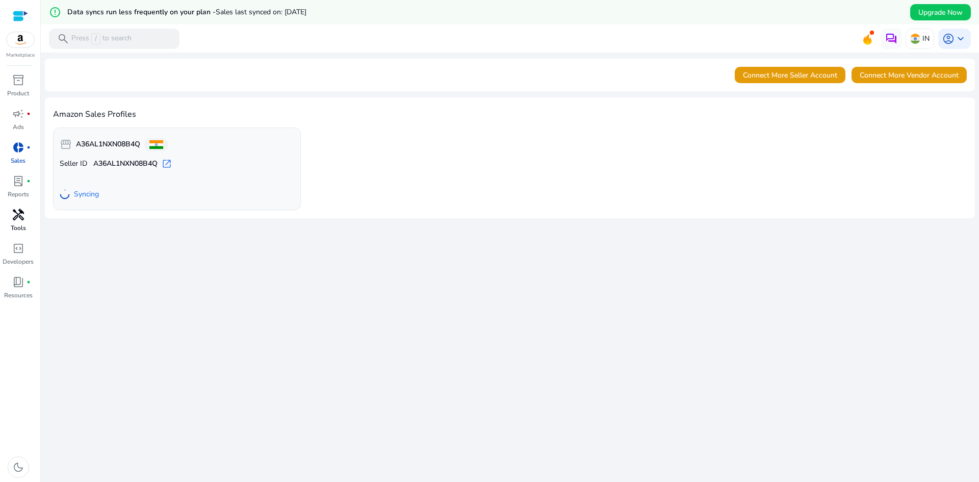
click at [5, 213] on div "handyman" at bounding box center [18, 214] width 29 height 16
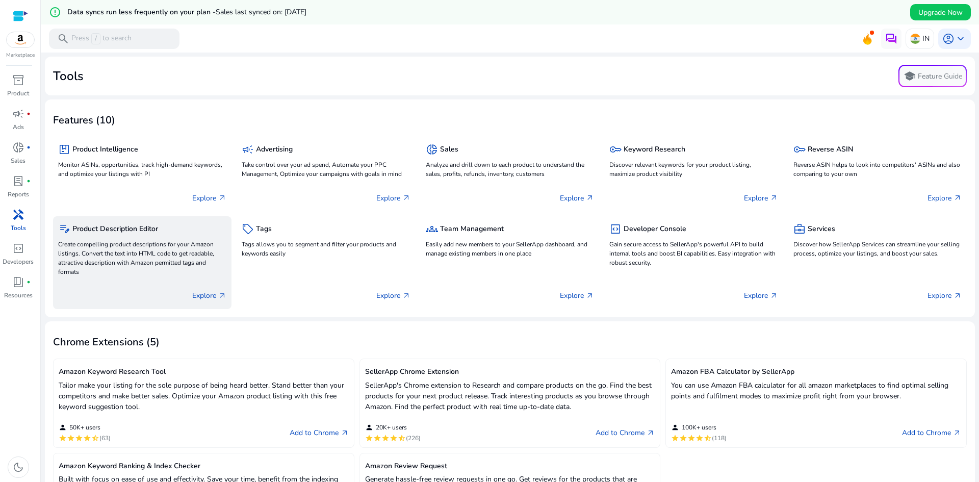
click at [185, 271] on p "Create compelling product descriptions for your Amazon listings. Convert the te…" at bounding box center [142, 258] width 168 height 37
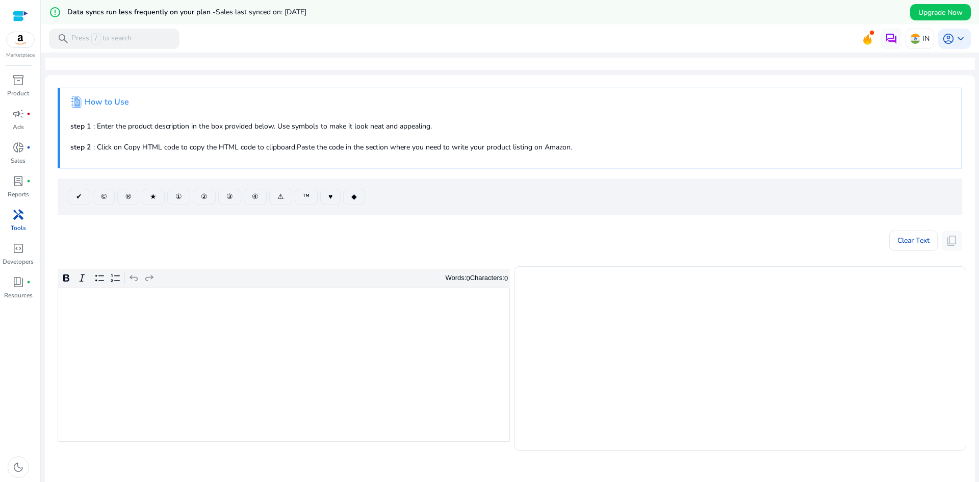
click at [20, 220] on span "handyman" at bounding box center [18, 215] width 12 height 12
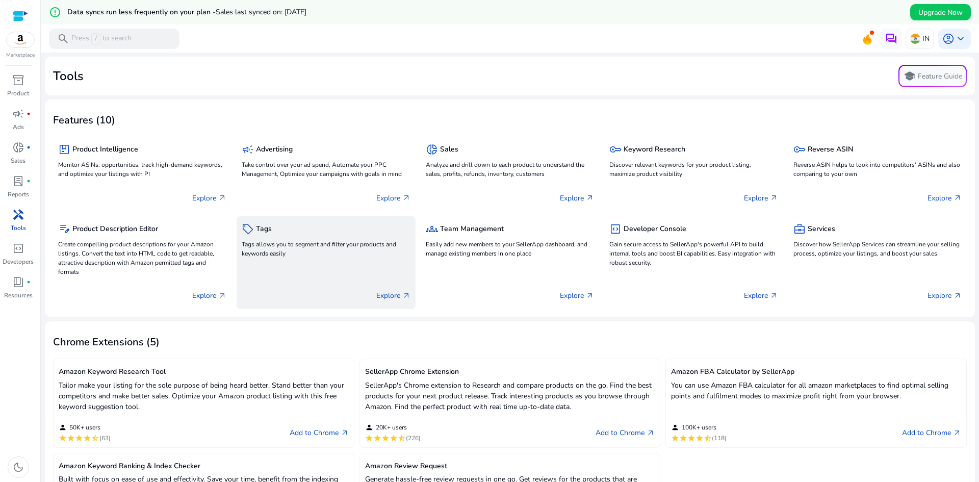
click at [384, 292] on p "Explore arrow_outward" at bounding box center [393, 295] width 34 height 11
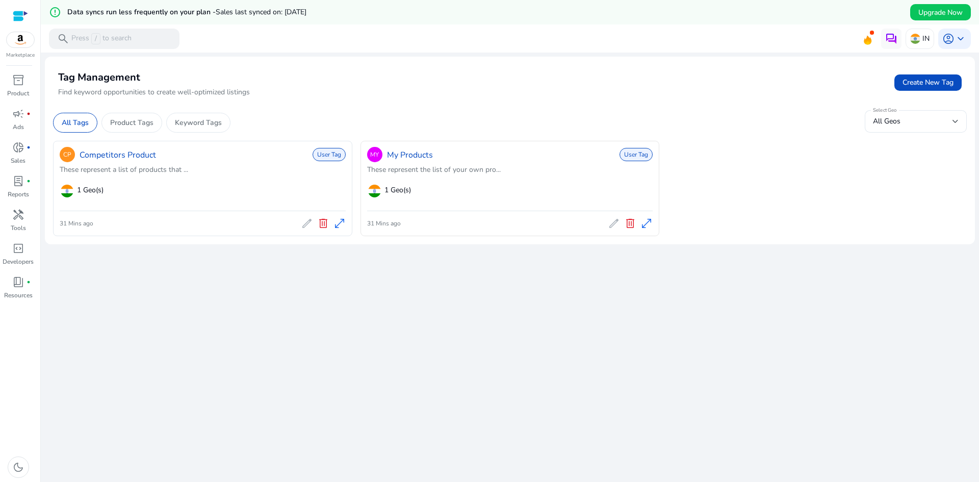
click at [631, 153] on span "User Tag" at bounding box center [635, 154] width 33 height 13
click at [642, 159] on span "User Tag" at bounding box center [635, 154] width 33 height 13
click at [387, 231] on div "31 Mins ago edit delete open_in_full" at bounding box center [510, 223] width 286 height 16
click at [146, 123] on p "Product Tags" at bounding box center [131, 122] width 43 height 11
click at [211, 126] on p "Keyword Tags" at bounding box center [198, 122] width 47 height 11
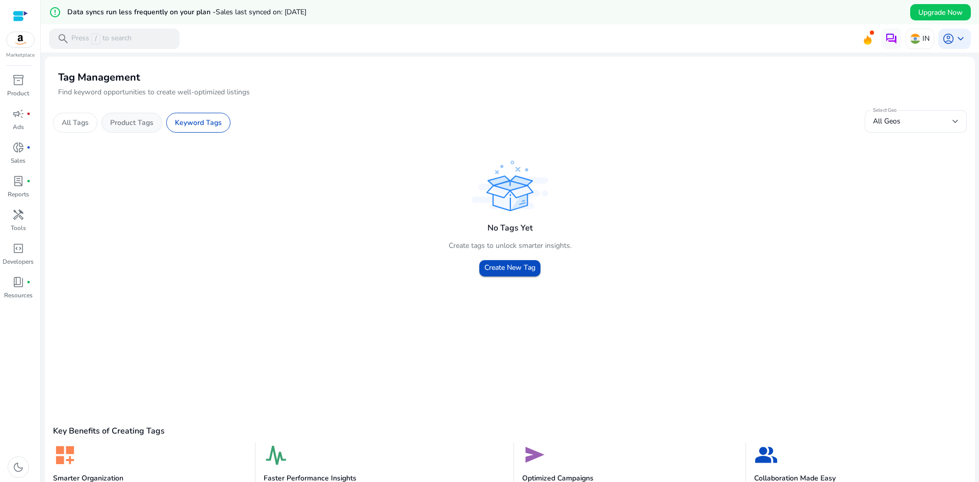
click at [115, 122] on p "Product Tags" at bounding box center [131, 122] width 43 height 11
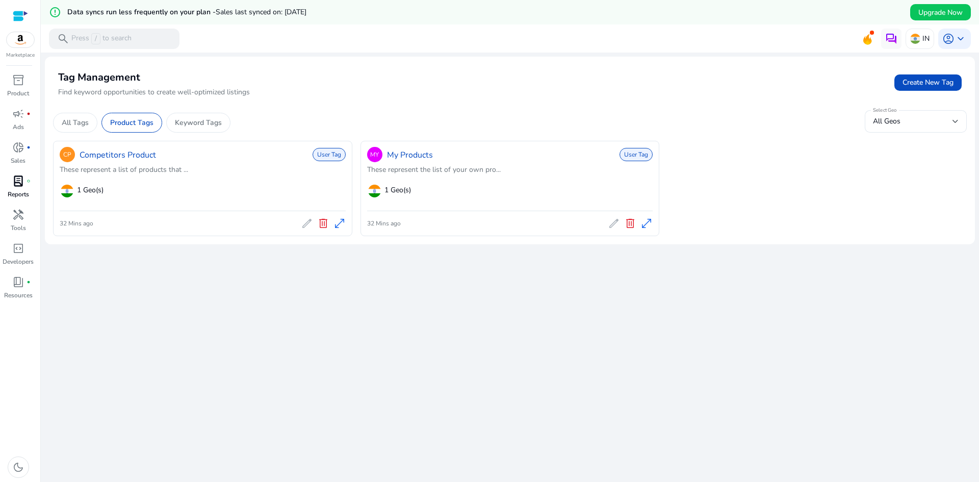
click at [16, 189] on link "lab_profile fiber_manual_record Reports" at bounding box center [18, 190] width 36 height 34
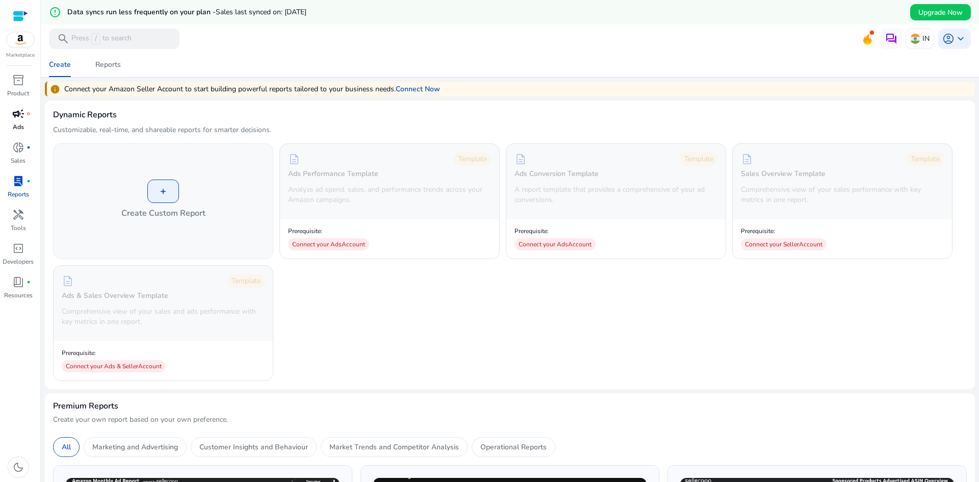
click at [11, 138] on link "campaign fiber_manual_record Ads" at bounding box center [18, 123] width 36 height 34
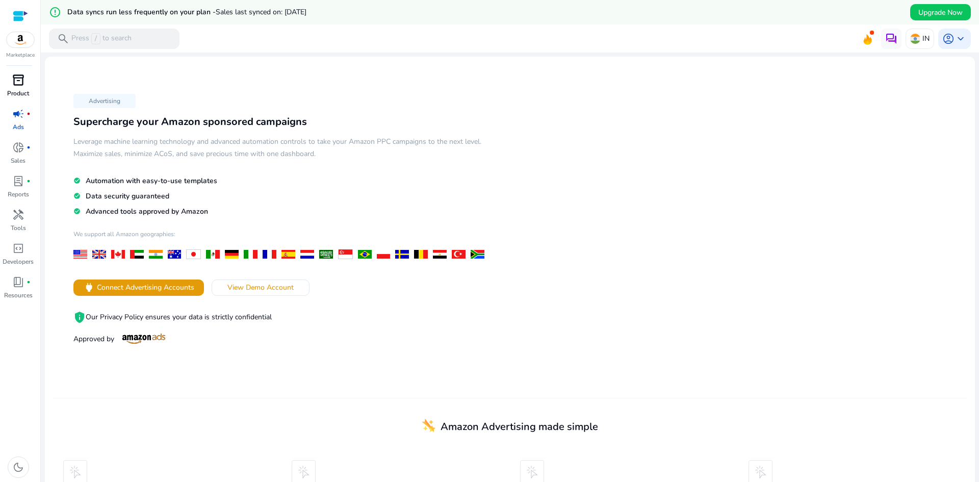
click at [21, 79] on span "inventory_2" at bounding box center [18, 80] width 12 height 12
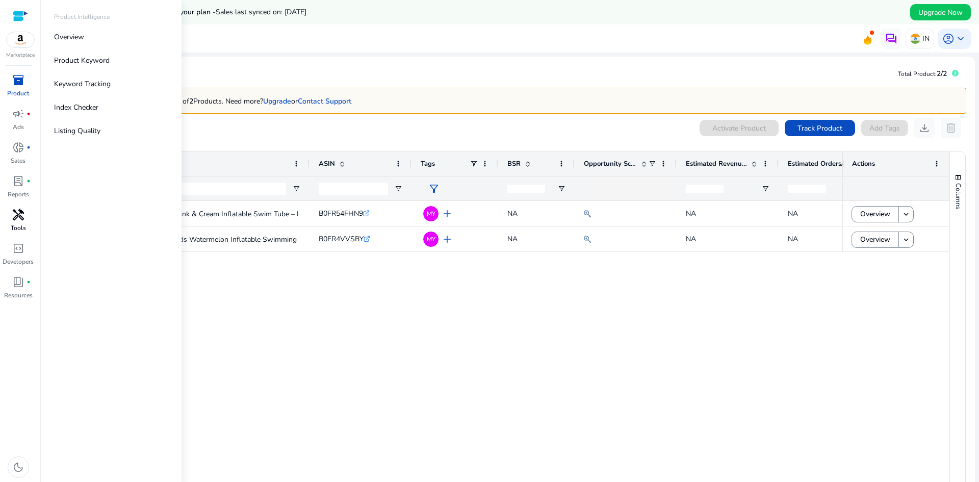
click at [20, 218] on span "handyman" at bounding box center [18, 215] width 12 height 12
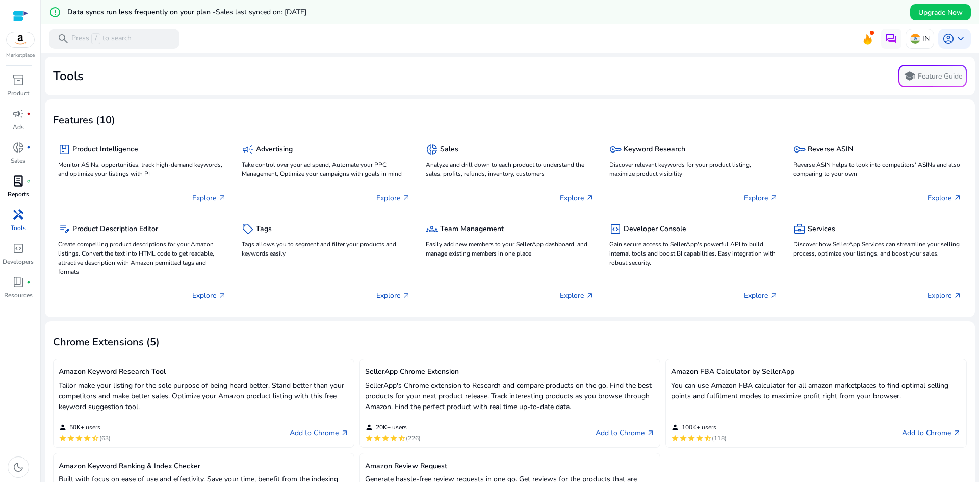
click at [27, 186] on div "lab_profile fiber_manual_record" at bounding box center [18, 181] width 29 height 16
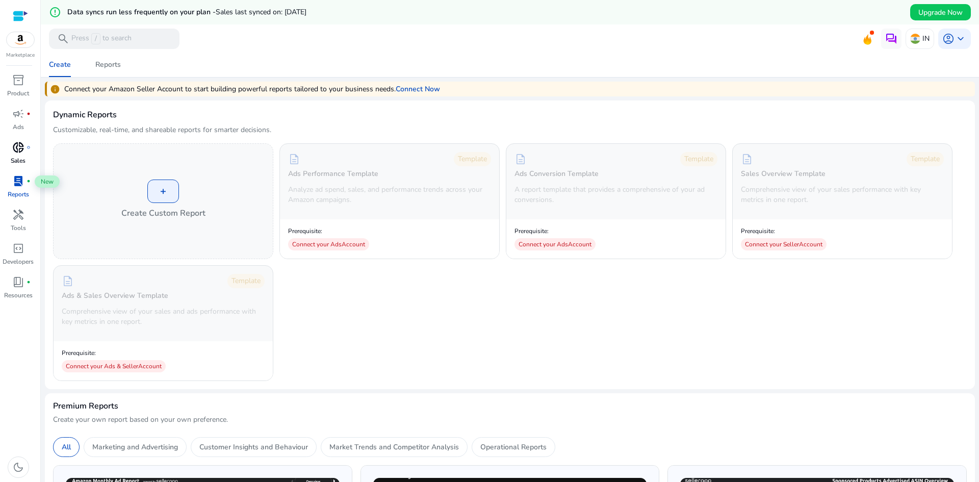
click at [15, 147] on span "donut_small" at bounding box center [18, 147] width 12 height 12
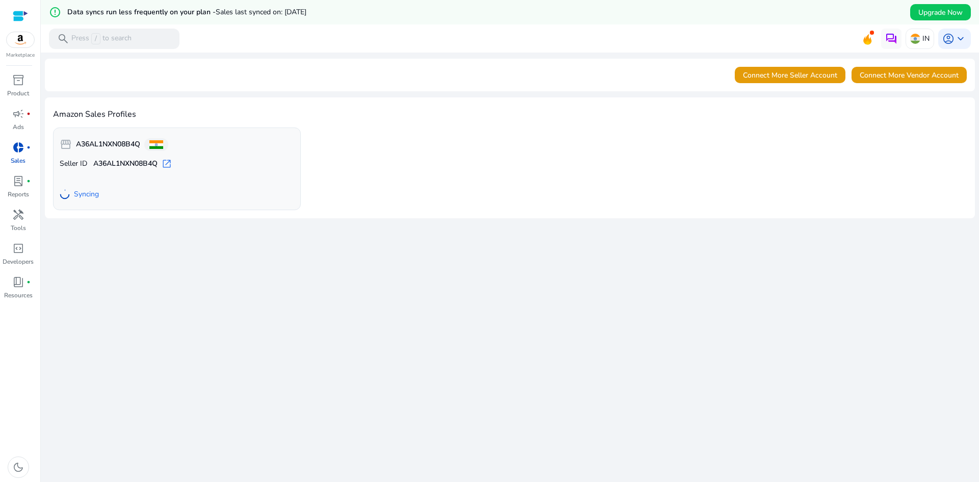
click at [80, 192] on span "Syncing" at bounding box center [86, 194] width 25 height 10
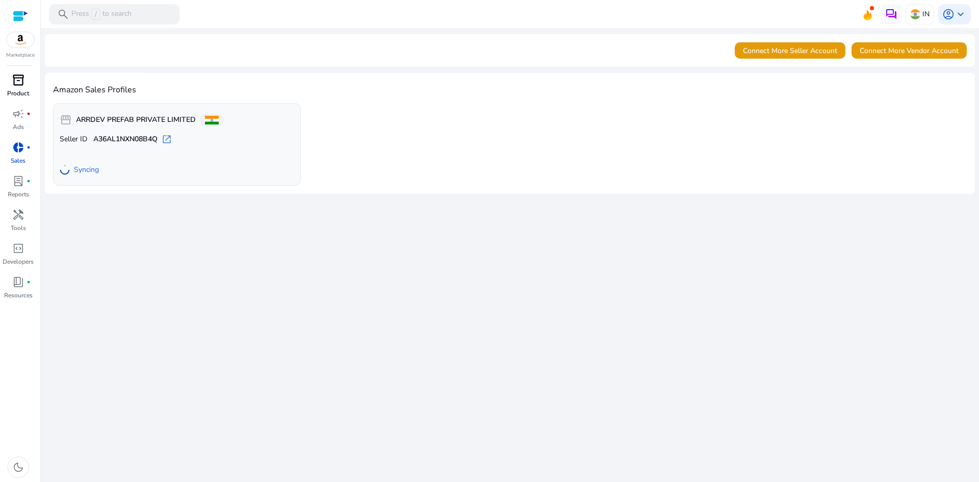
click at [23, 77] on span "inventory_2" at bounding box center [18, 80] width 12 height 12
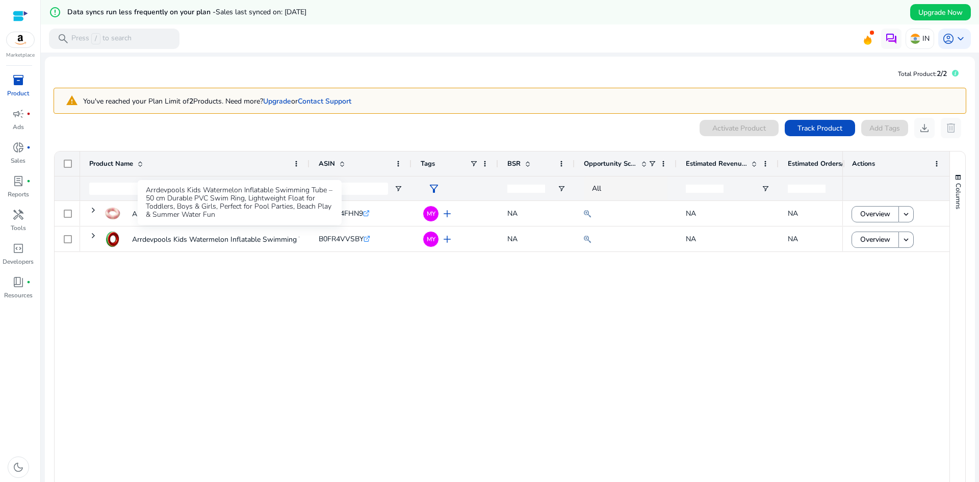
click at [189, 212] on div "Arrdevpools Kids Watermelon Inflatable Swimming Tube – 50 cm Durable PVC Swim R…" at bounding box center [240, 202] width 204 height 45
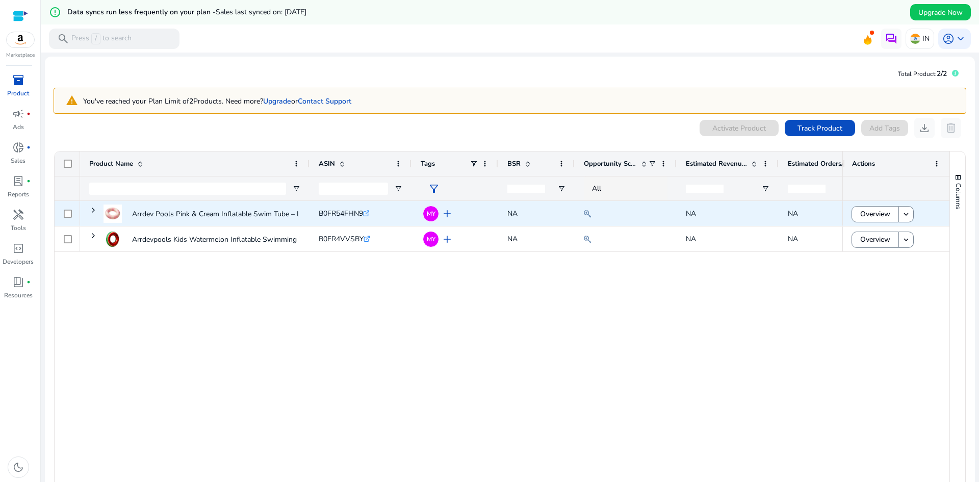
click at [131, 215] on div "Arrdev Pools Pink & Cream Inflatable Swim Tube – Large Adult..." at bounding box center [202, 214] width 196 height 28
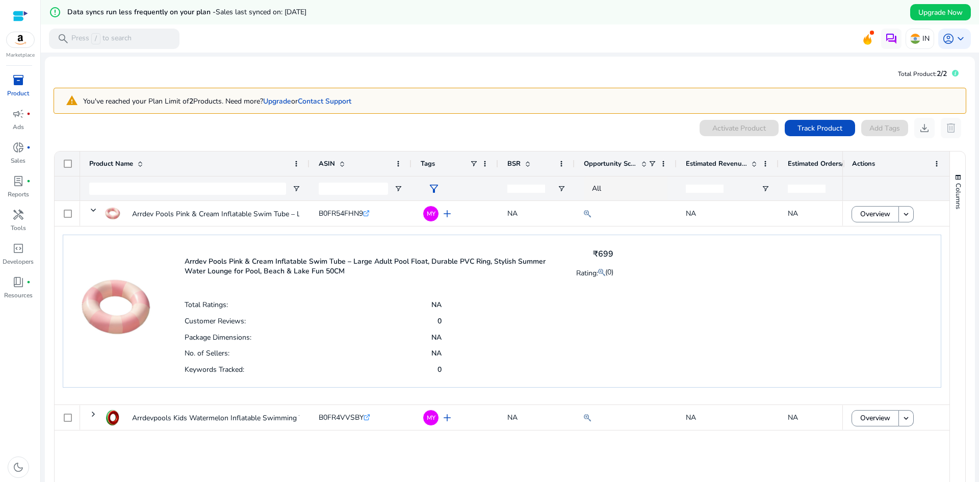
click at [391, 460] on div "Arrdev Pools Pink & Cream Inflatable Swim Tube – Large Adult... B0FR54FHN9 .st0…" at bounding box center [461, 359] width 762 height 317
